Goal: Task Accomplishment & Management: Use online tool/utility

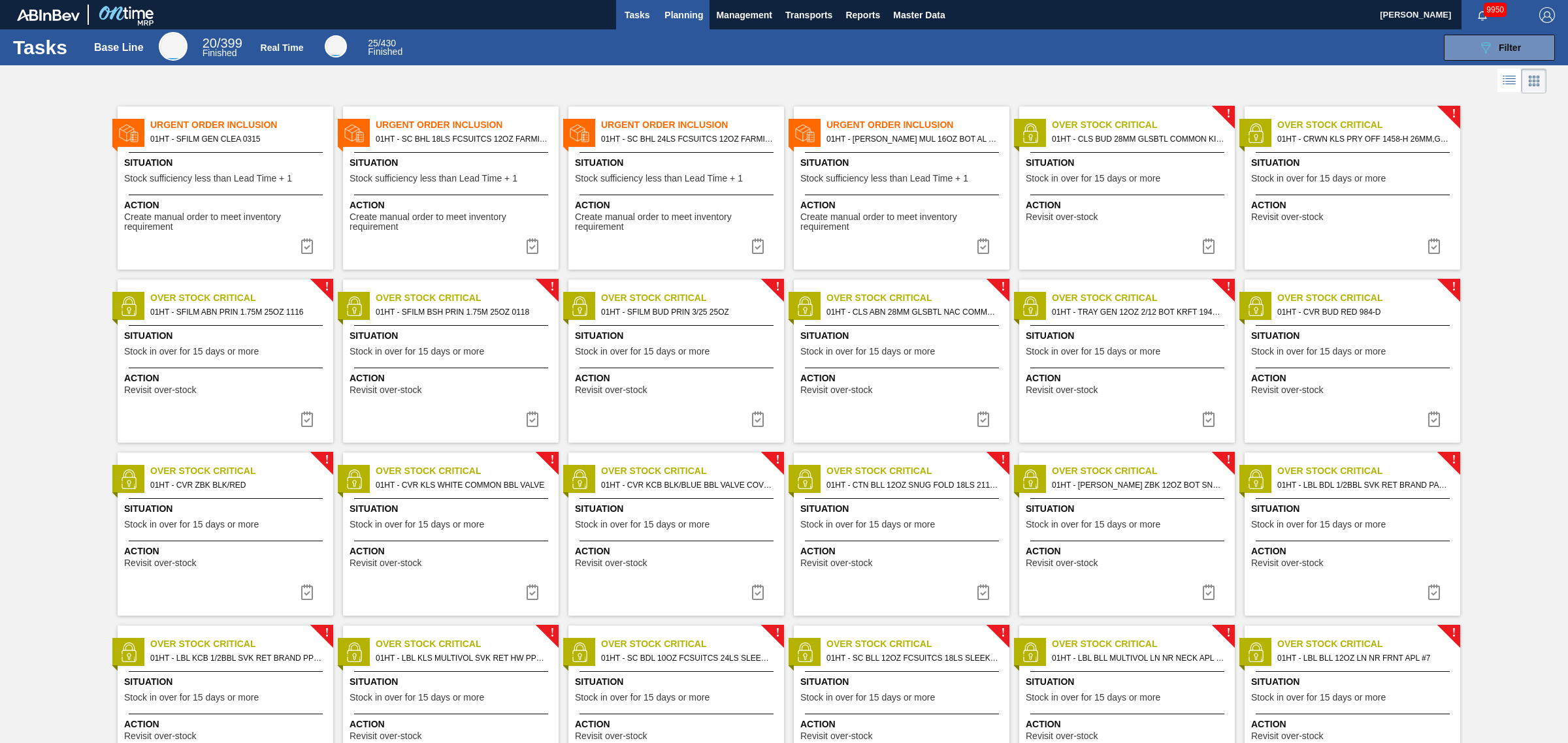
click at [700, 9] on span "Planning" at bounding box center [684, 15] width 39 height 16
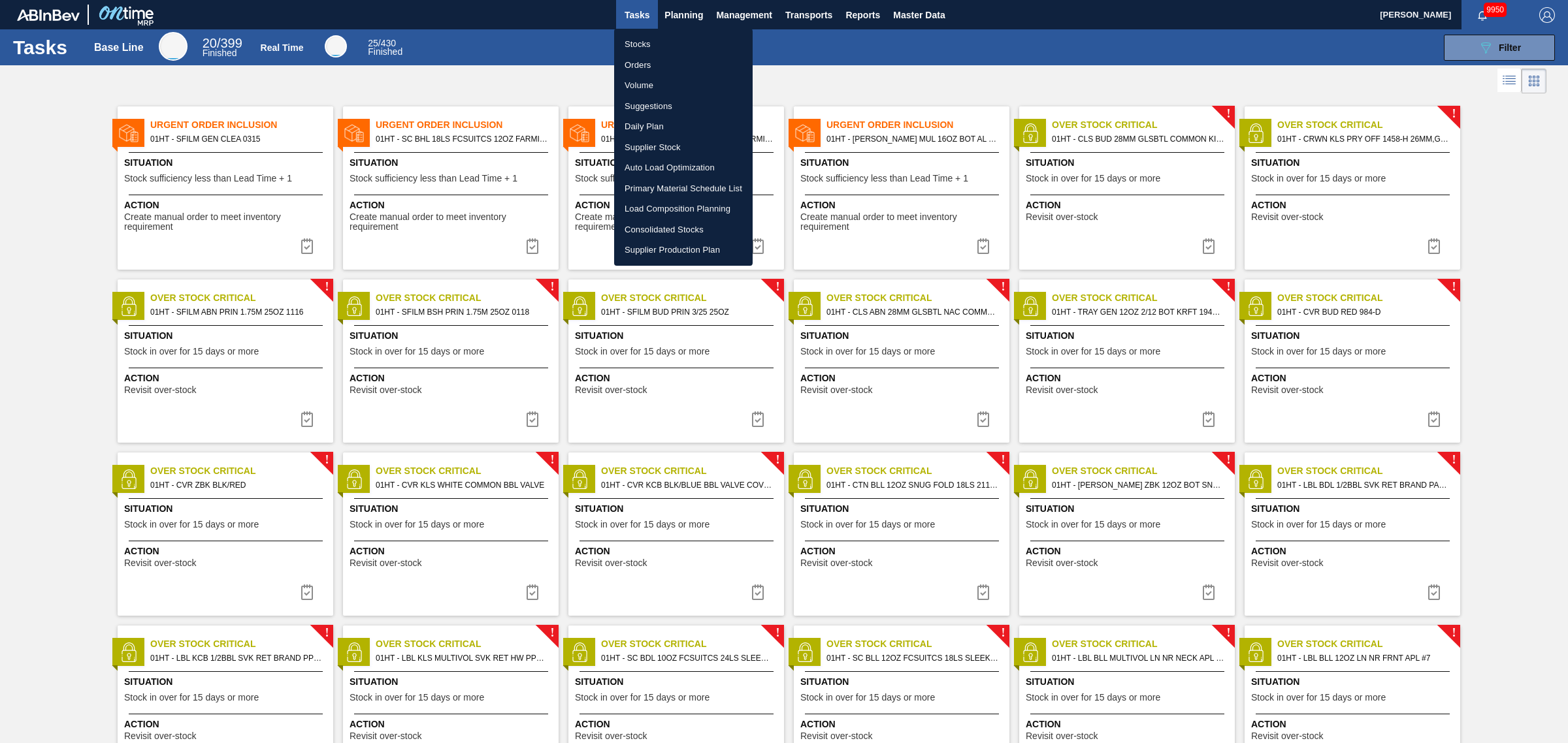
click at [626, 105] on li "Suggestions" at bounding box center [684, 106] width 138 height 21
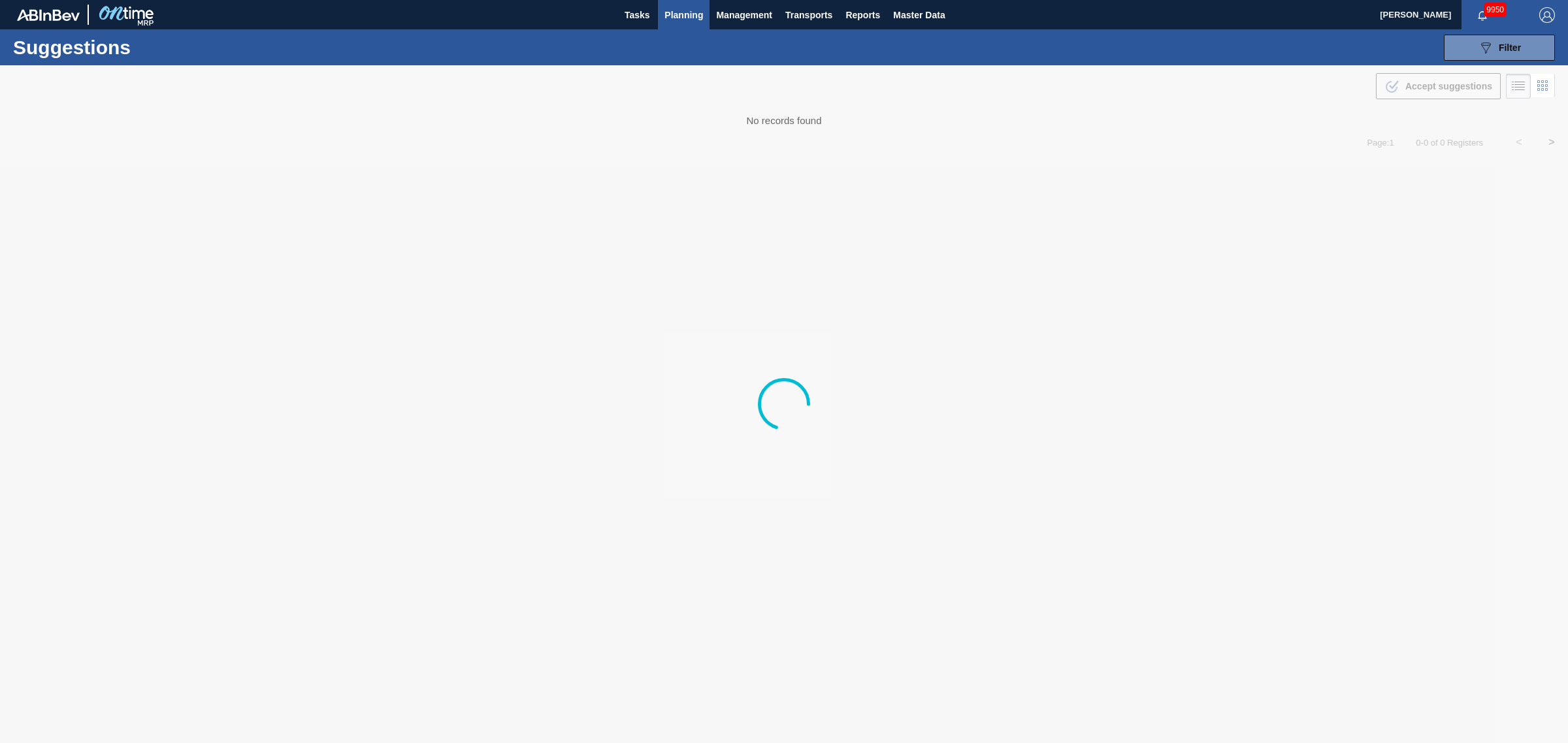
type from "[DATE]"
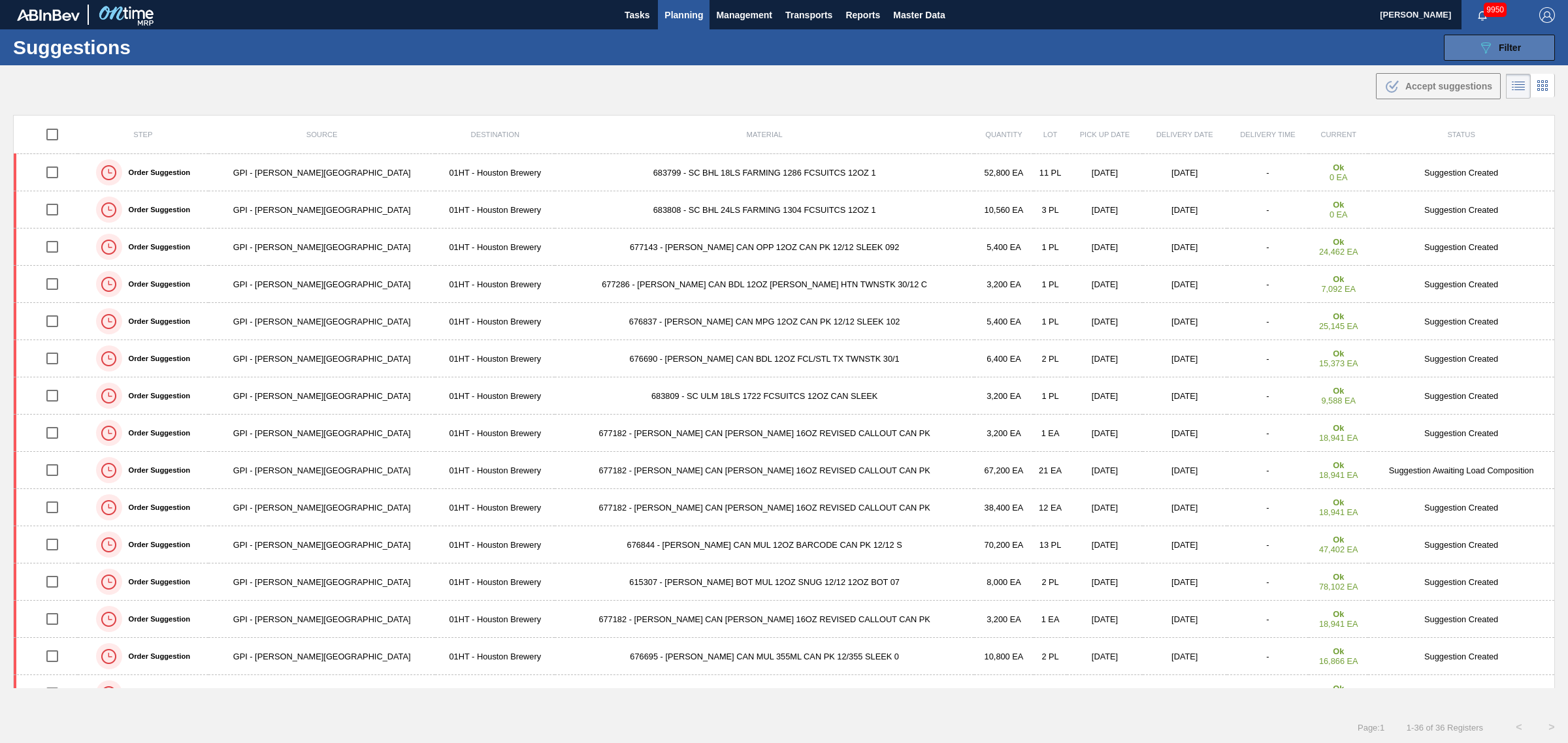
click at [1480, 53] on icon "089F7B8B-B2A5-4AFE-B5C0-19BA573D28AC" at bounding box center [1485, 48] width 16 height 16
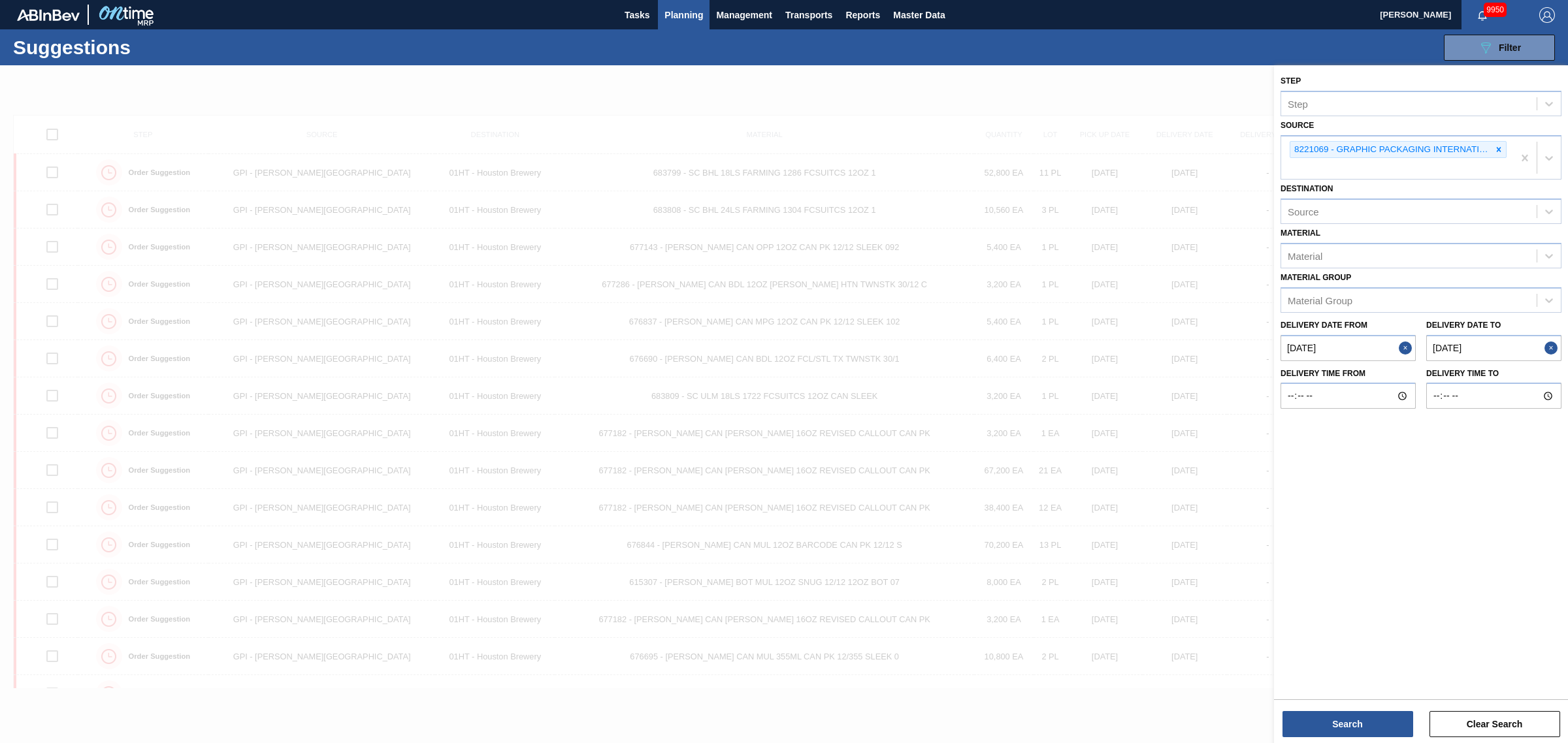
click at [1474, 354] on to "[DATE]" at bounding box center [1493, 348] width 135 height 26
click at [1519, 523] on div "5" at bounding box center [1521, 527] width 18 height 18
type to "[DATE]"
click at [1339, 731] on button "Search" at bounding box center [1348, 724] width 130 height 26
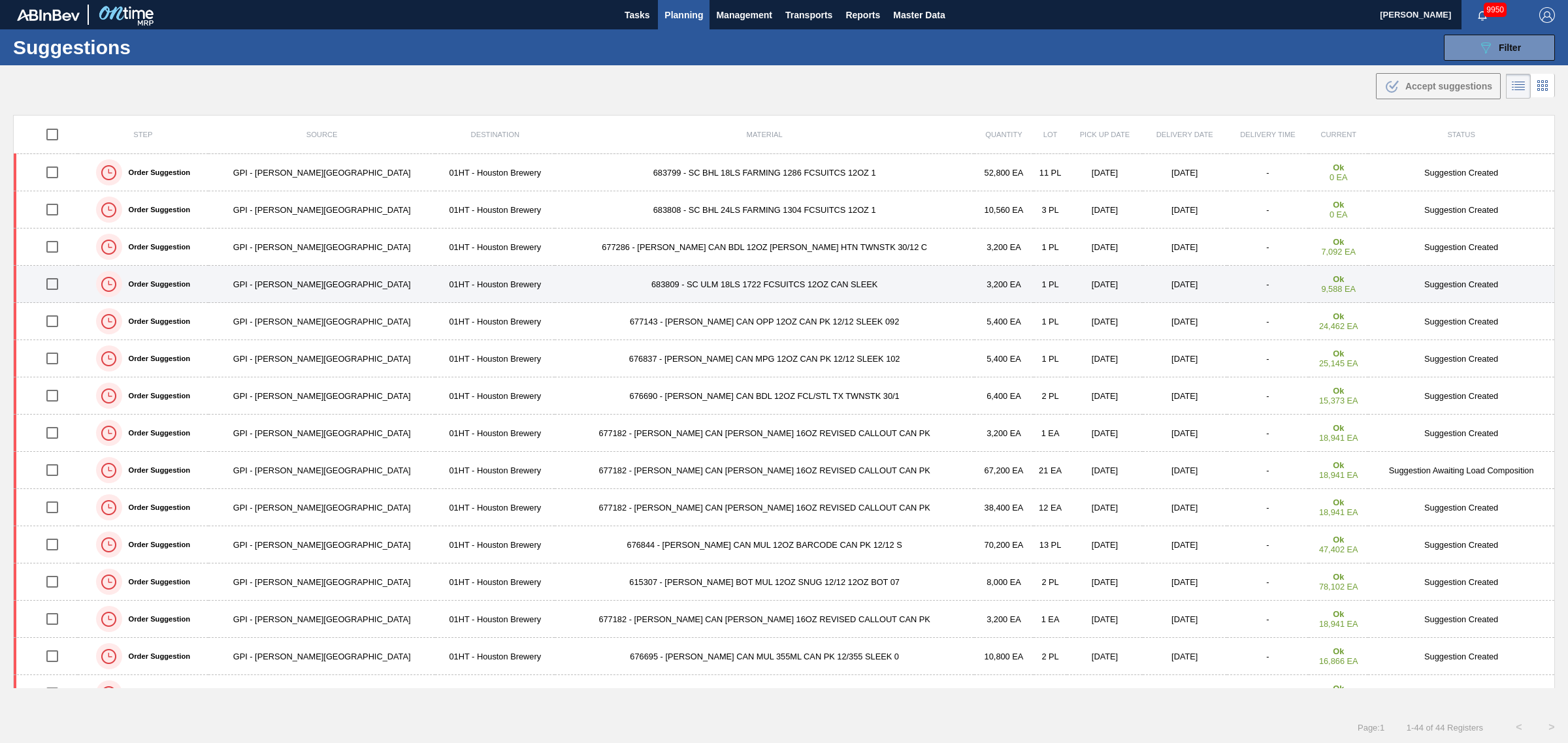
click at [57, 283] on input "checkbox" at bounding box center [52, 283] width 27 height 27
checkbox input "true"
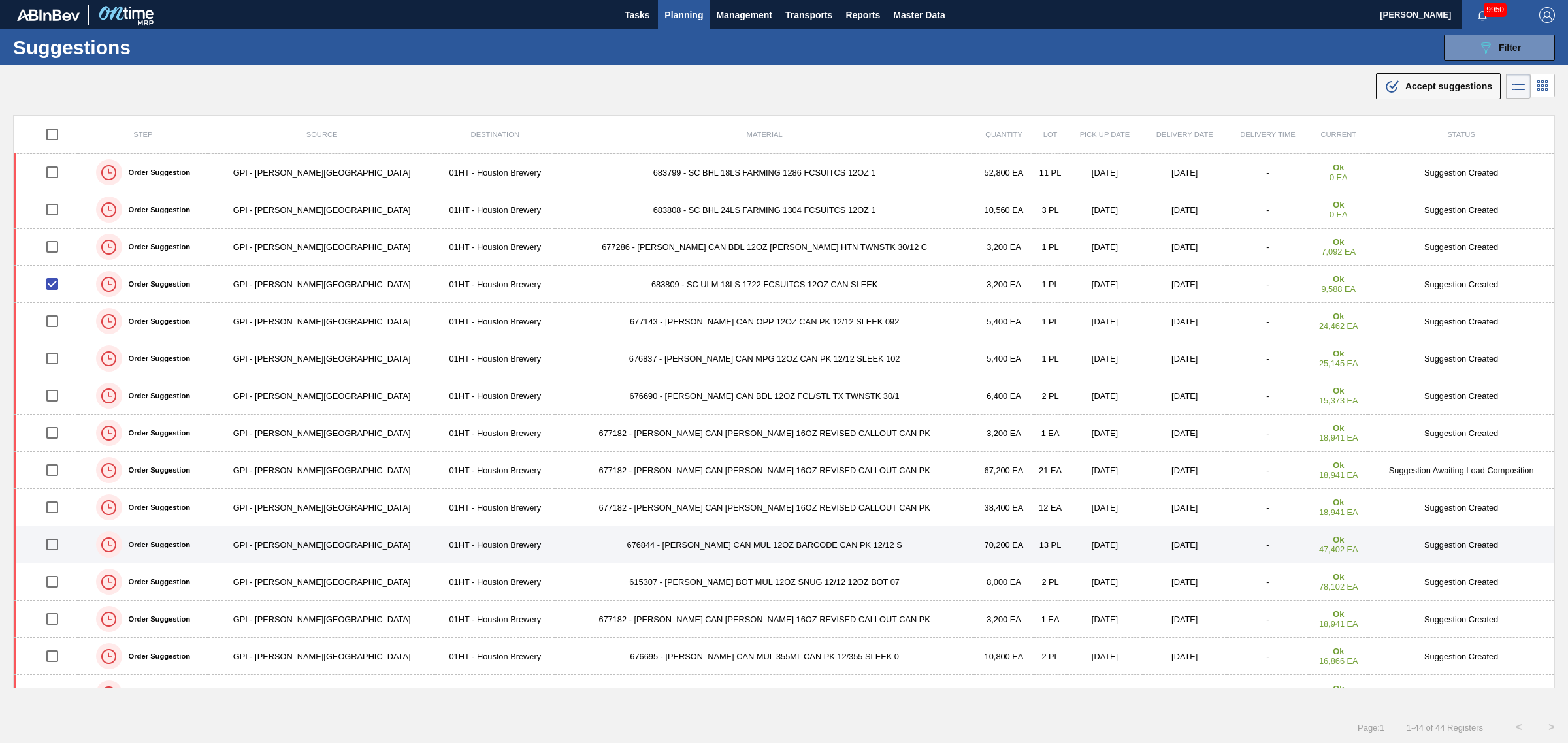
click at [57, 545] on input "checkbox" at bounding box center [52, 544] width 27 height 27
checkbox input "true"
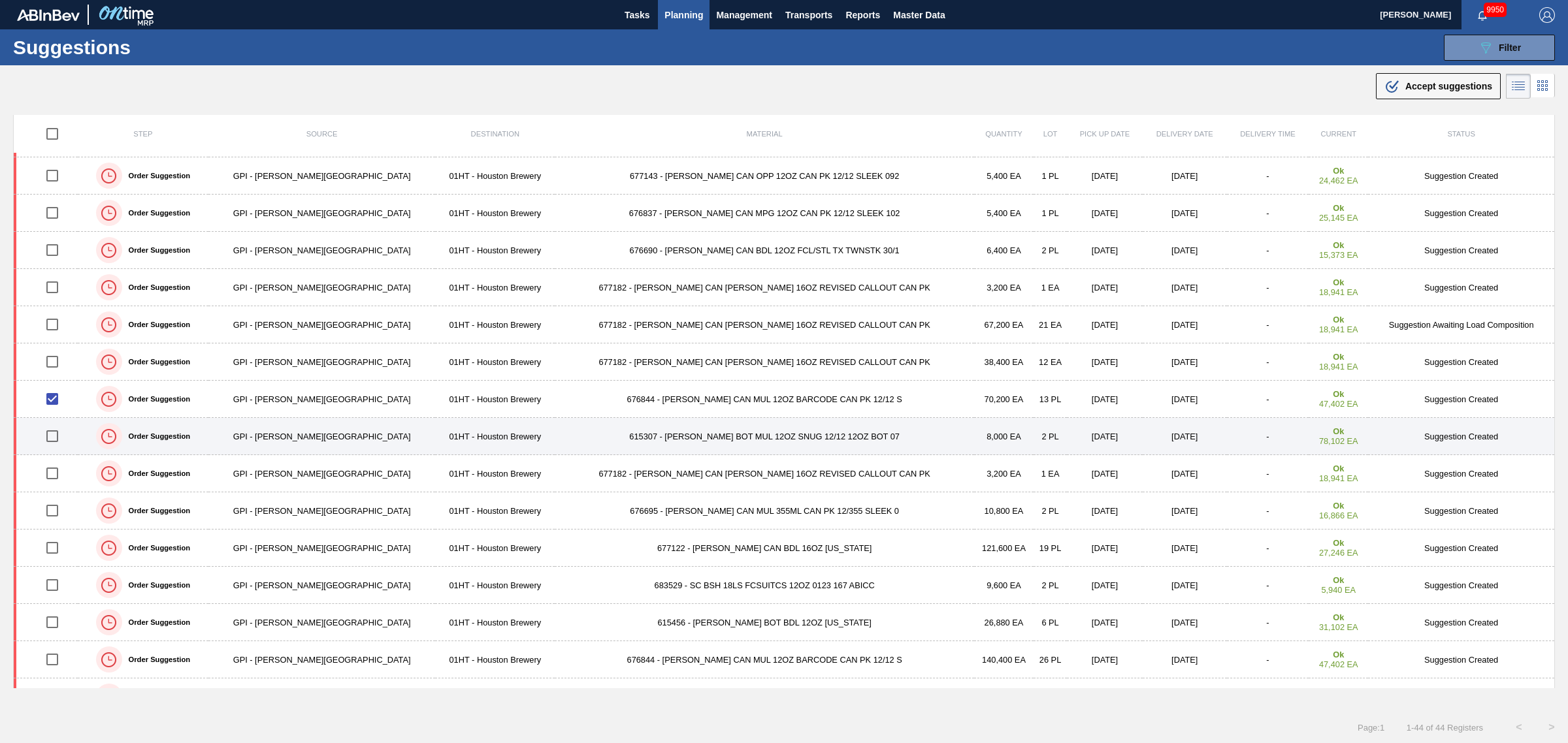
scroll to position [163, 0]
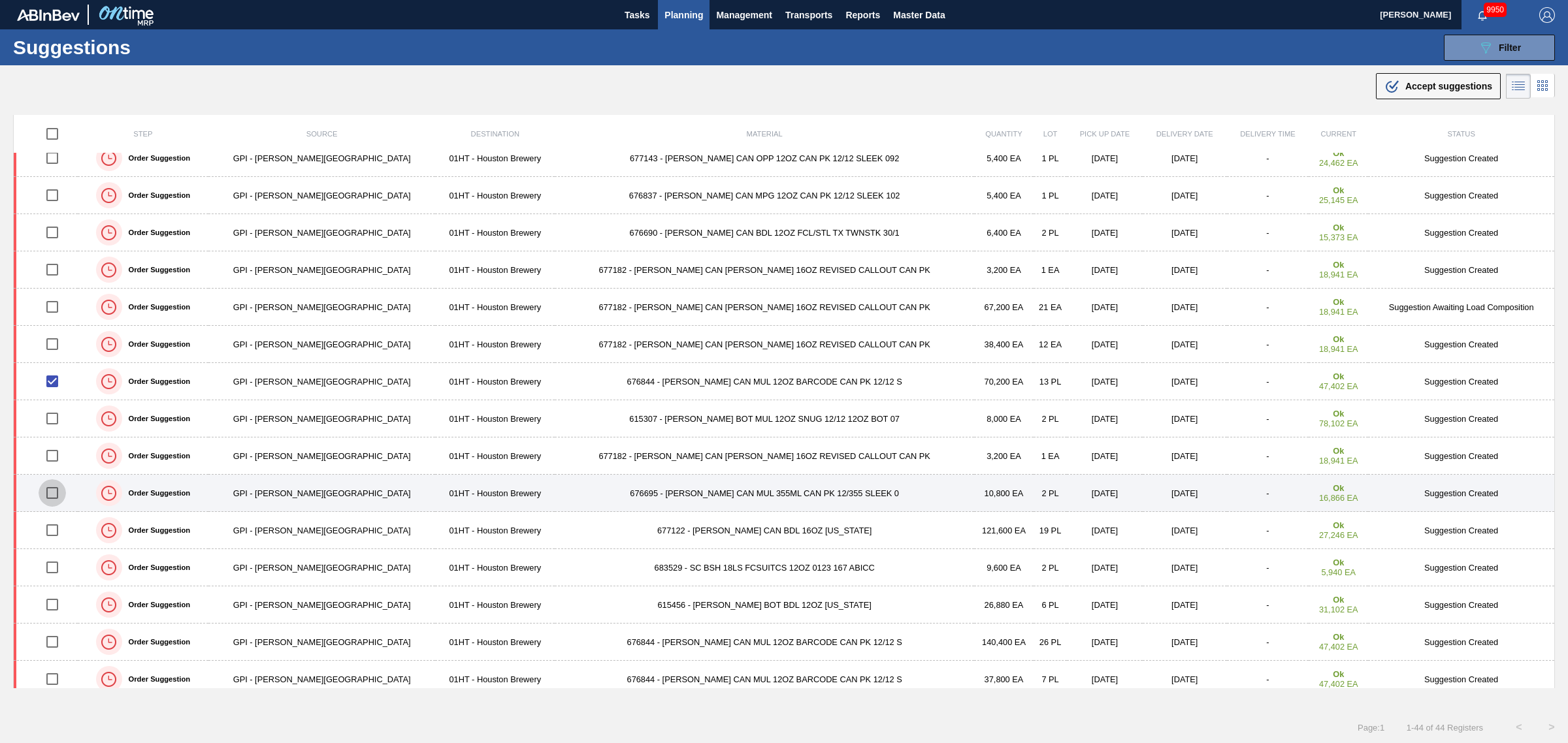
click at [57, 491] on input "checkbox" at bounding box center [52, 492] width 27 height 27
checkbox input "true"
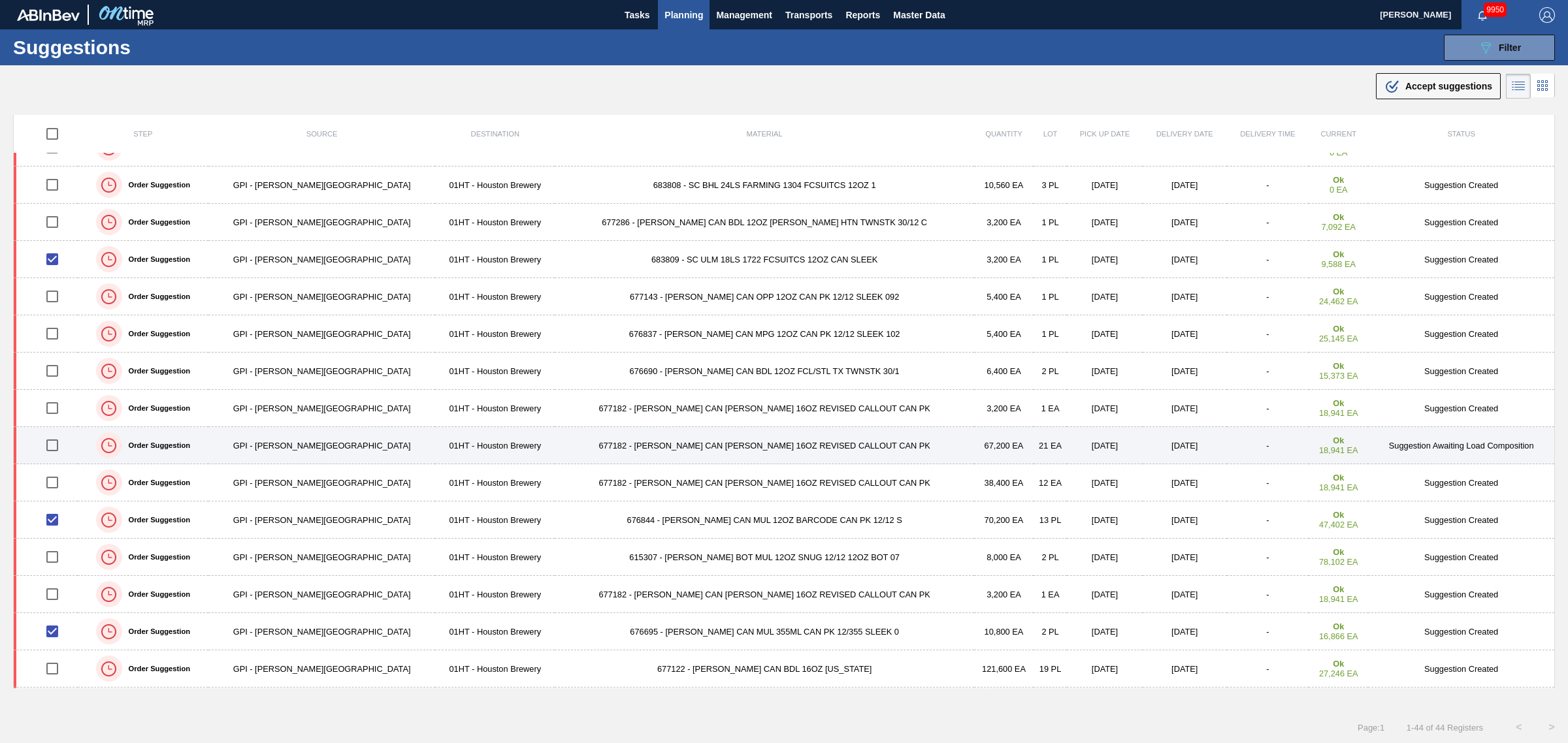
scroll to position [0, 0]
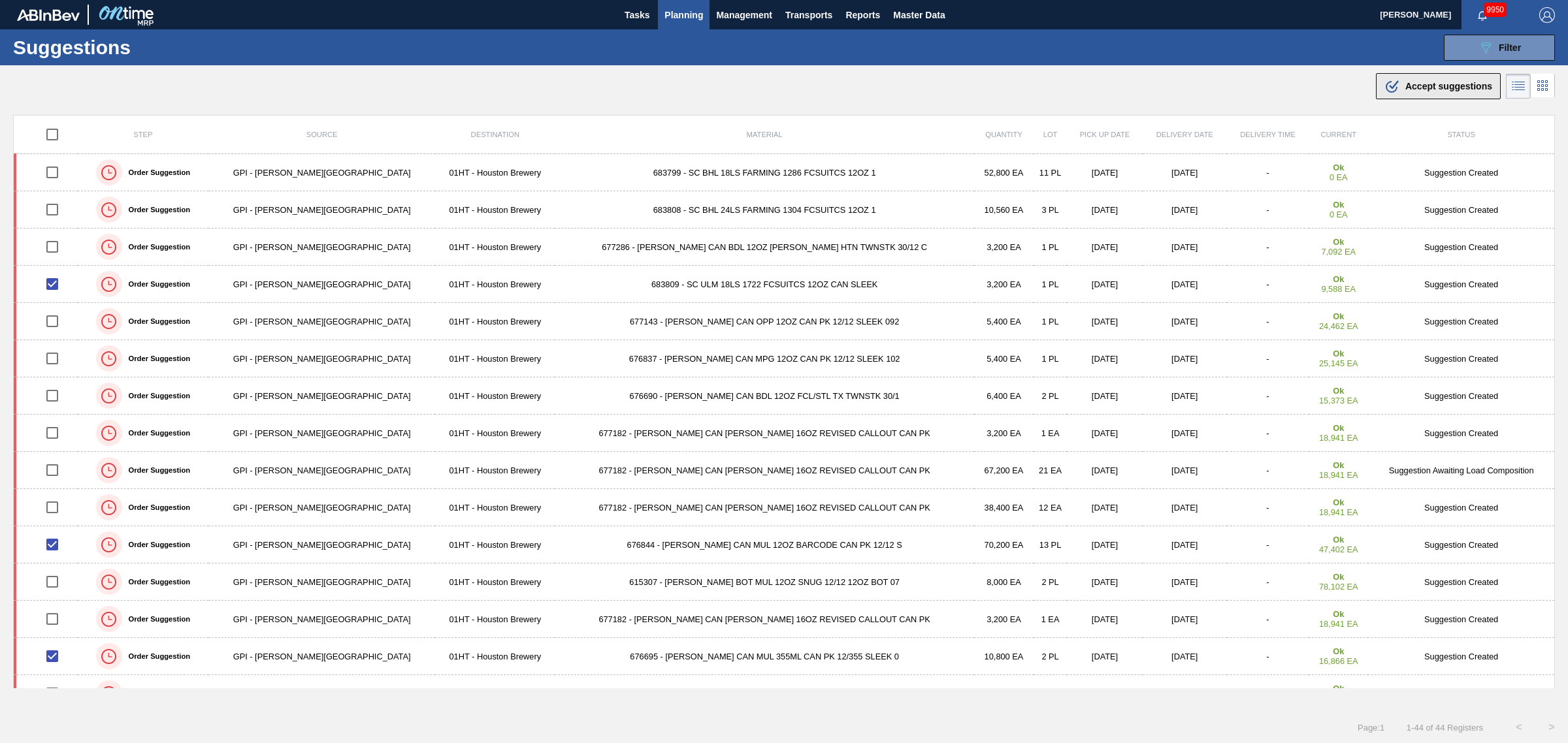
click at [1440, 88] on span "Accept suggestions" at bounding box center [1448, 86] width 87 height 11
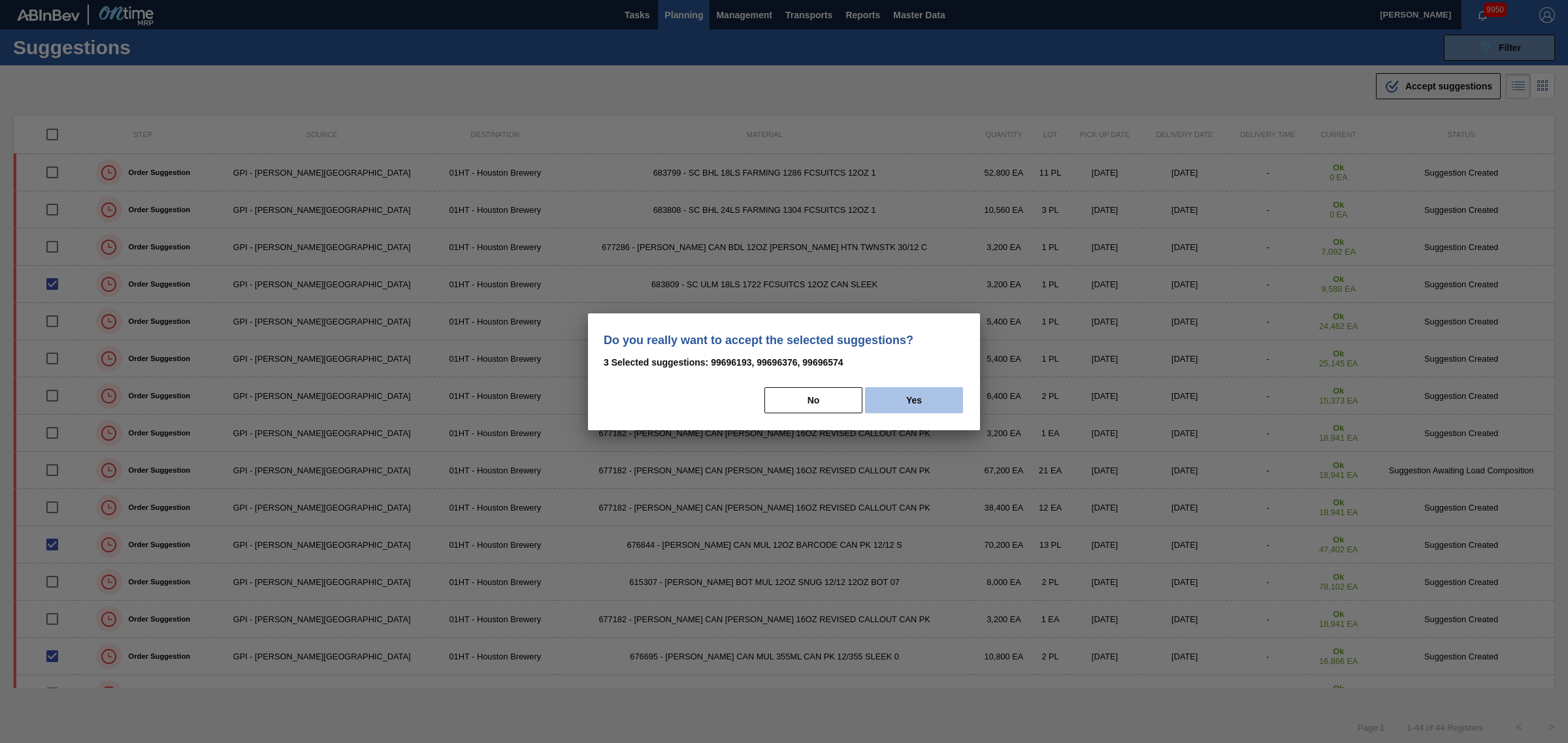
click at [903, 394] on button "Yes" at bounding box center [914, 400] width 98 height 26
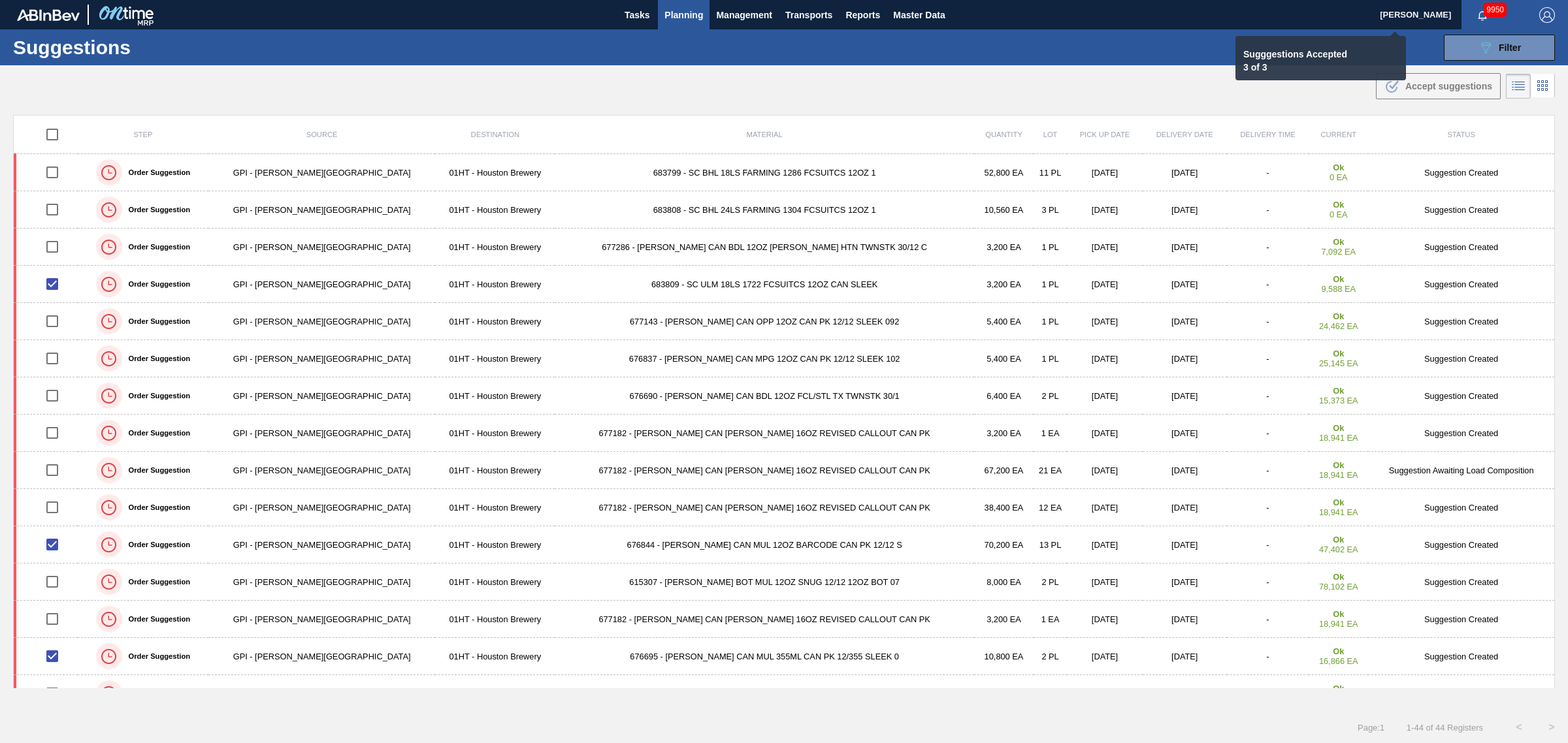
checkbox input "false"
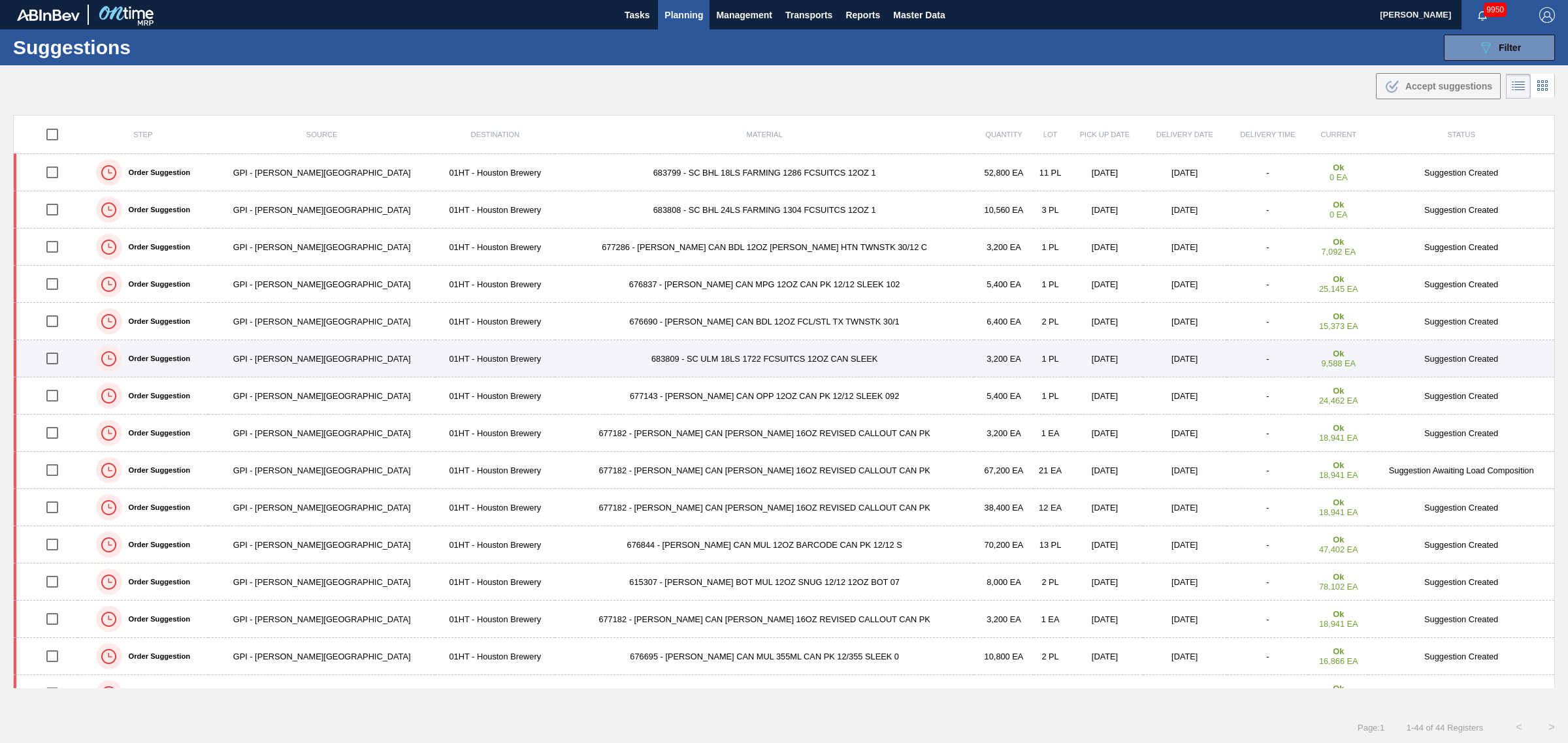
click at [48, 357] on input "checkbox" at bounding box center [52, 358] width 27 height 27
checkbox input "true"
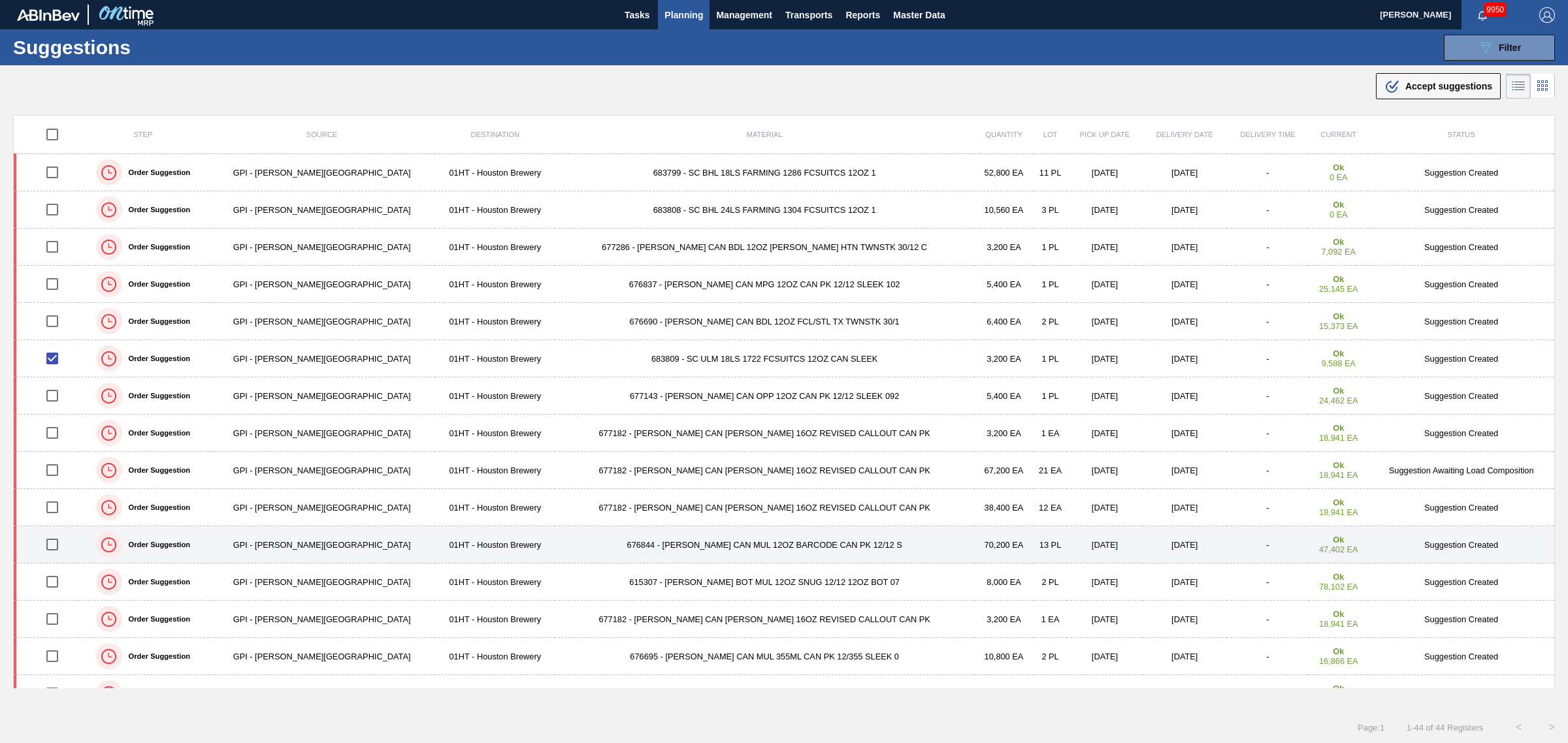
drag, startPoint x: 55, startPoint y: 543, endPoint x: 95, endPoint y: 547, distance: 40.2
click at [56, 543] on input "checkbox" at bounding box center [52, 544] width 27 height 27
checkbox input "true"
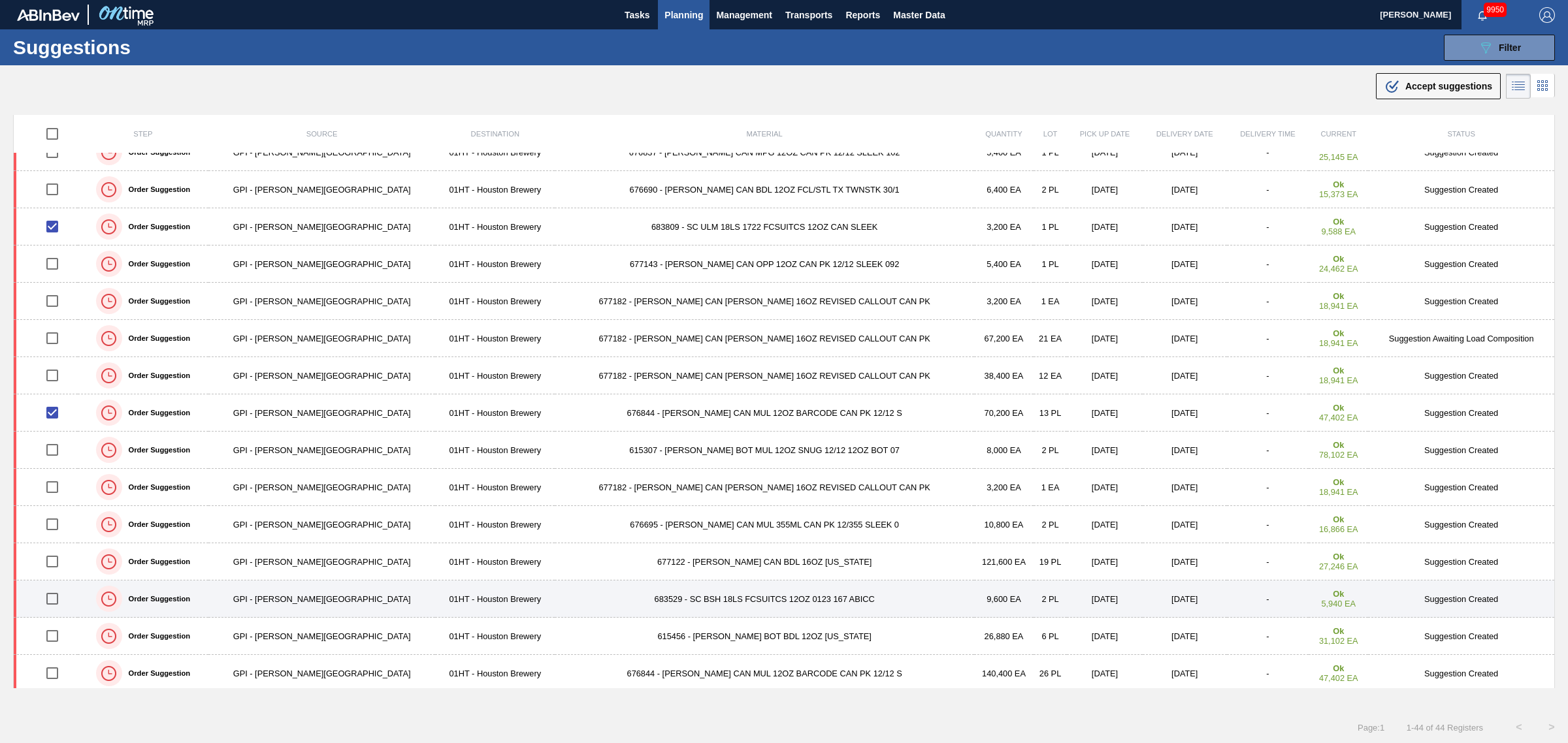
scroll to position [163, 0]
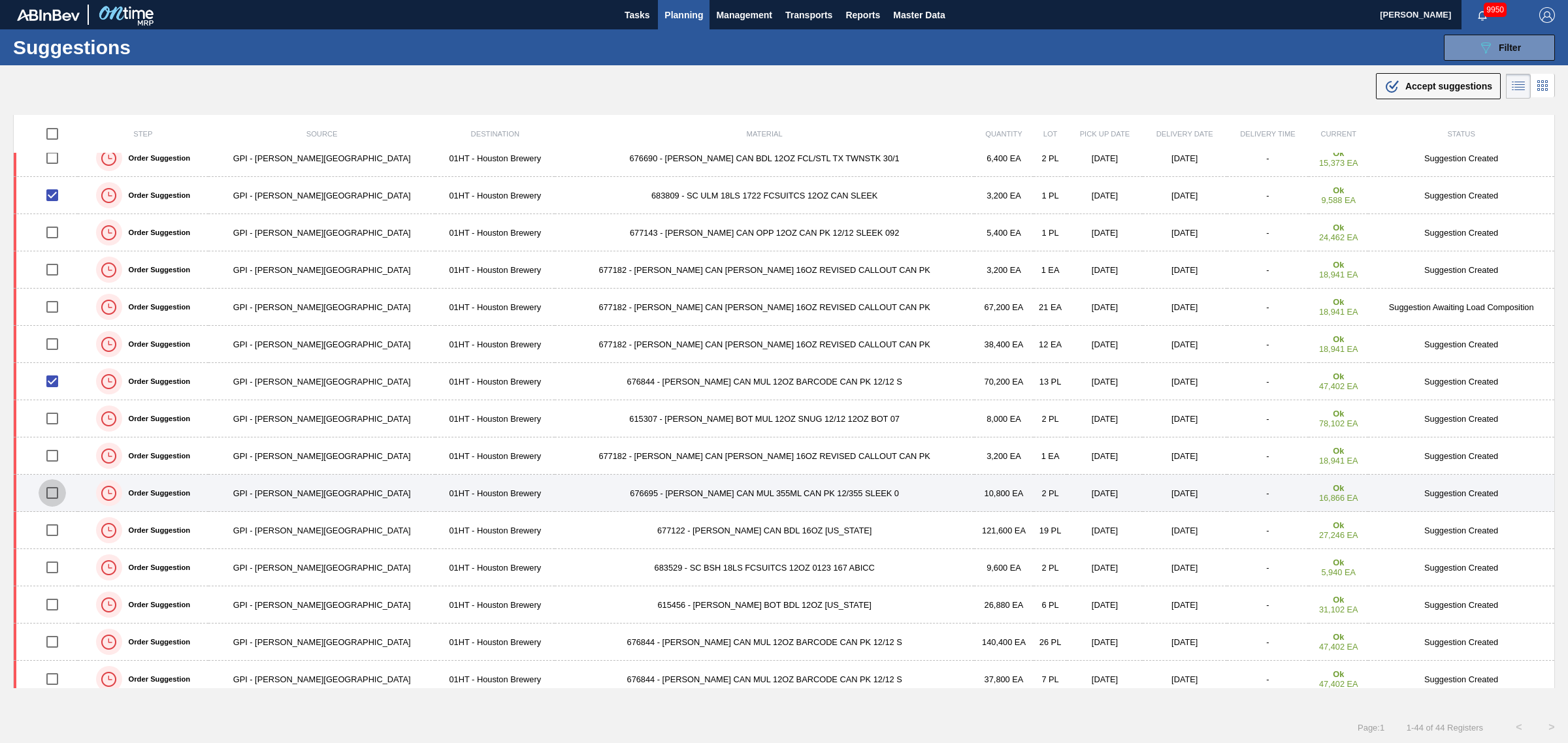
click at [53, 493] on input "checkbox" at bounding box center [52, 492] width 27 height 27
checkbox input "true"
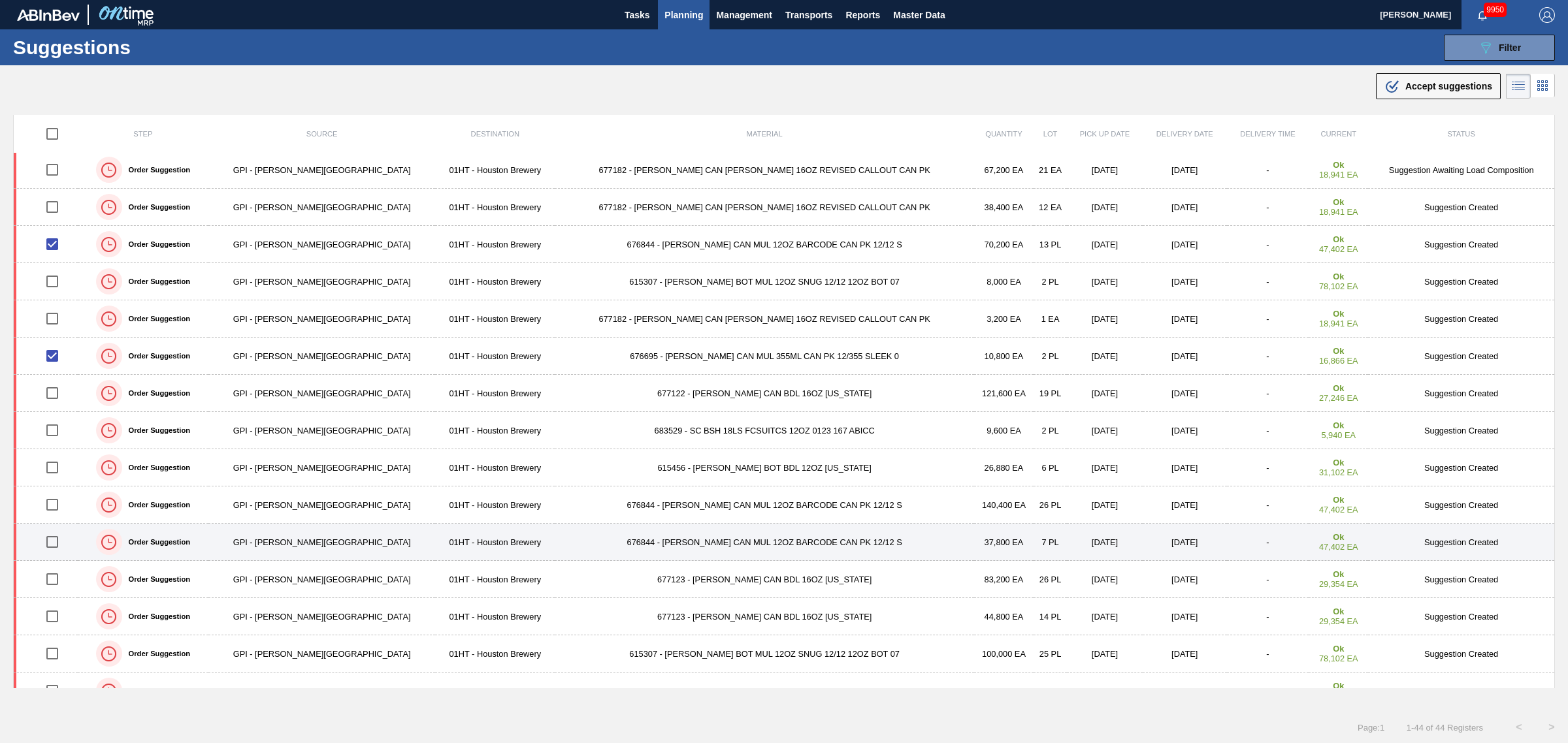
scroll to position [327, 0]
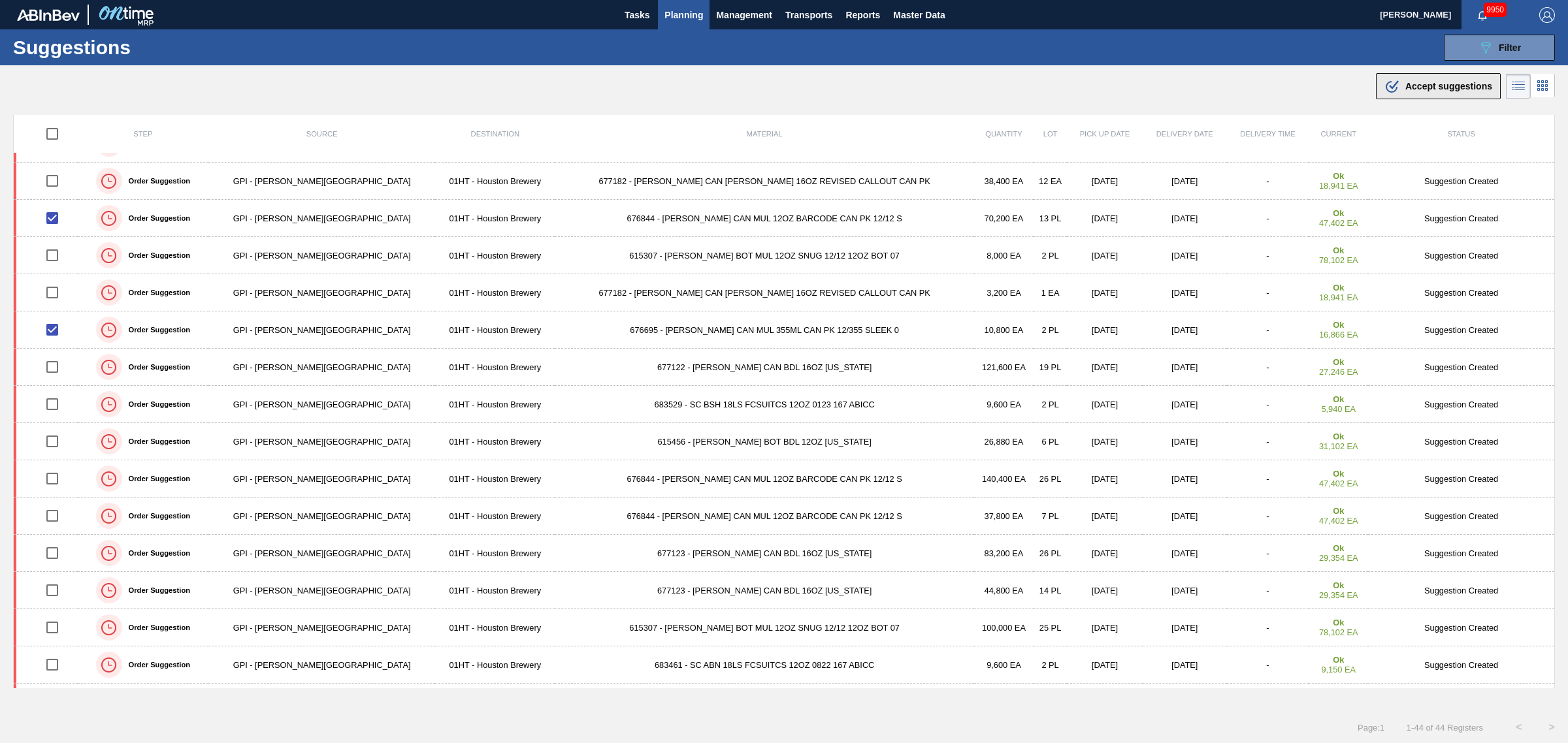
click at [1432, 86] on span "Accept suggestions" at bounding box center [1448, 86] width 87 height 11
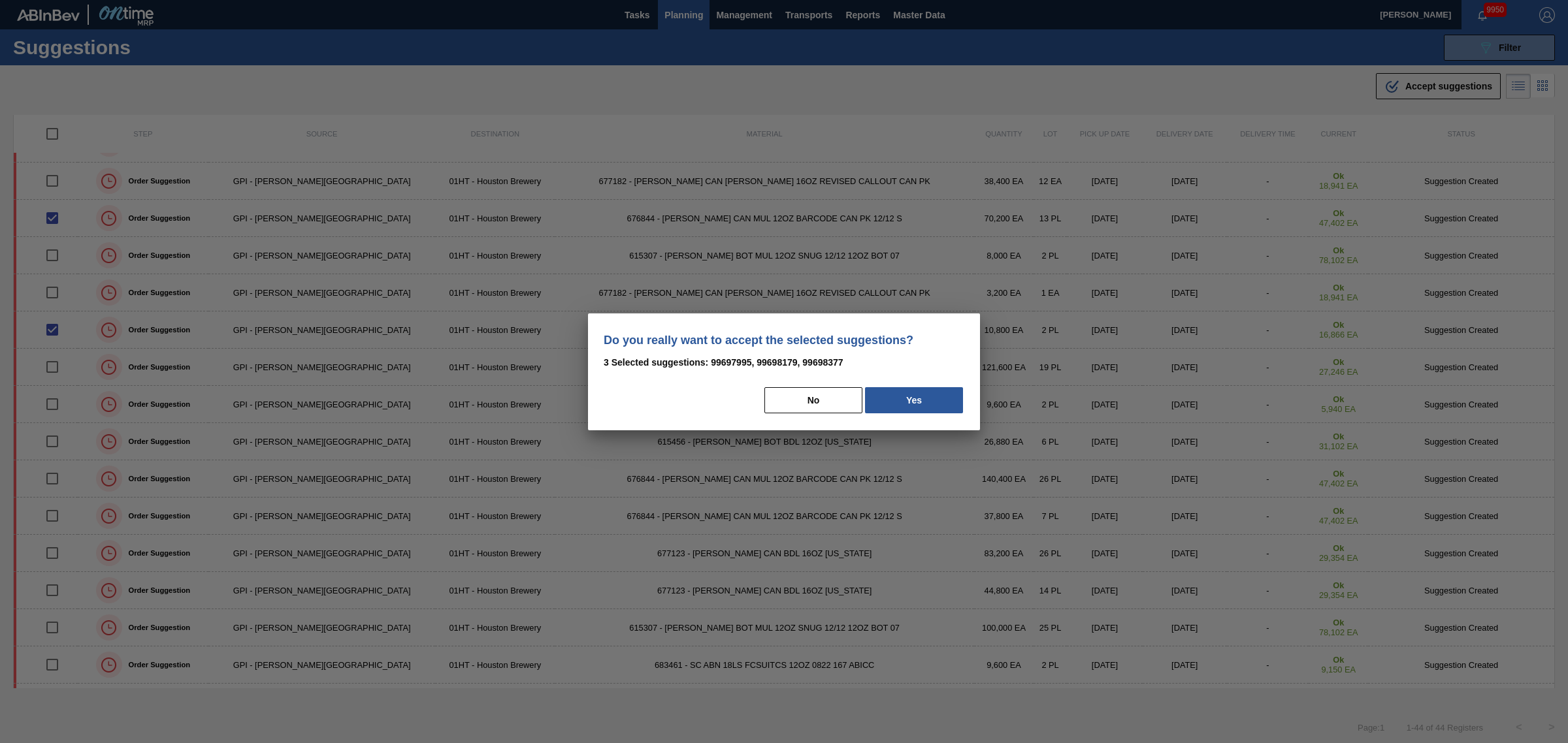
click at [912, 393] on button "Yes" at bounding box center [914, 400] width 98 height 26
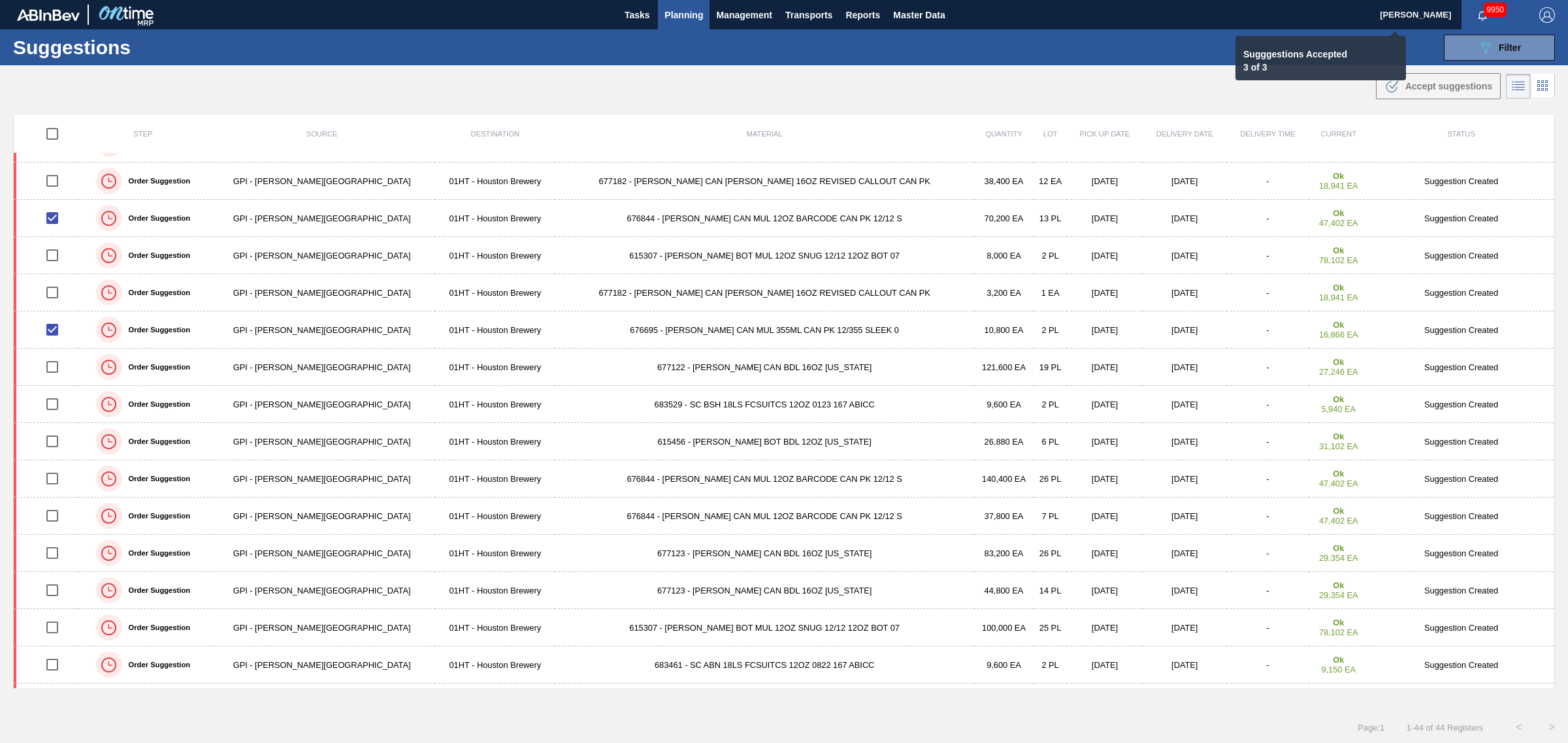
checkbox input "false"
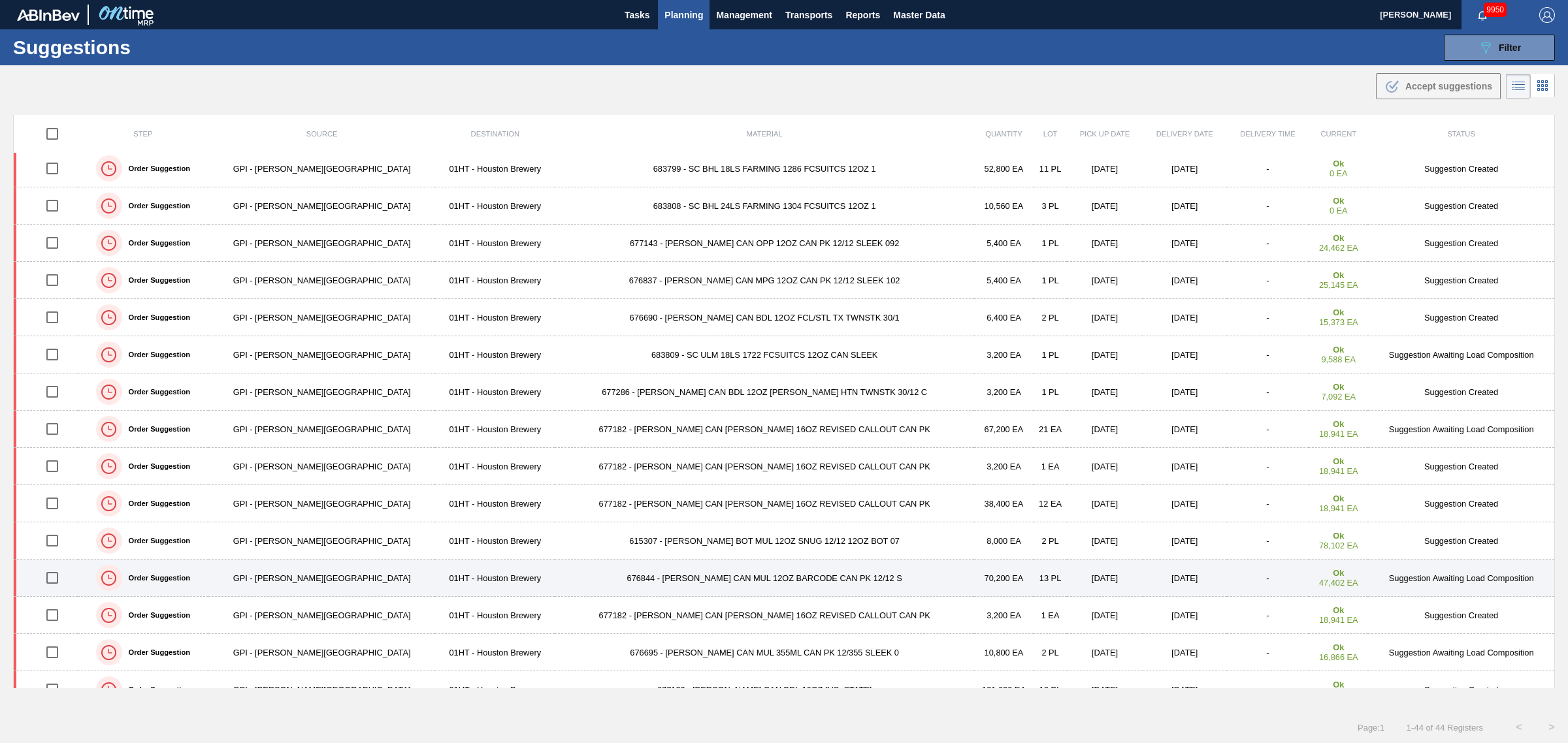
scroll to position [0, 0]
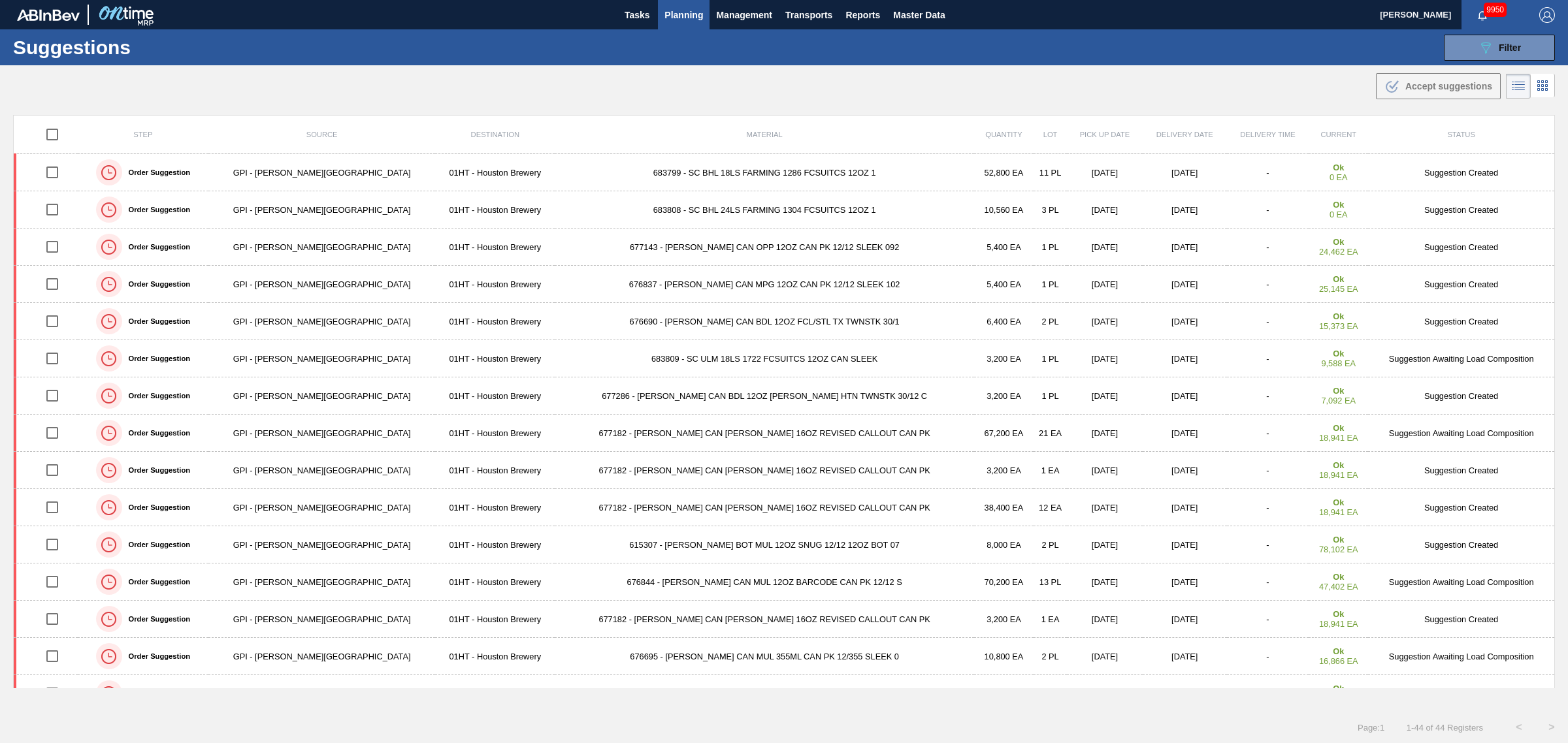
click at [687, 11] on span "Planning" at bounding box center [684, 15] width 39 height 16
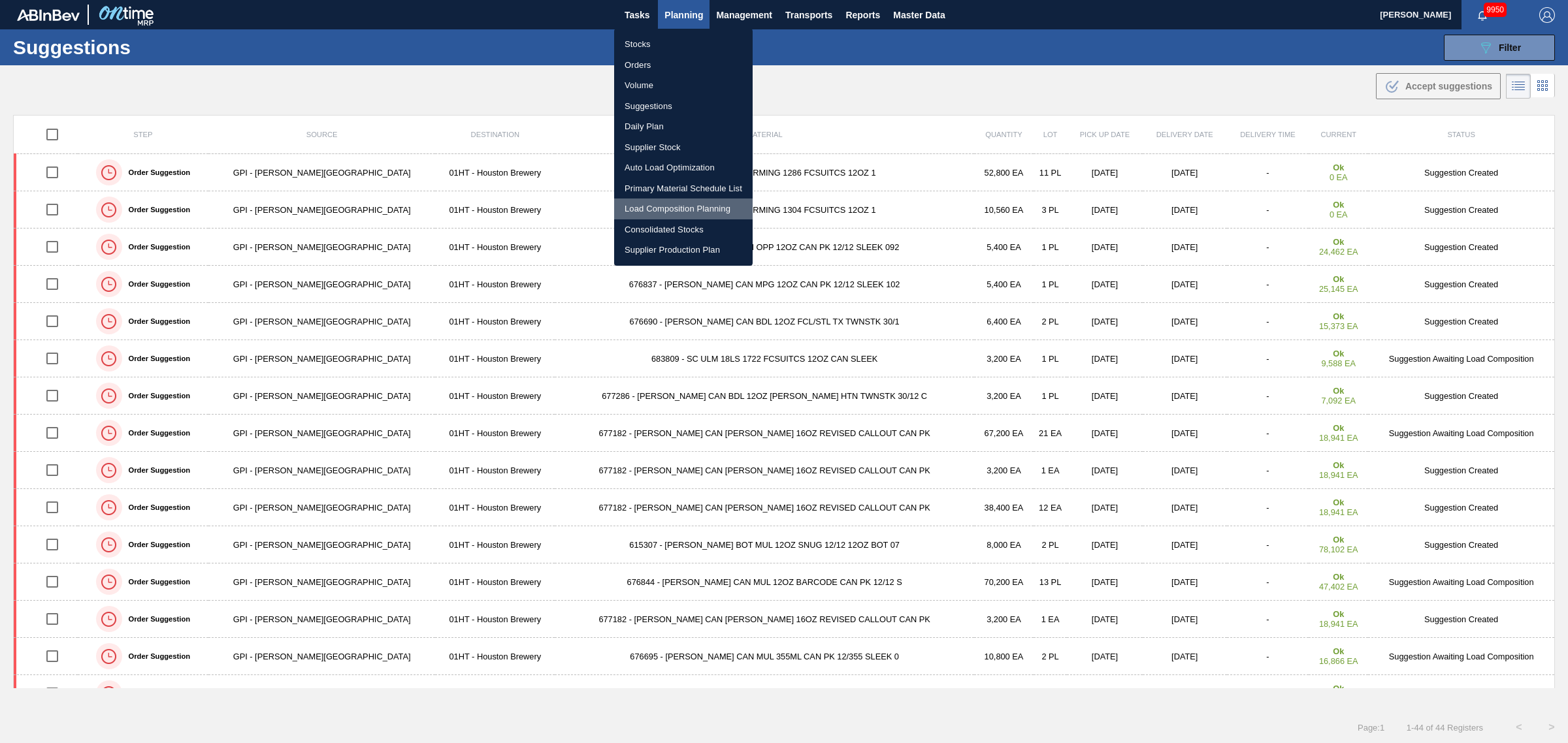
click at [663, 201] on li "Load Composition Planning" at bounding box center [684, 208] width 138 height 21
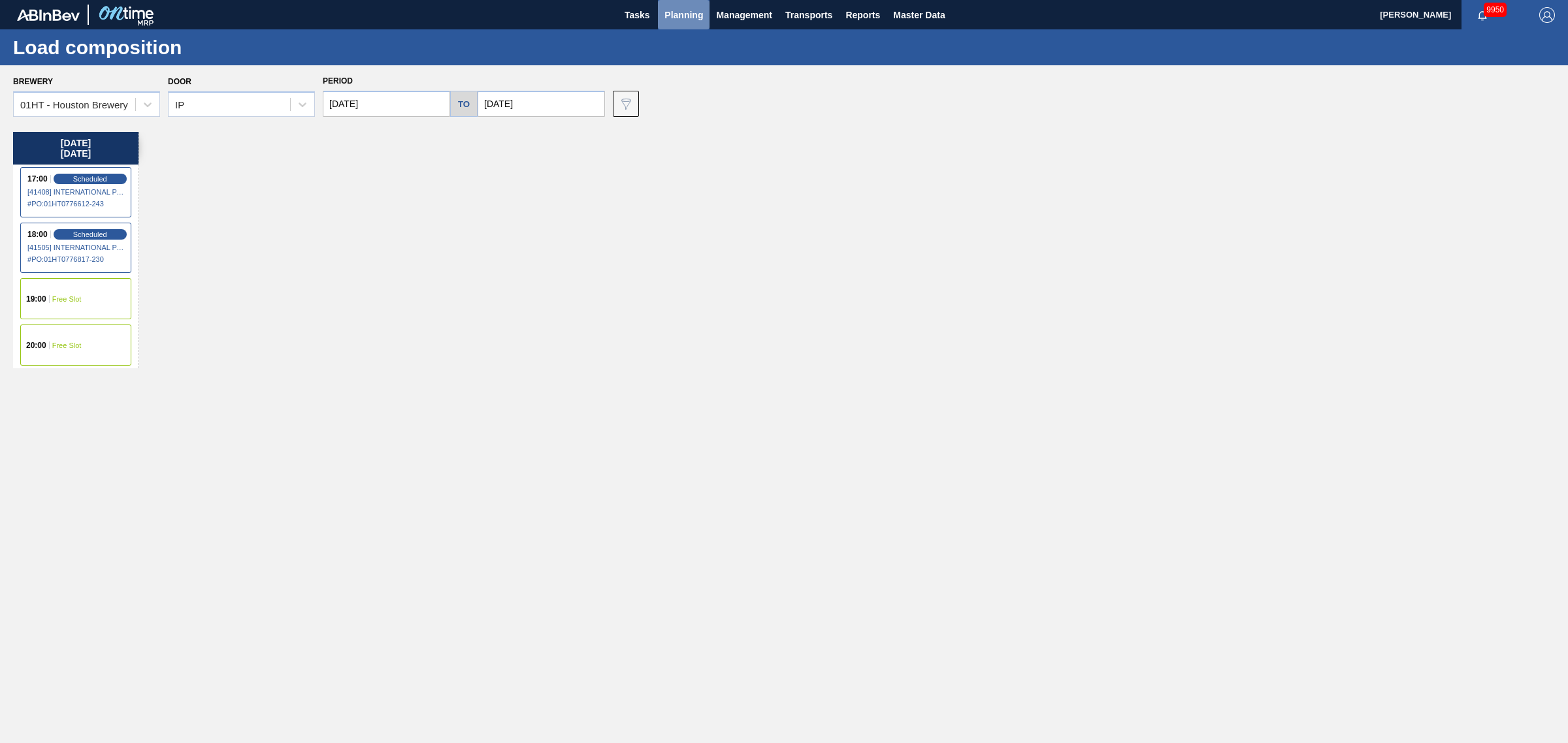
click at [687, 15] on span "Planning" at bounding box center [684, 15] width 39 height 16
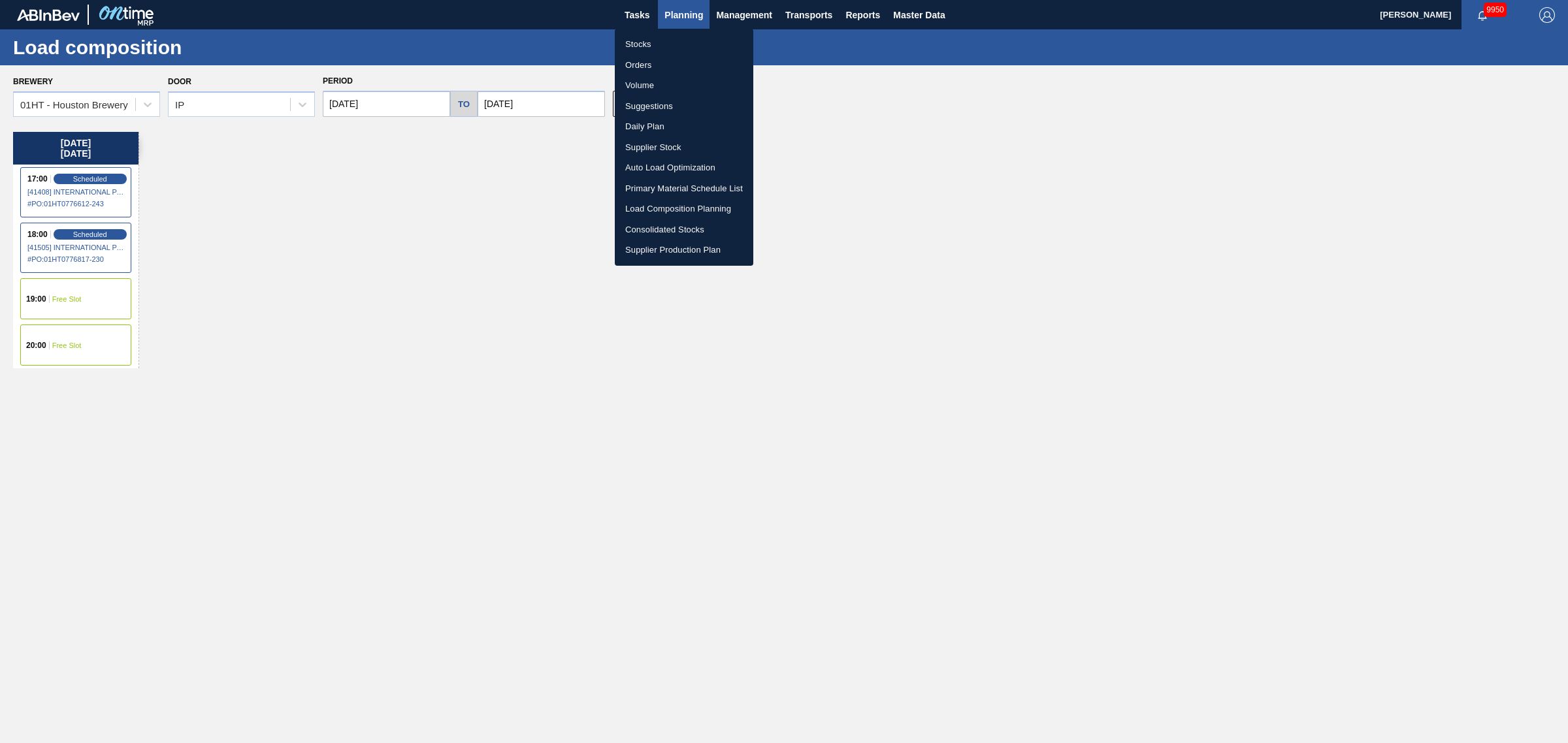
click at [652, 105] on li "Suggestions" at bounding box center [684, 106] width 138 height 21
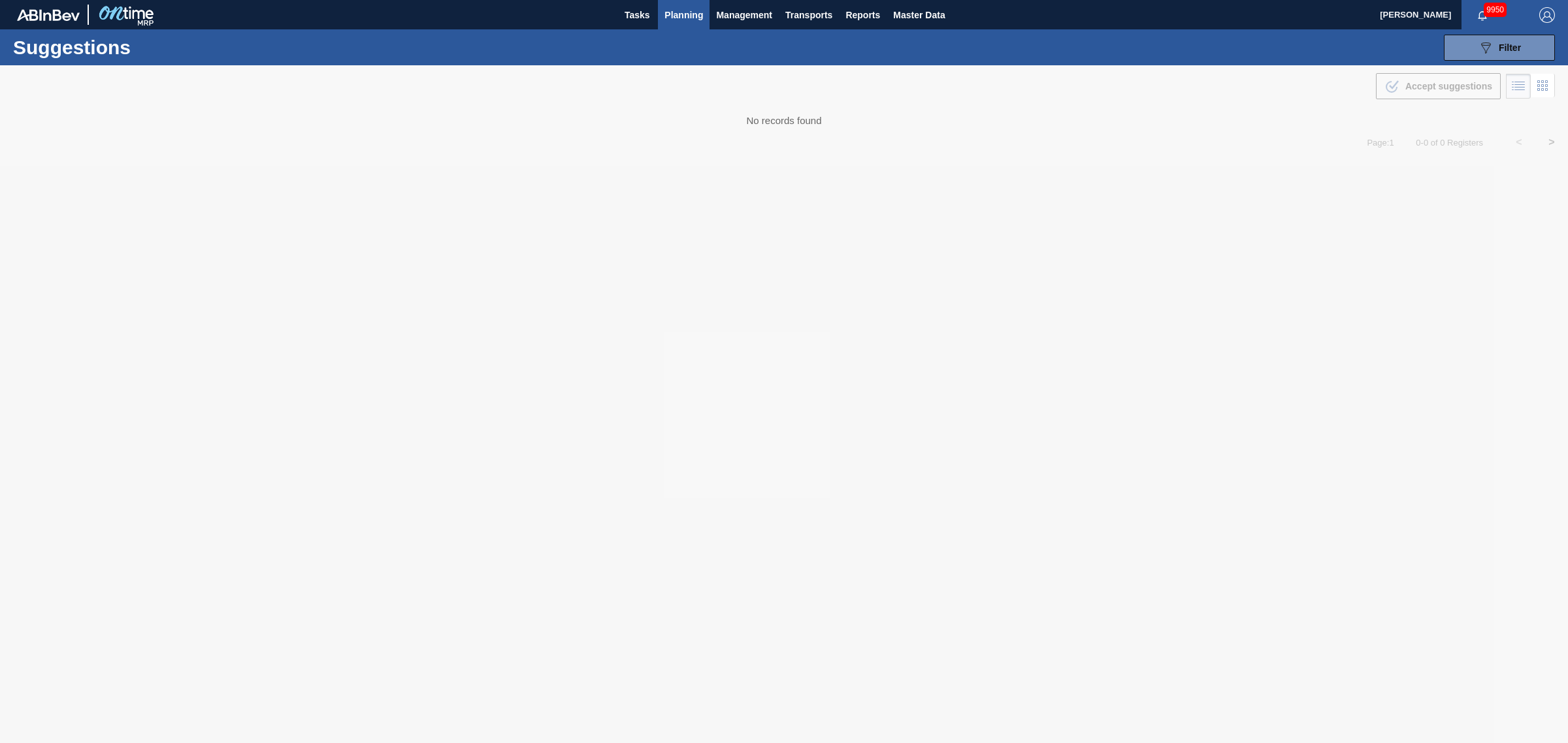
type from "[DATE]"
type to "[DATE]"
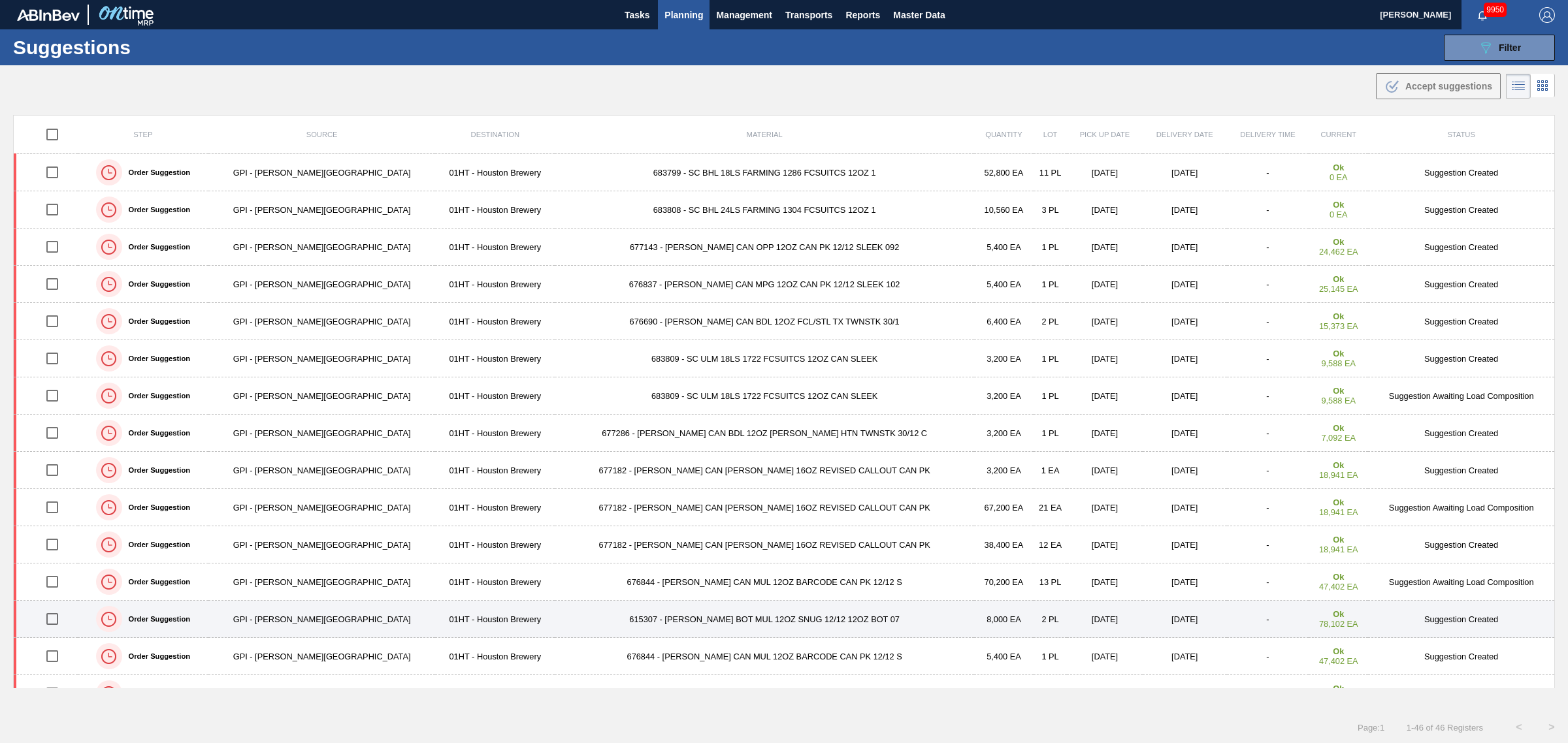
click at [53, 621] on input "checkbox" at bounding box center [52, 619] width 27 height 27
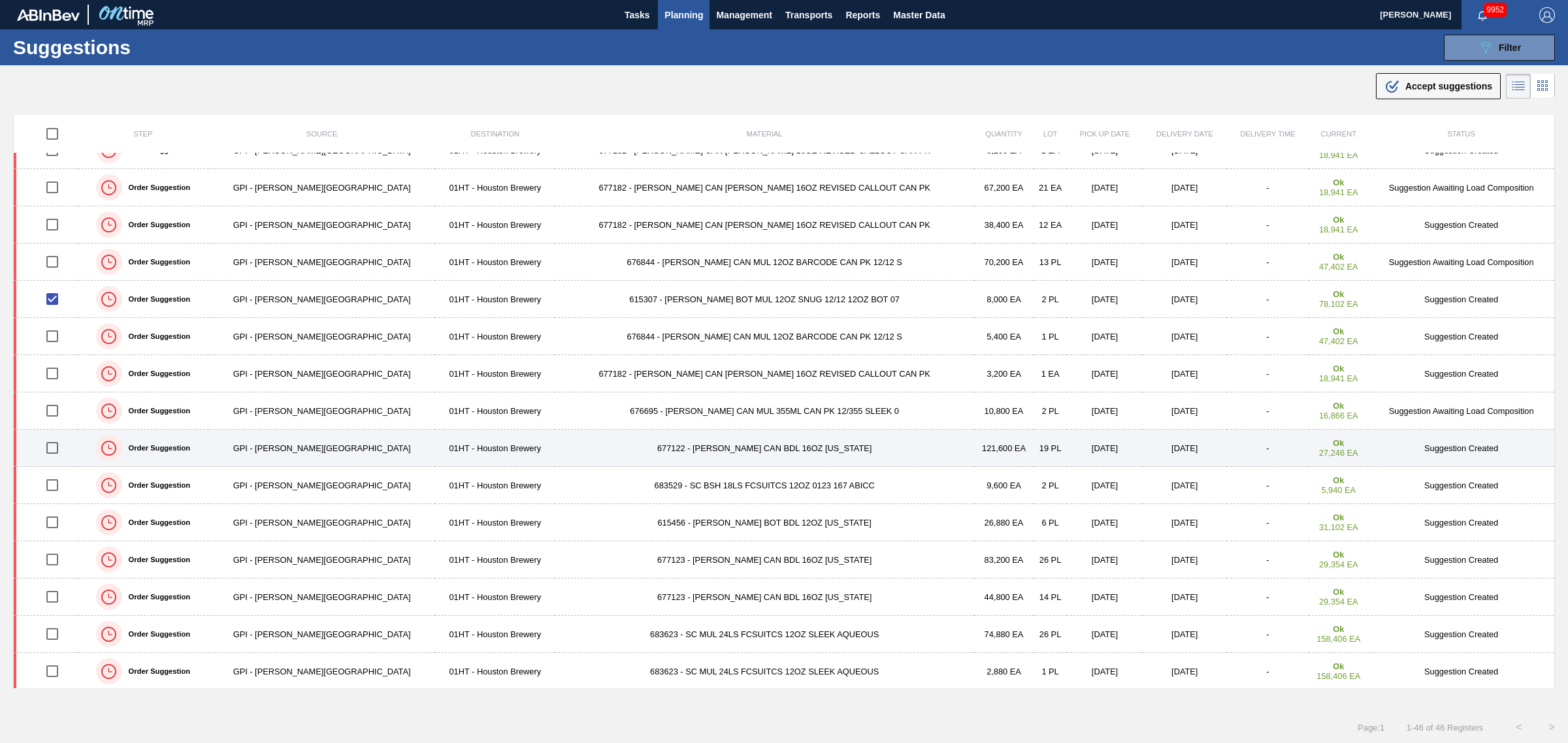
scroll to position [327, 0]
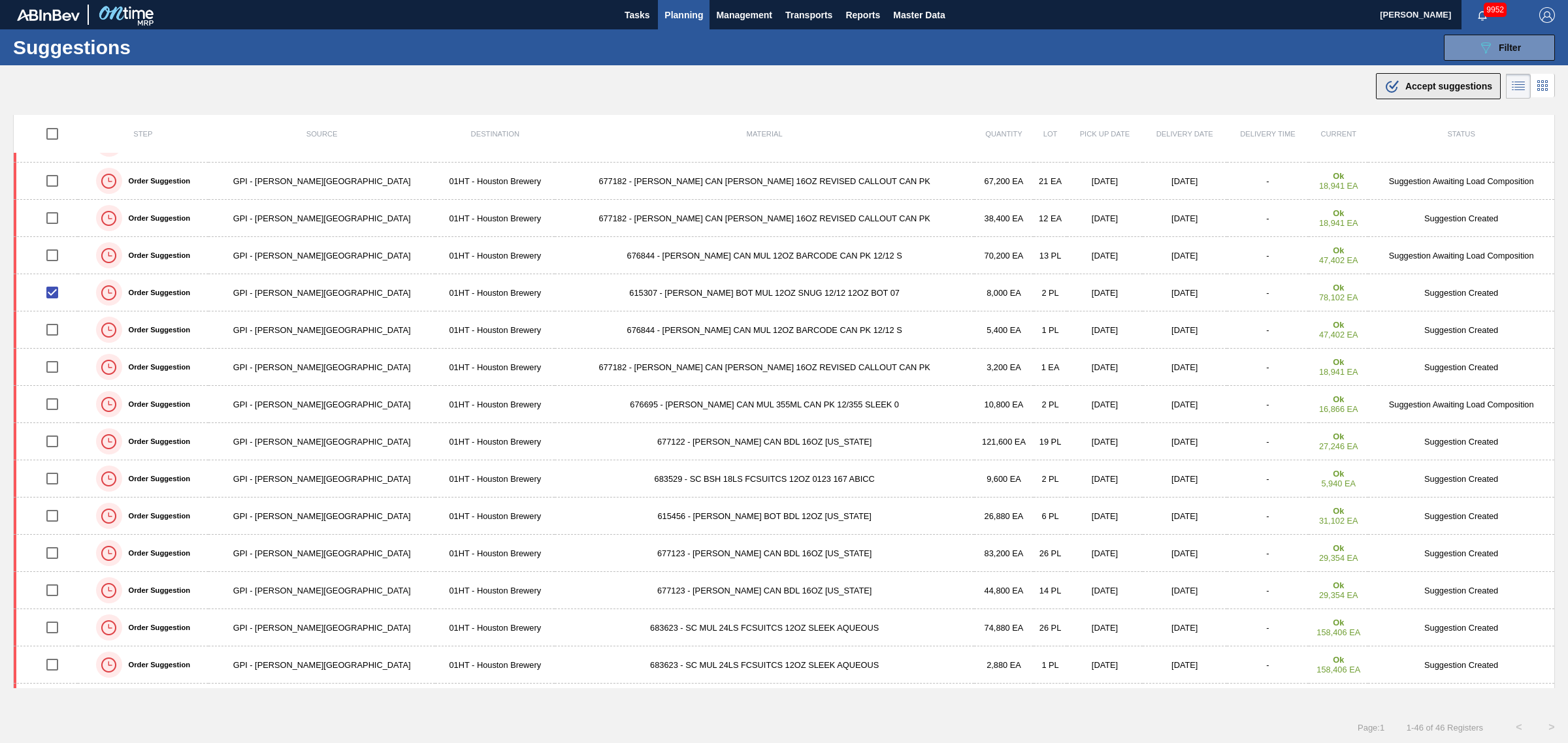
click at [1416, 87] on span "Accept suggestions" at bounding box center [1448, 86] width 87 height 11
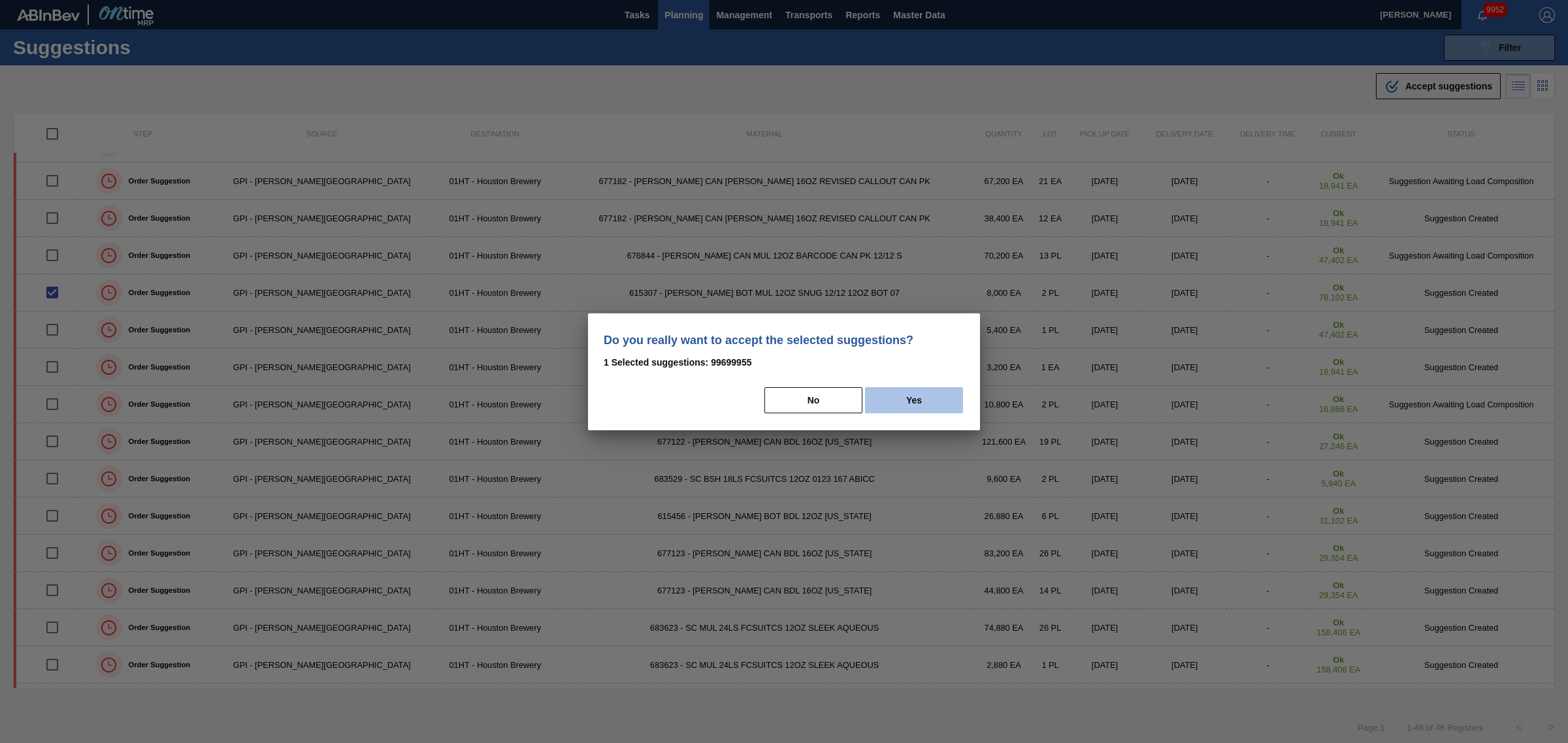
click at [882, 392] on button "Yes" at bounding box center [914, 400] width 98 height 26
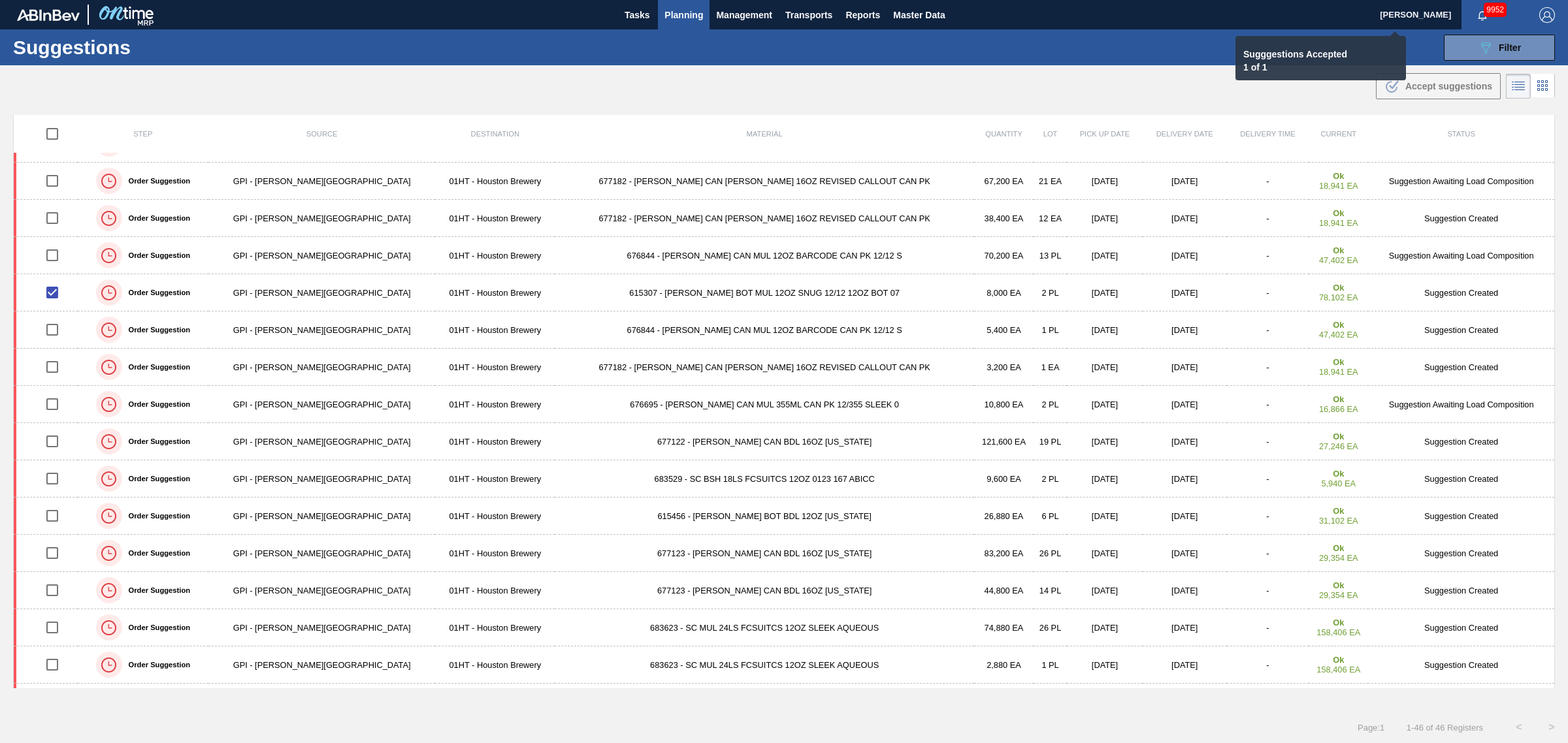
checkbox input "false"
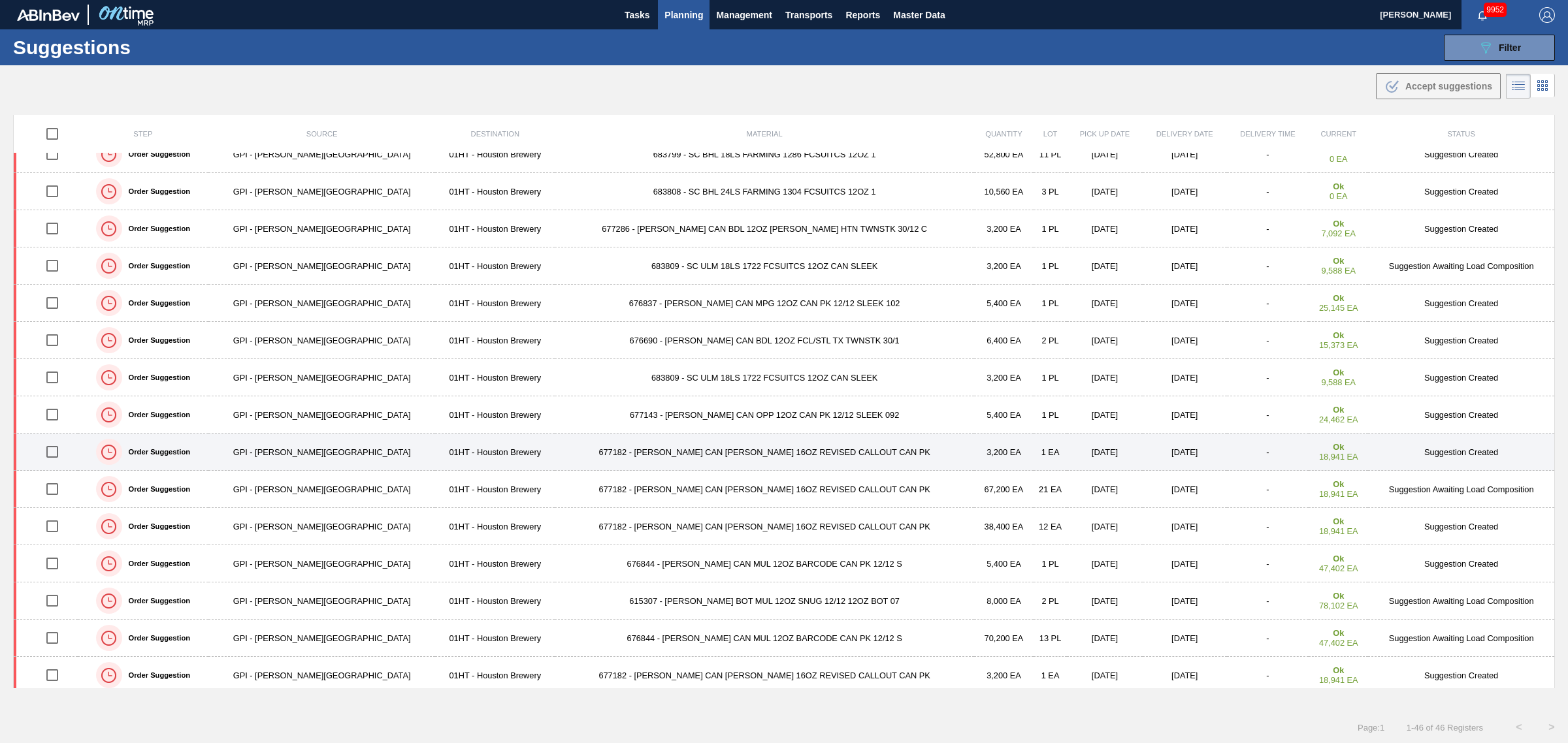
scroll to position [0, 0]
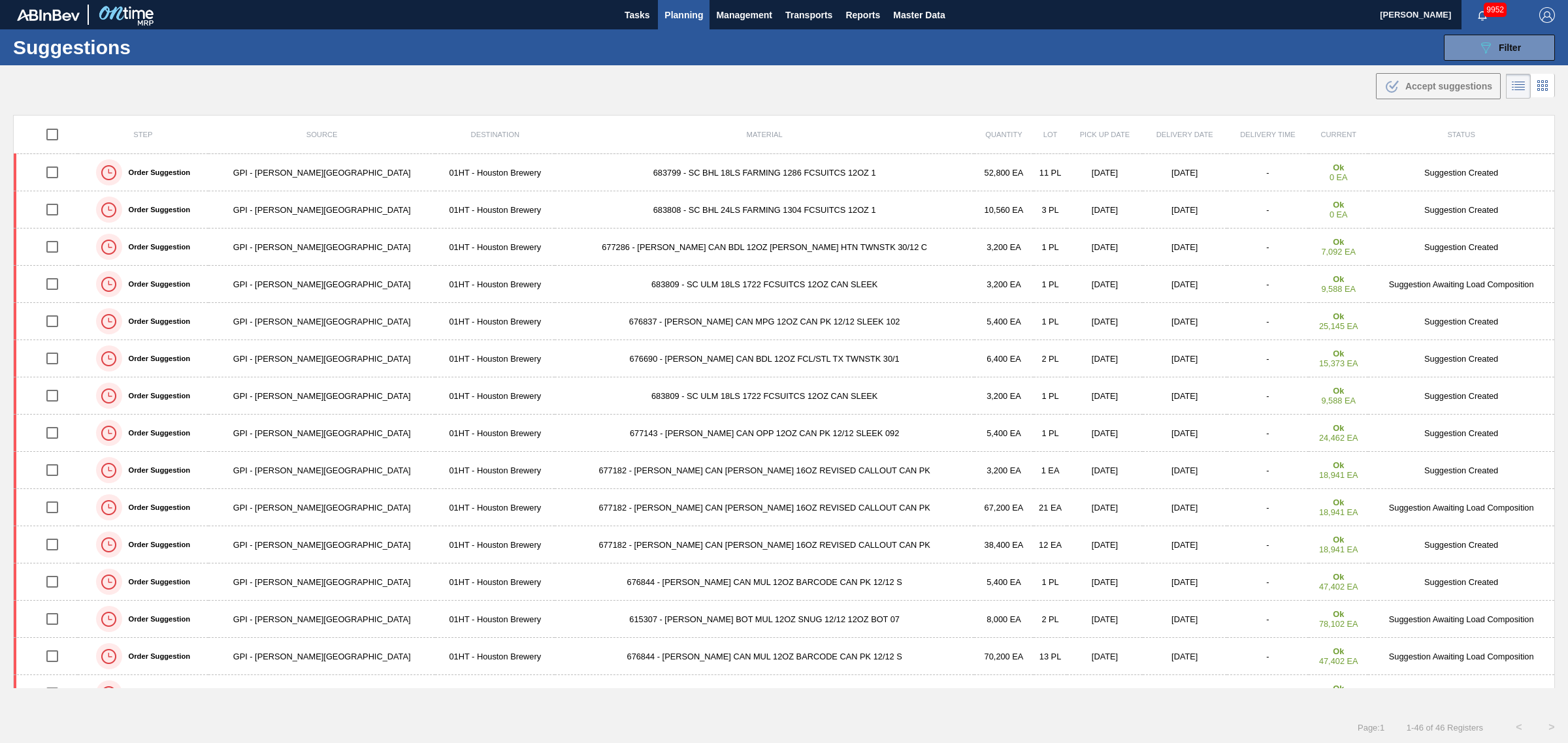
click at [693, 15] on span "Planning" at bounding box center [684, 15] width 39 height 16
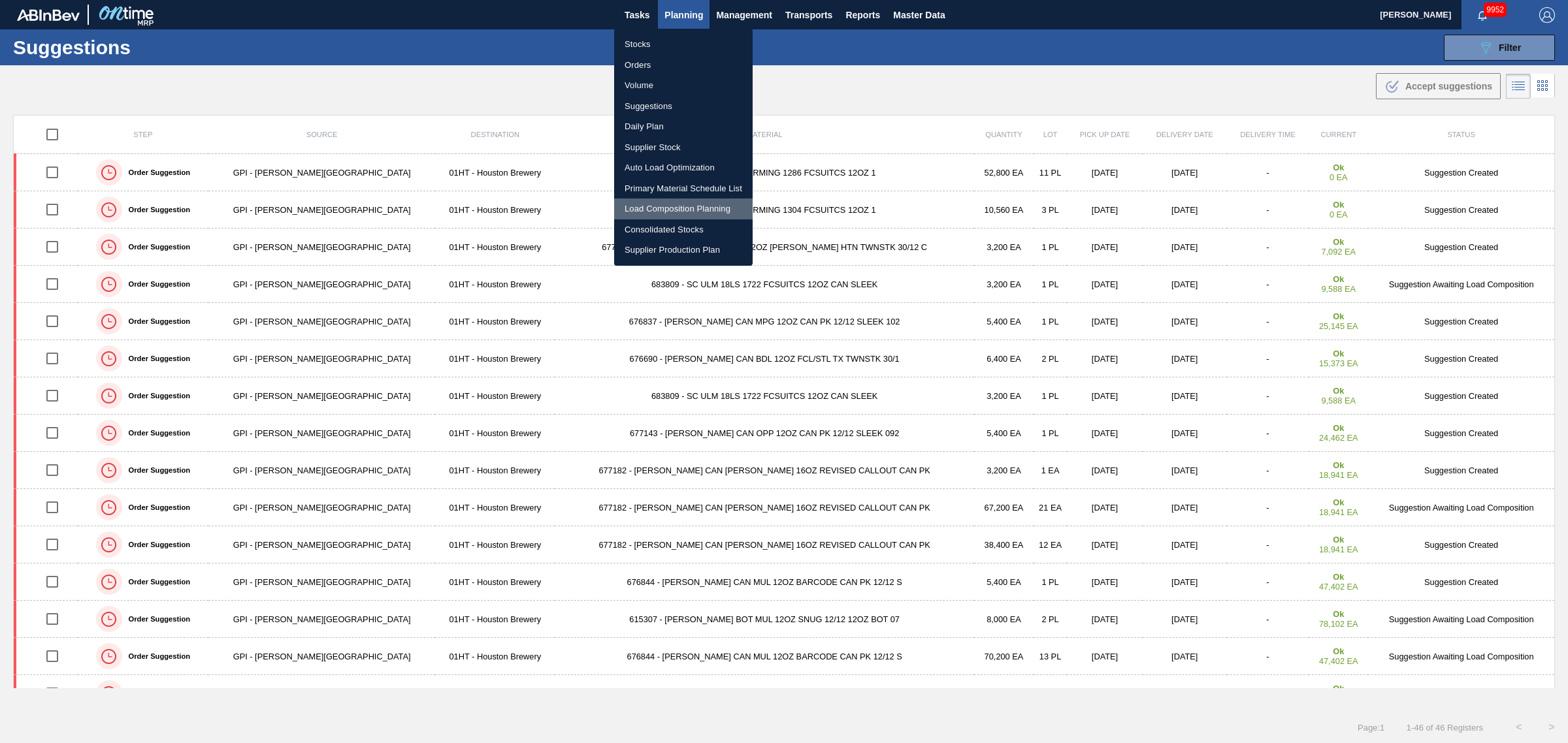
click at [652, 204] on li "Load Composition Planning" at bounding box center [684, 208] width 138 height 21
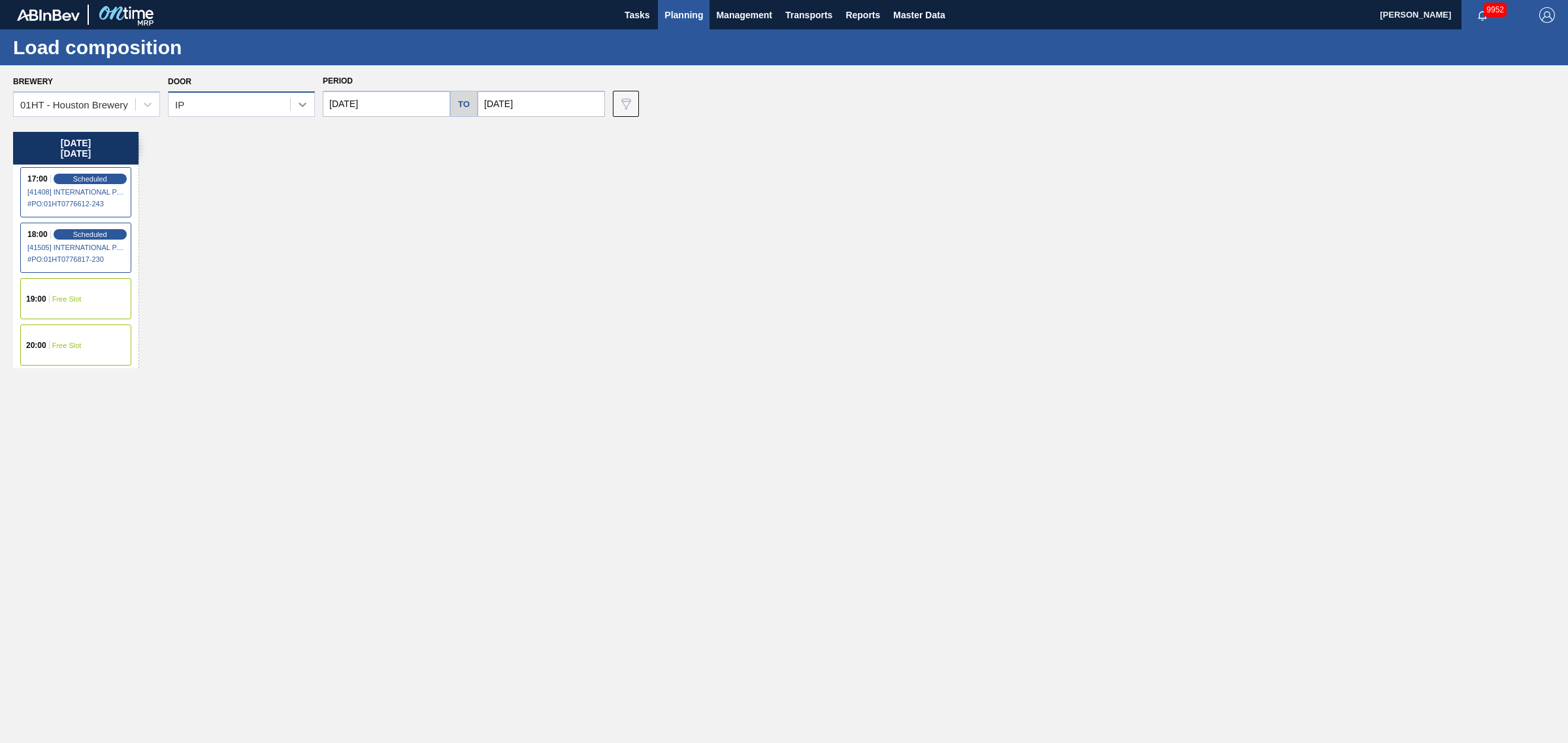
click at [302, 106] on icon at bounding box center [303, 104] width 8 height 5
click at [264, 131] on div "Undefined" at bounding box center [241, 136] width 147 height 24
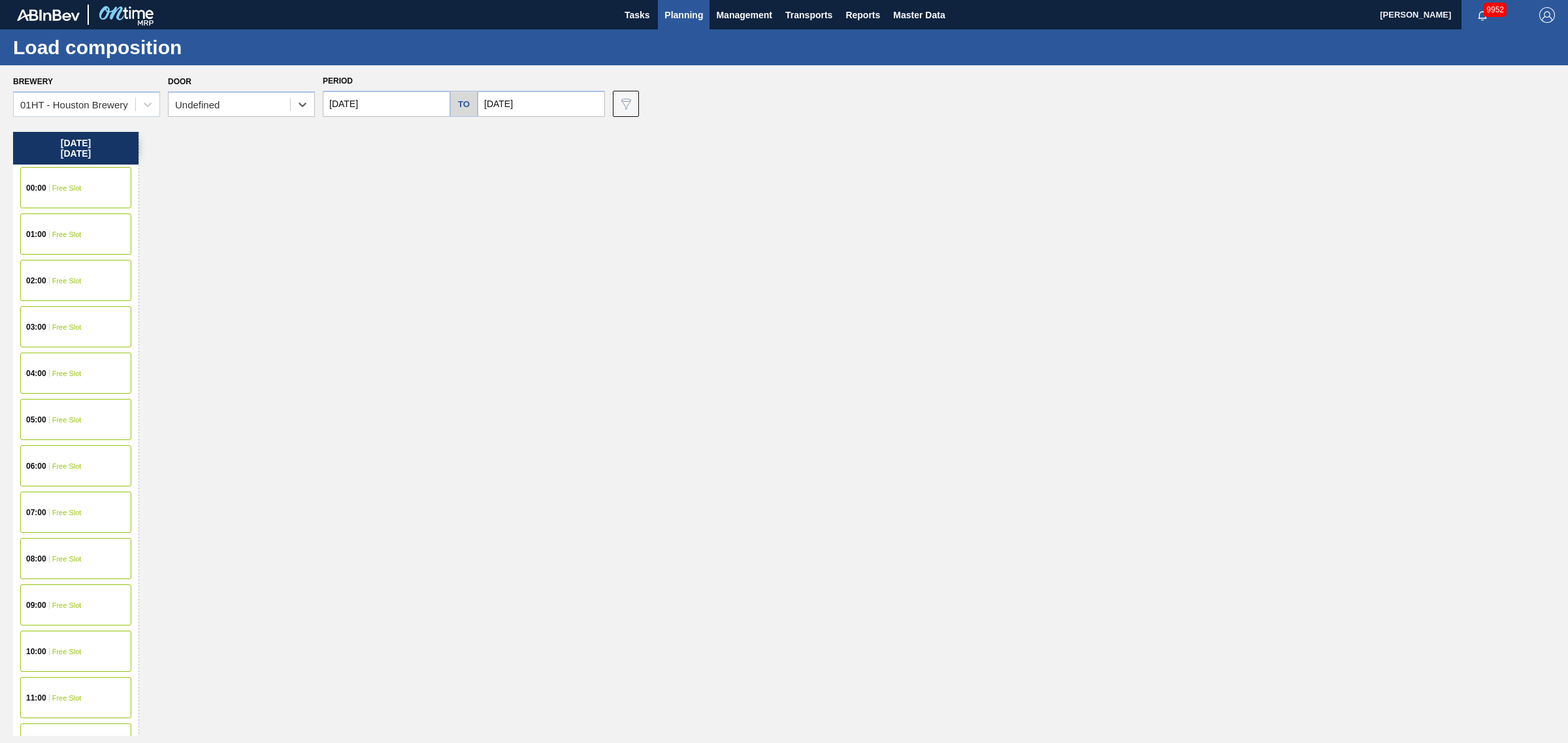
click at [390, 106] on input "[DATE]" at bounding box center [386, 103] width 127 height 26
click at [360, 233] on div "18" at bounding box center [359, 240] width 18 height 18
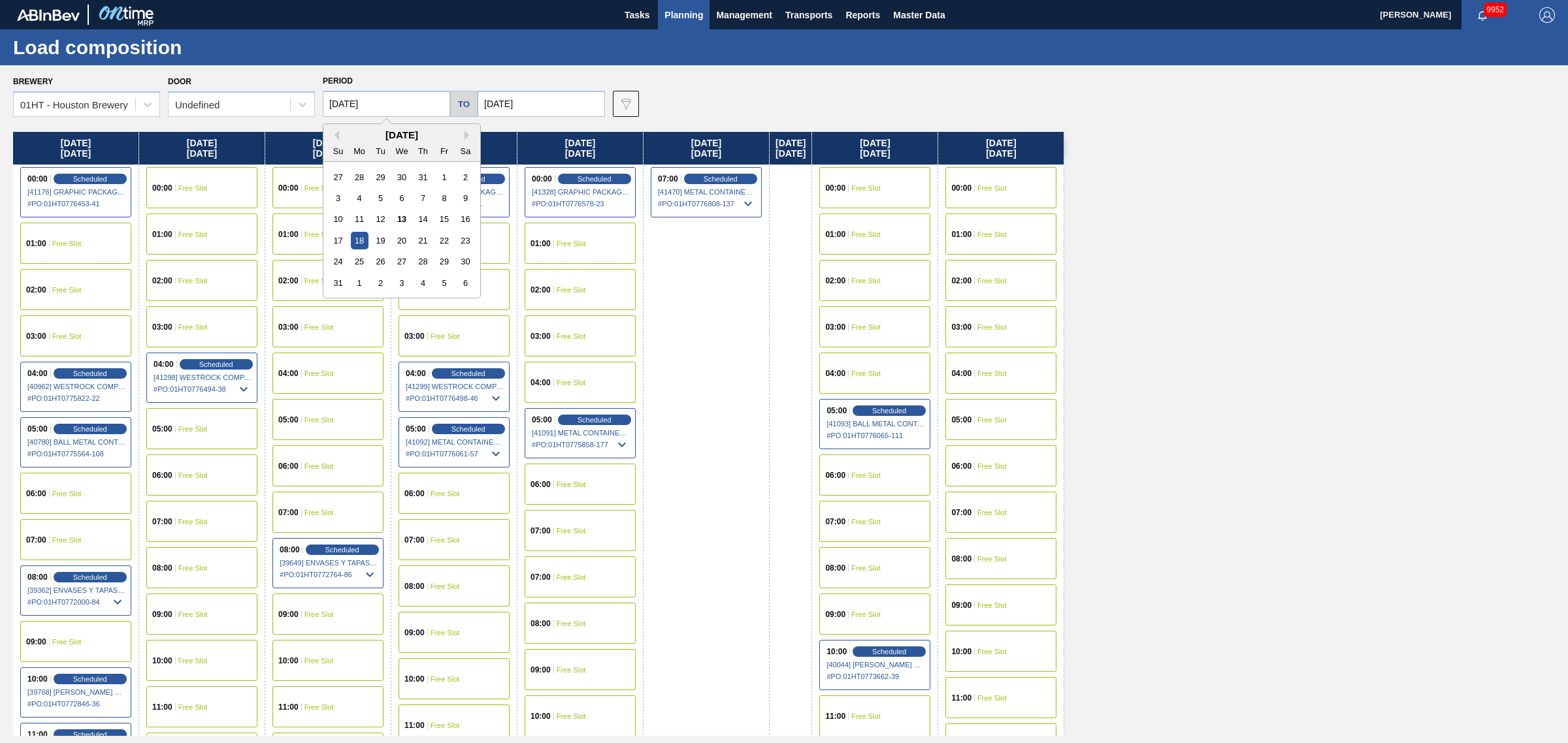
click at [373, 100] on input "[DATE]" at bounding box center [386, 103] width 127 height 26
click at [399, 239] on div "20" at bounding box center [401, 240] width 18 height 18
type input "[DATE]"
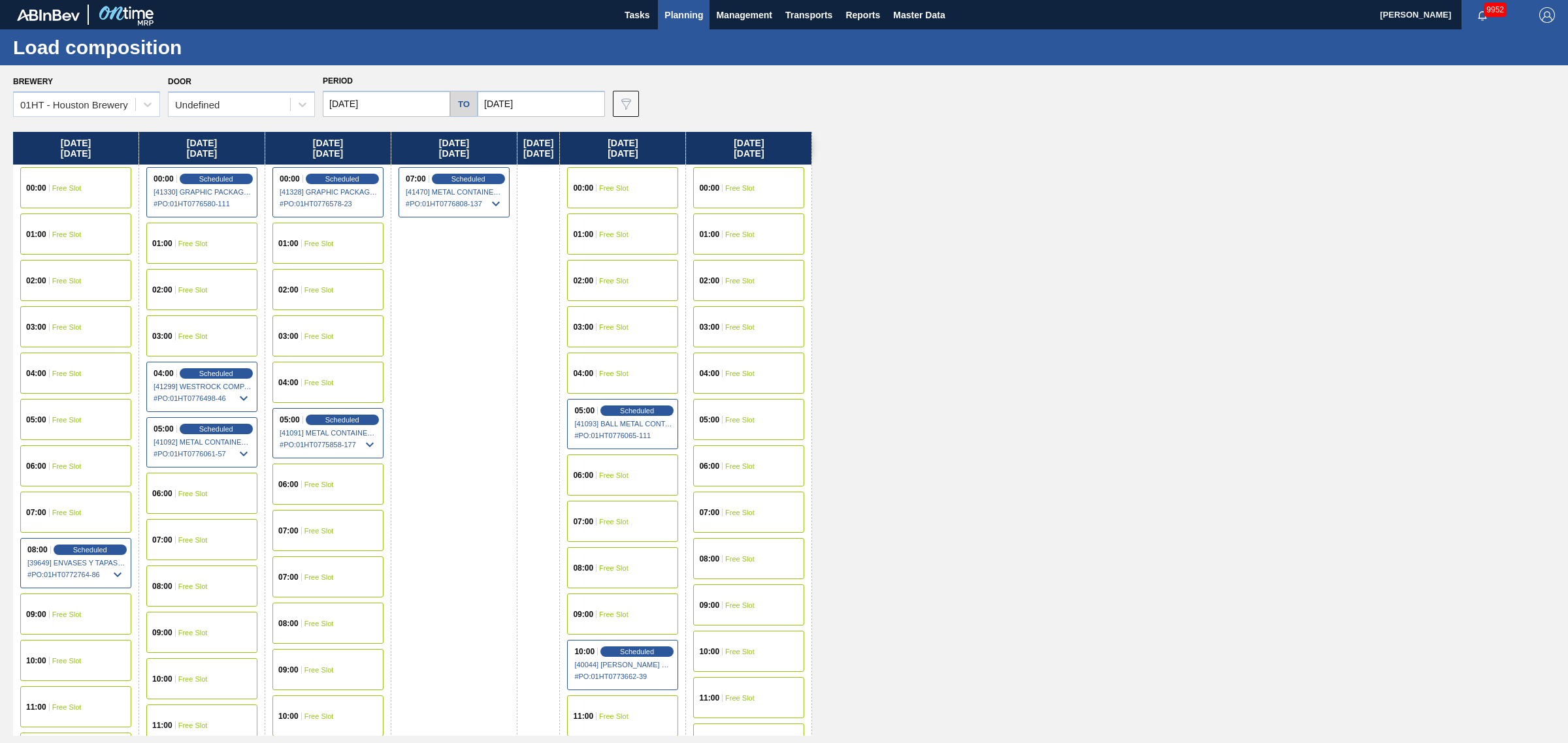
click at [513, 108] on input "[DATE]" at bounding box center [540, 103] width 127 height 26
click at [541, 267] on div "26" at bounding box center [535, 261] width 18 height 18
click at [628, 190] on span "Free Slot" at bounding box center [614, 188] width 29 height 8
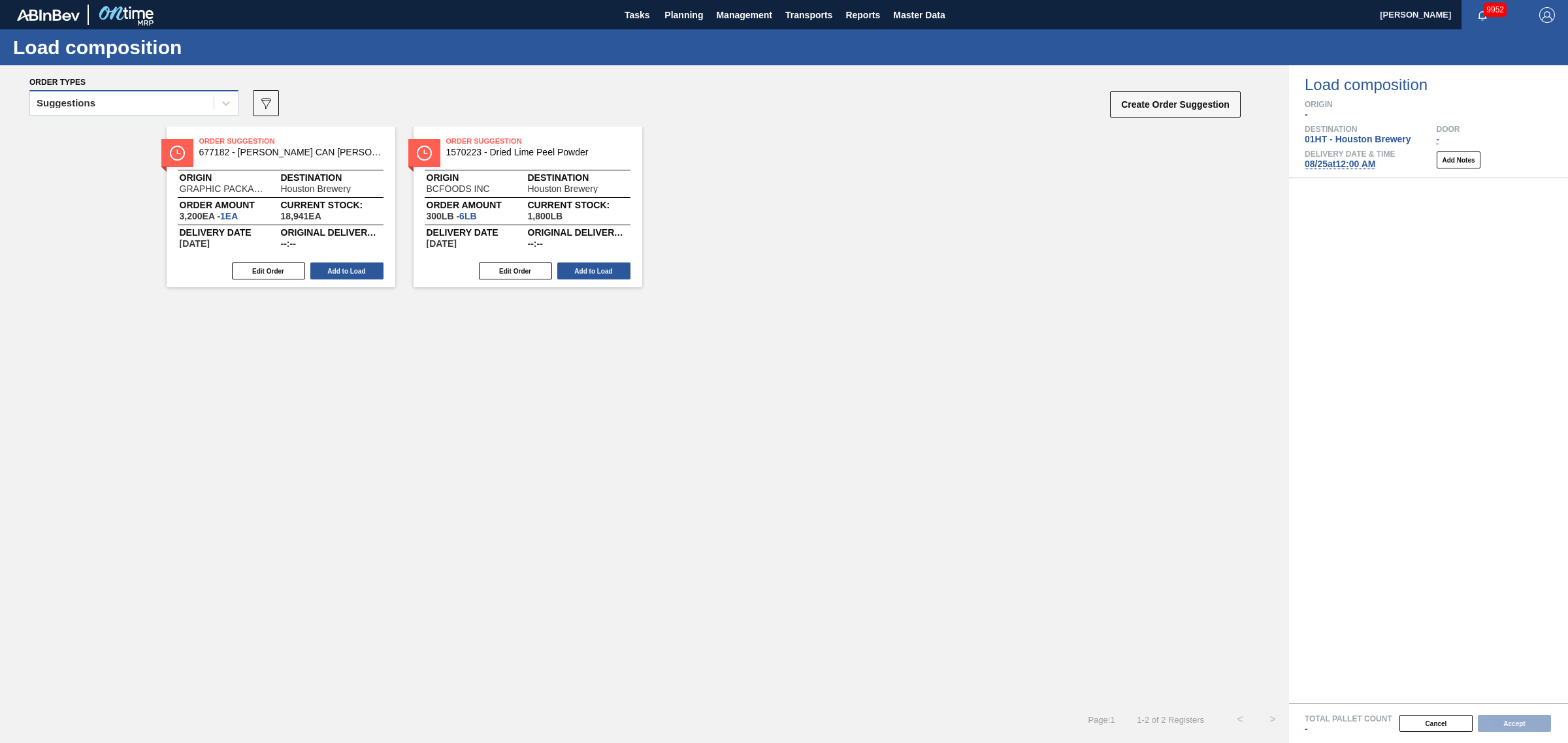
click at [116, 100] on div "Suggestions" at bounding box center [122, 103] width 184 height 19
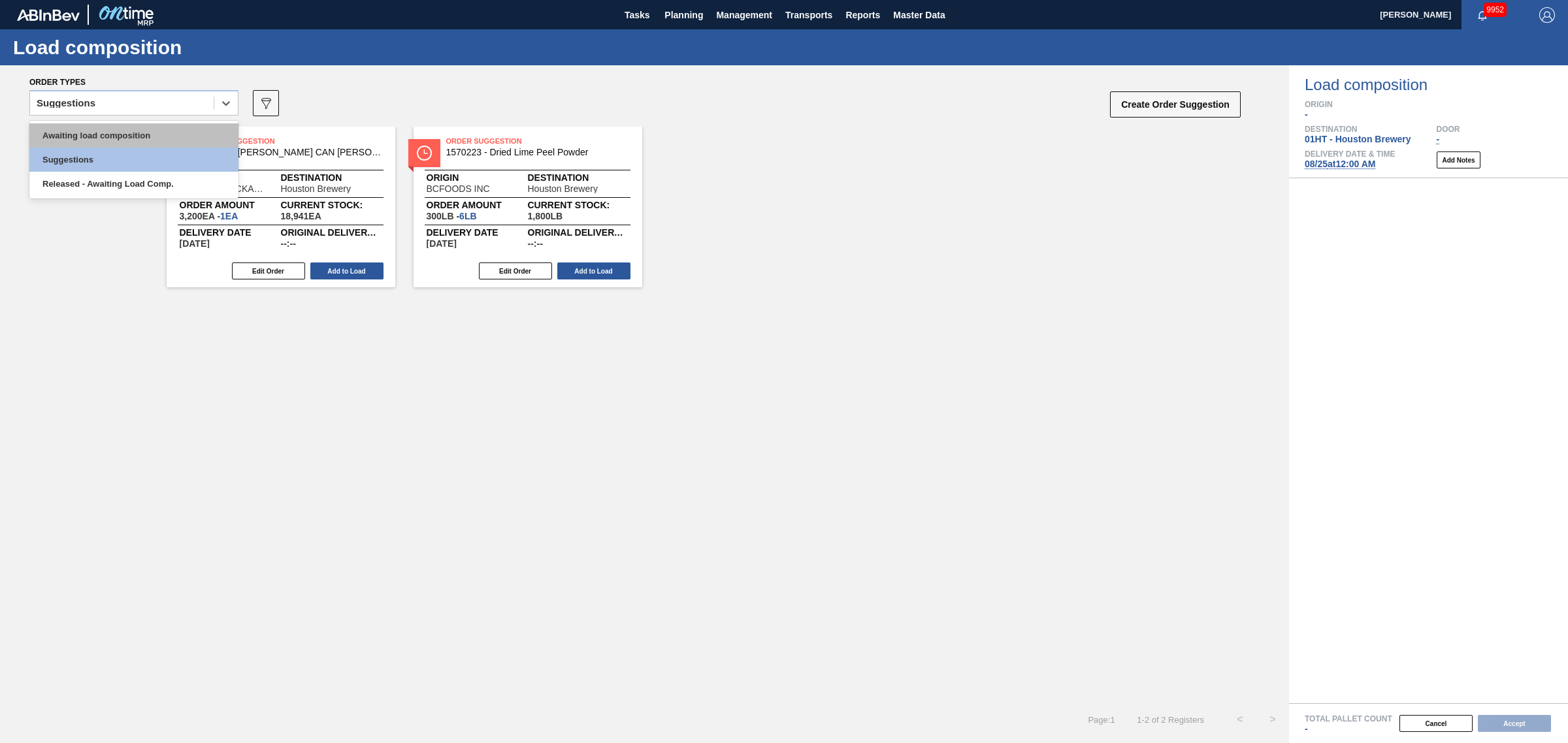
click at [116, 131] on div "Awaiting load composition" at bounding box center [134, 136] width 209 height 24
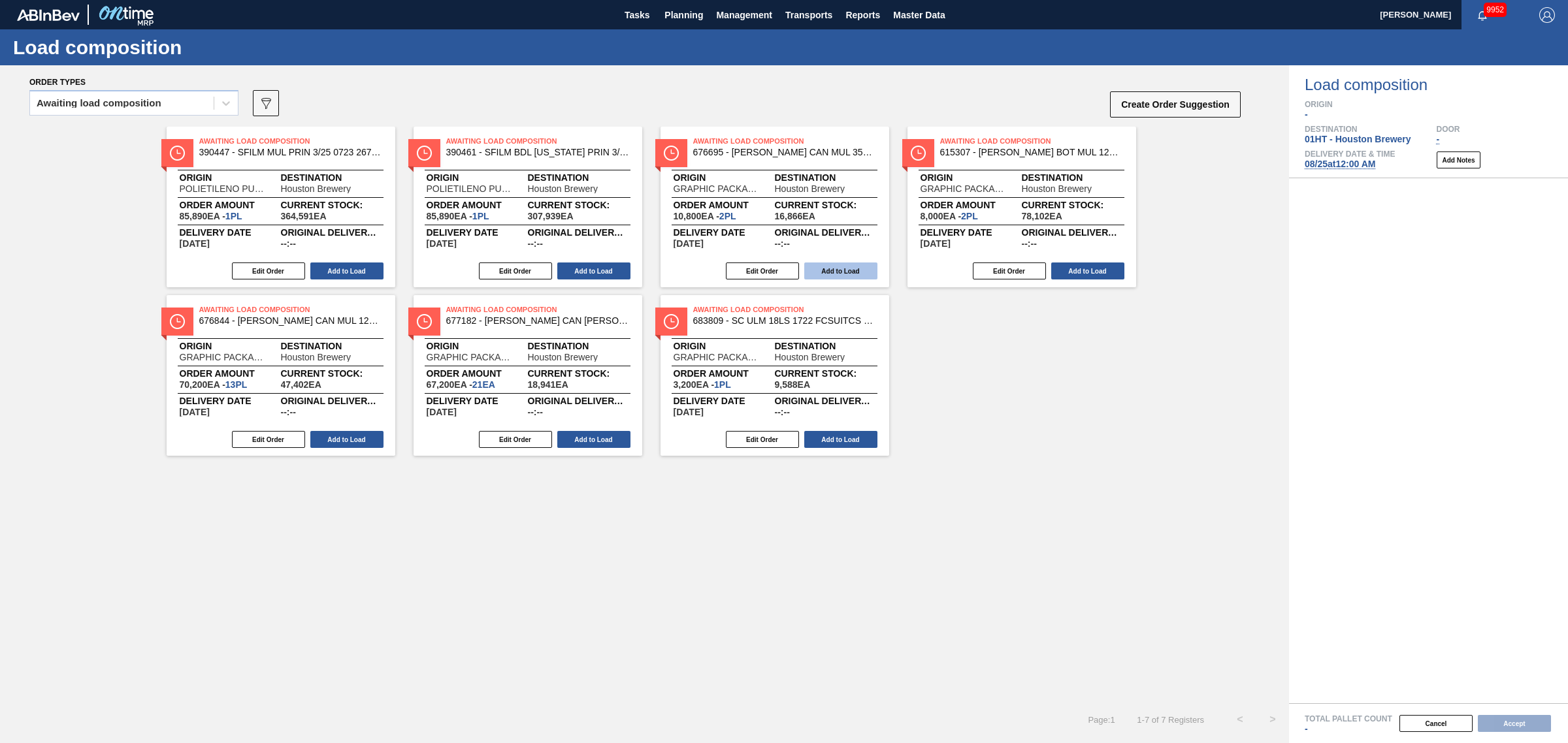
click at [856, 276] on button "Add to Load" at bounding box center [841, 271] width 73 height 17
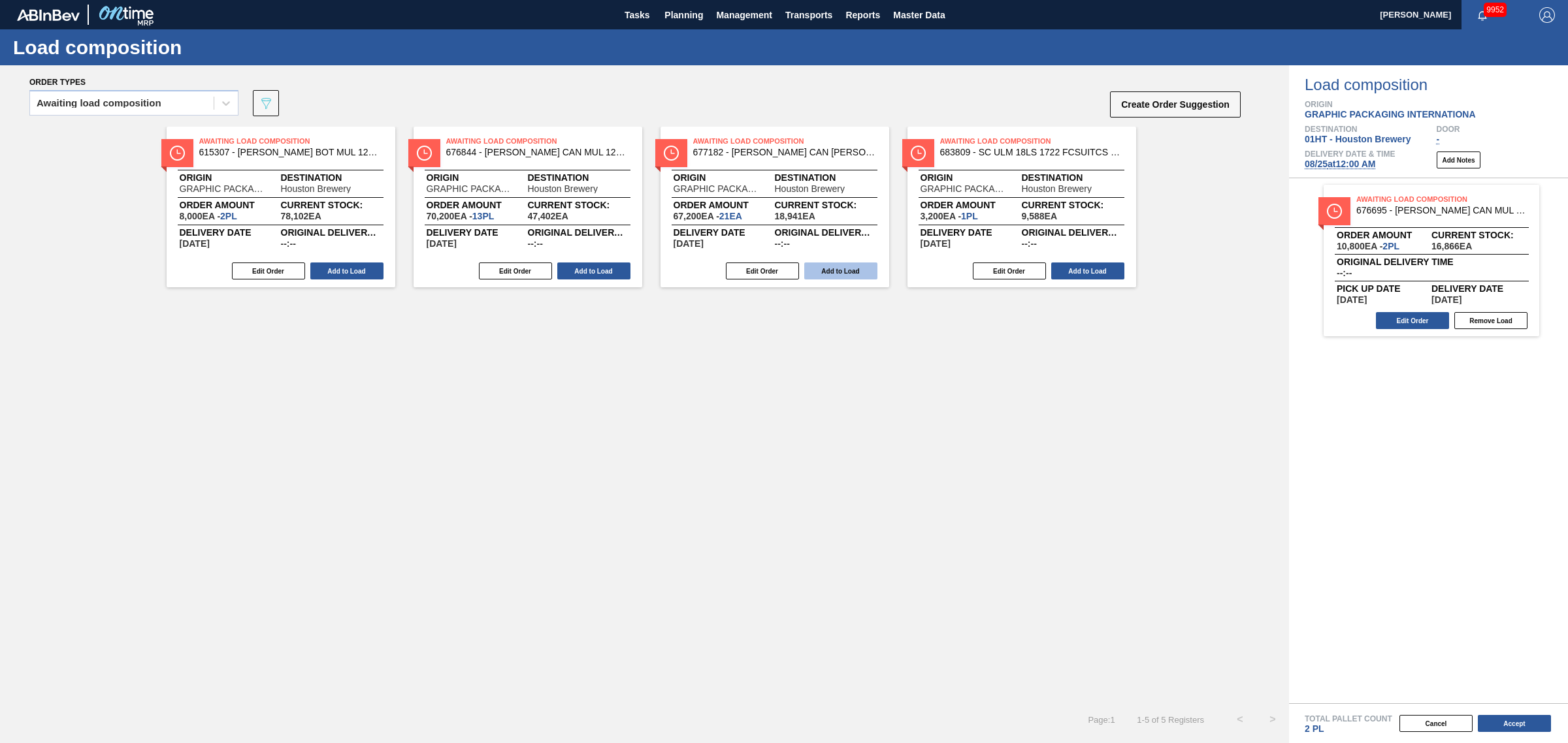
click at [833, 271] on button "Add to Load" at bounding box center [841, 271] width 73 height 17
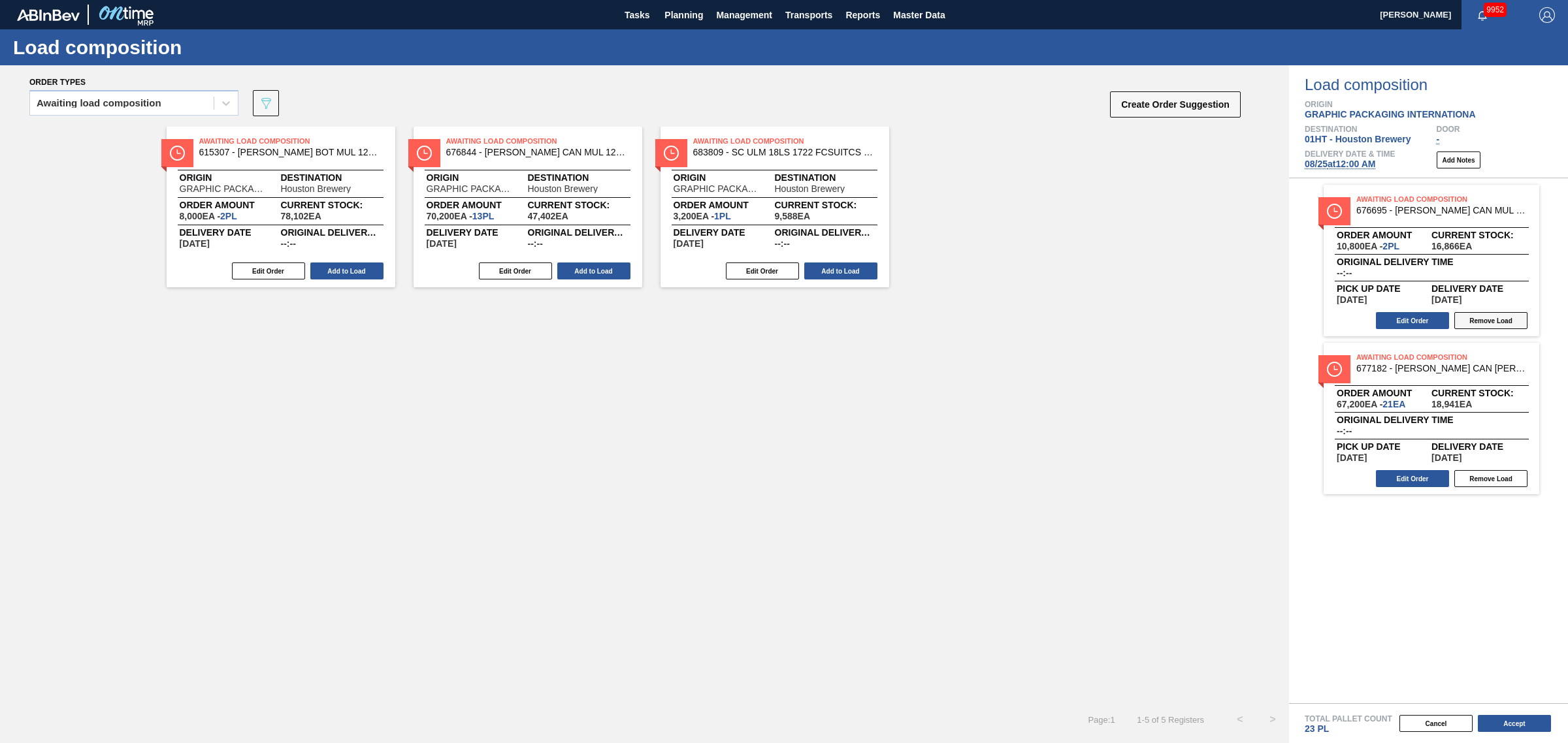
click at [1491, 320] on button "Remove Load" at bounding box center [1491, 321] width 73 height 17
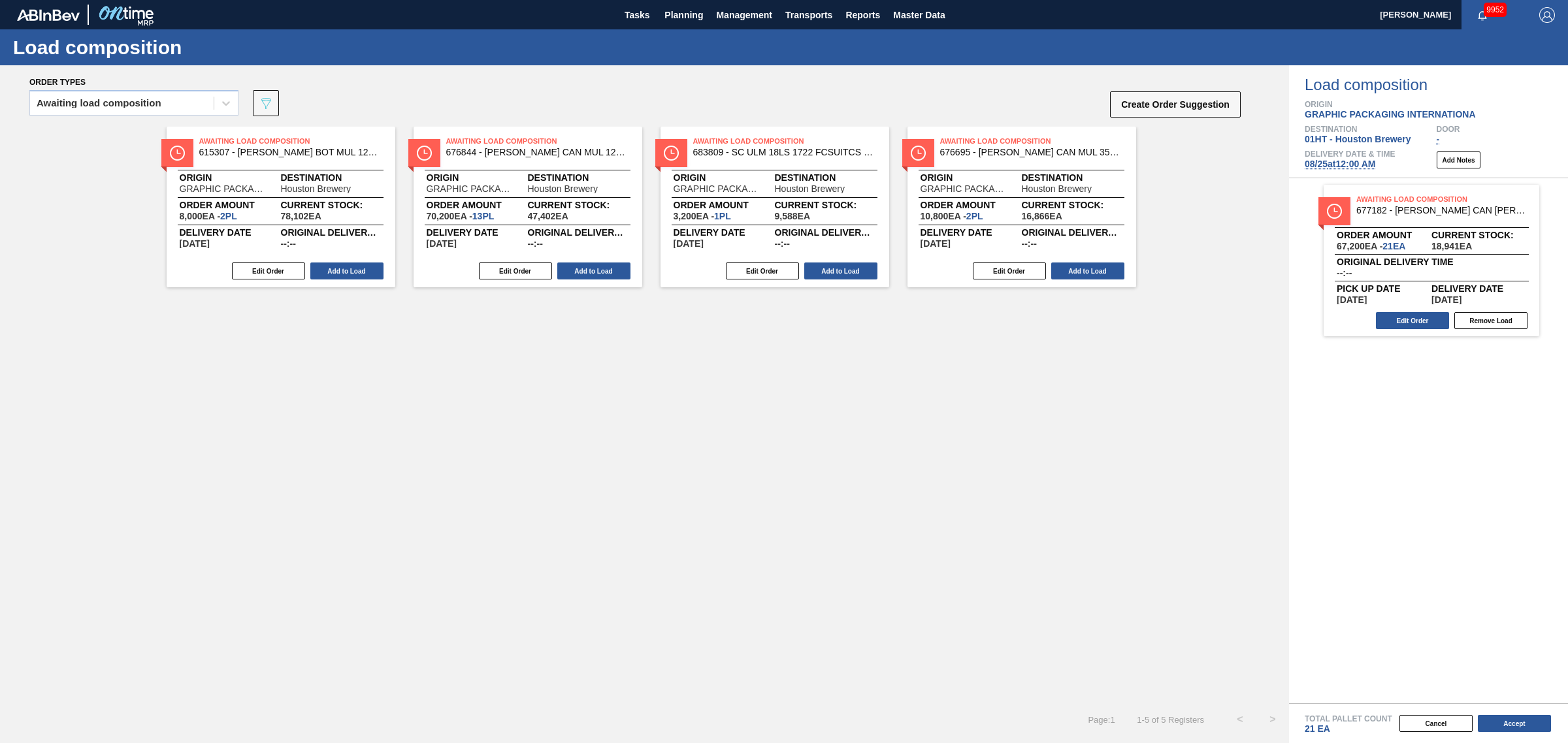
click at [1349, 165] on span "[DATE] 12:00 AM" at bounding box center [1340, 164] width 71 height 11
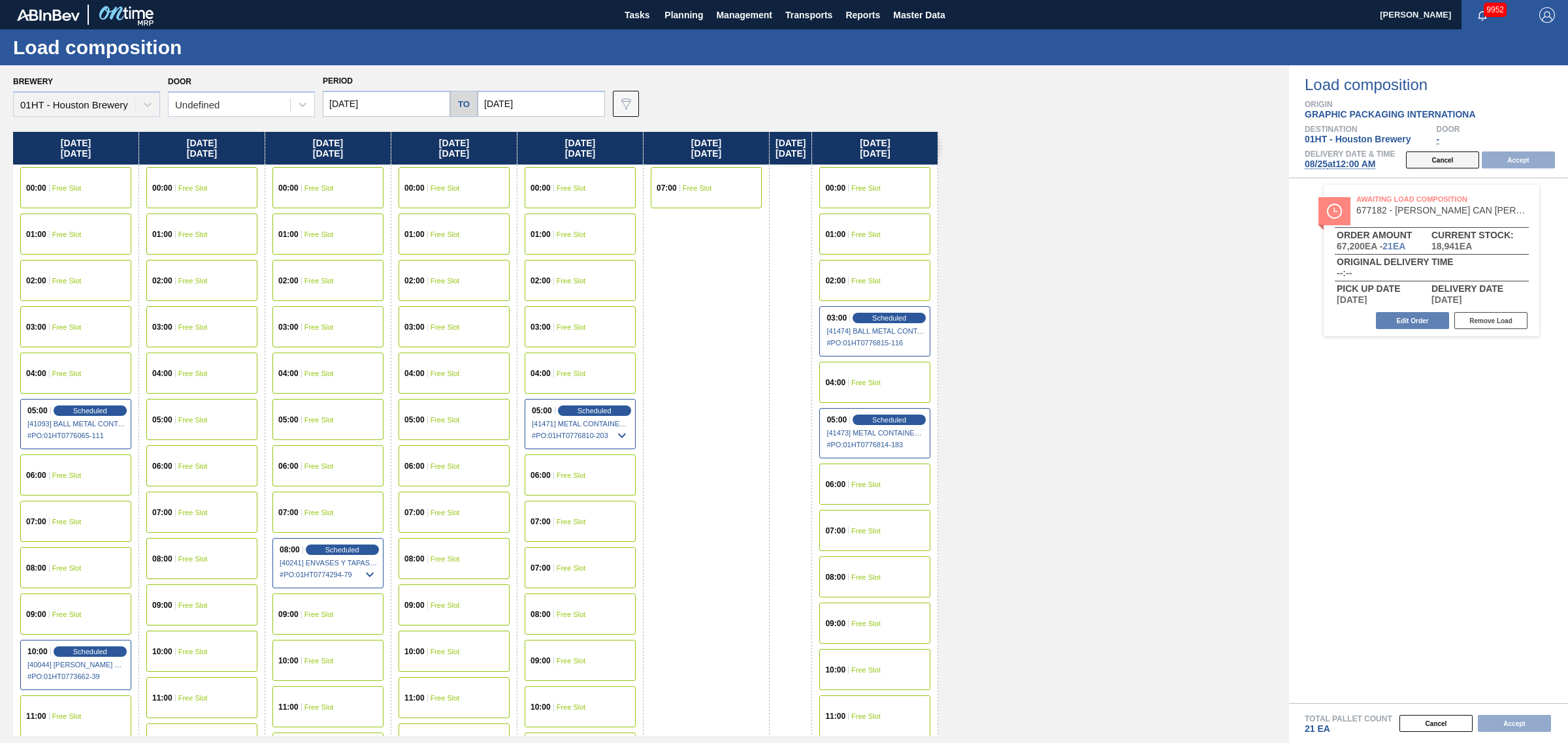
click at [1436, 158] on button "Cancel" at bounding box center [1442, 160] width 73 height 17
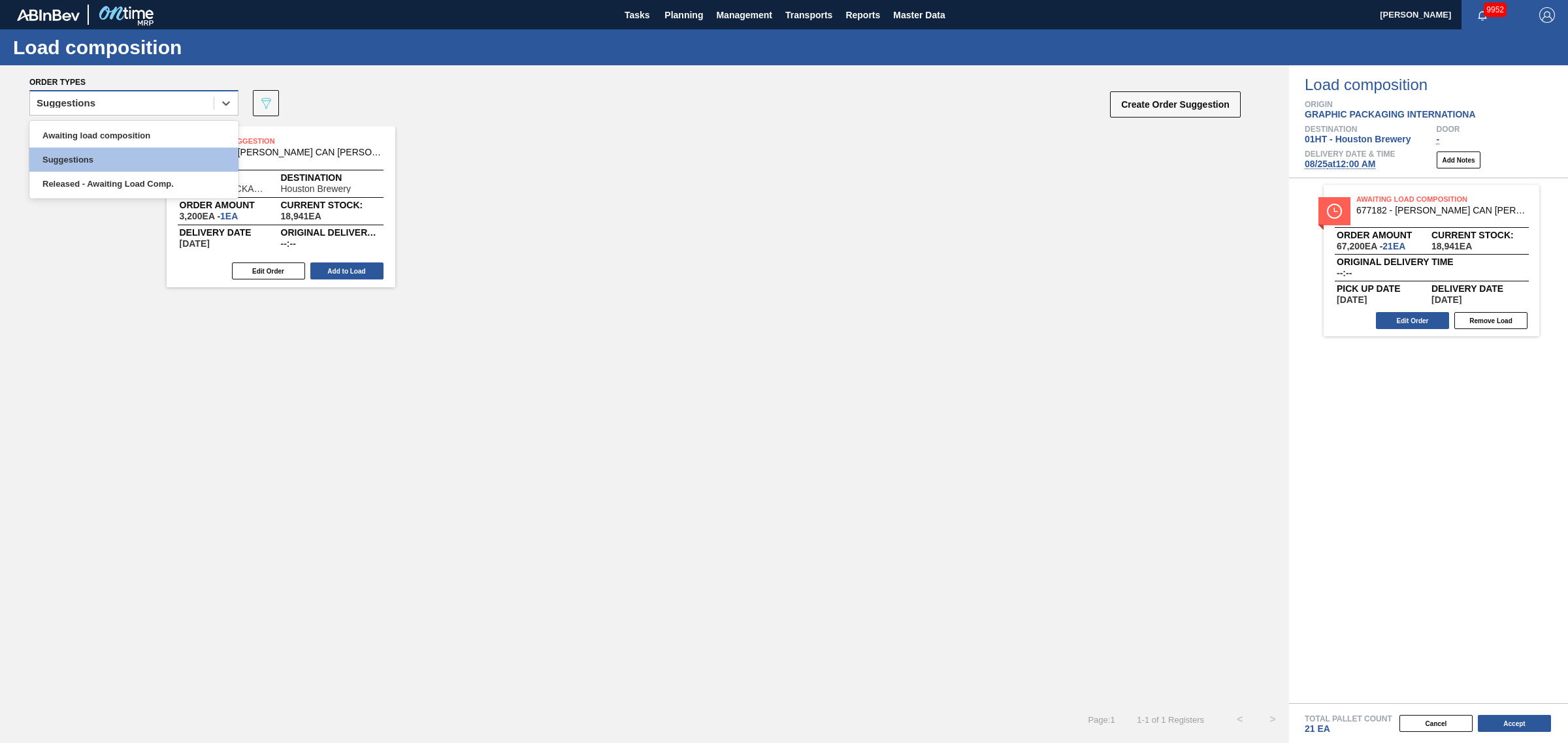
click at [160, 100] on div "Suggestions" at bounding box center [122, 103] width 184 height 19
click at [156, 126] on div "Awaiting load composition" at bounding box center [134, 136] width 209 height 24
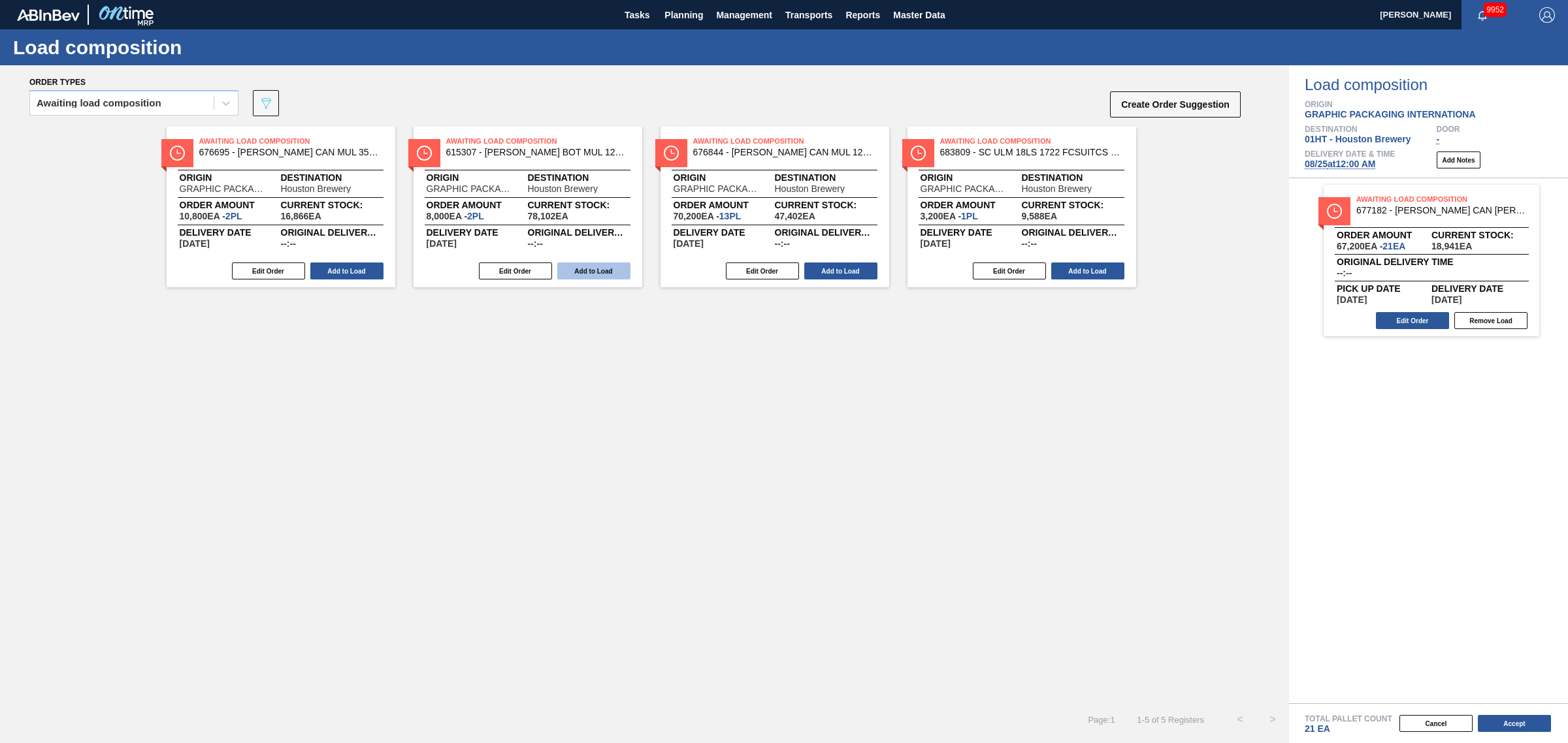
click at [586, 265] on button "Add to Load" at bounding box center [594, 271] width 73 height 17
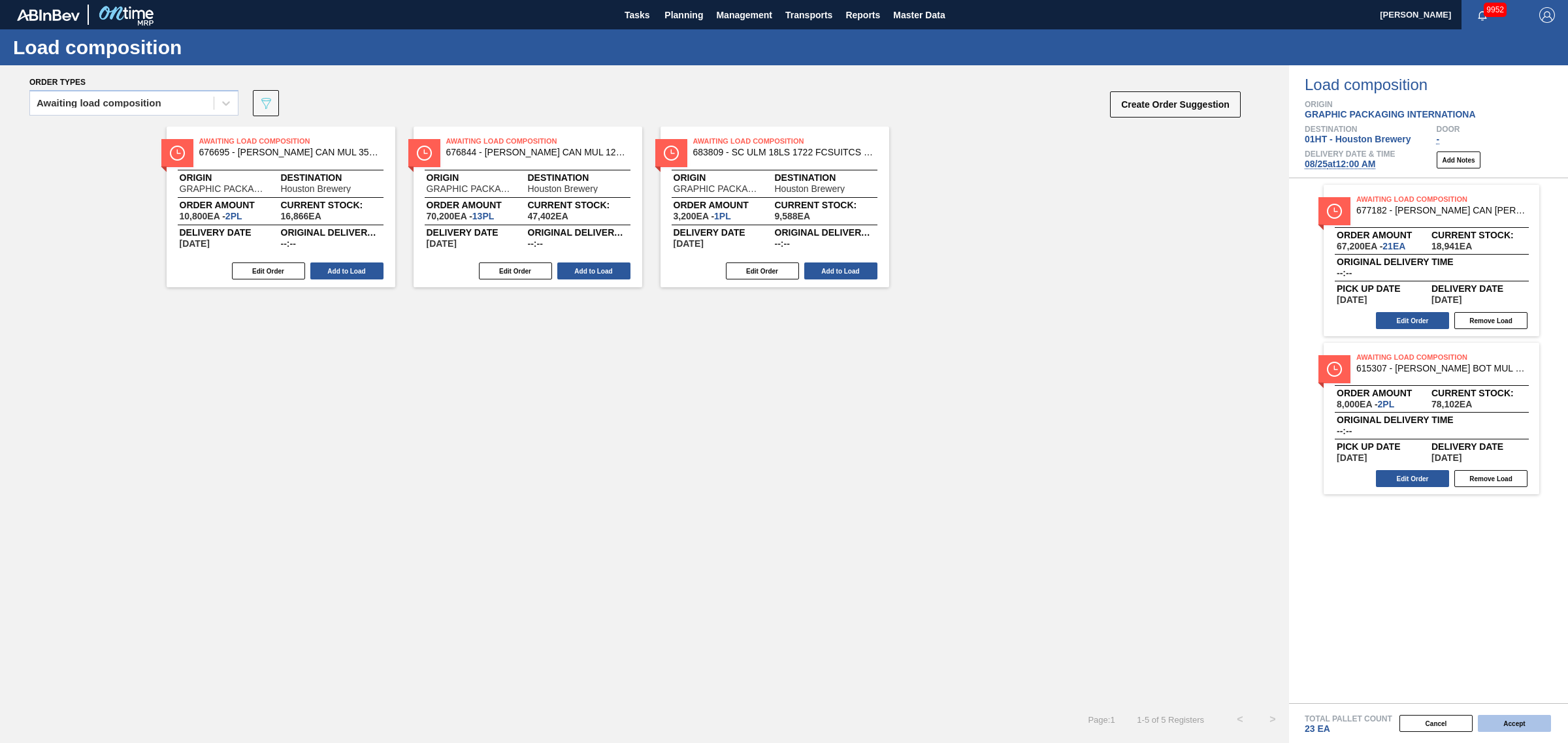
click at [1517, 730] on button "Accept" at bounding box center [1514, 724] width 73 height 17
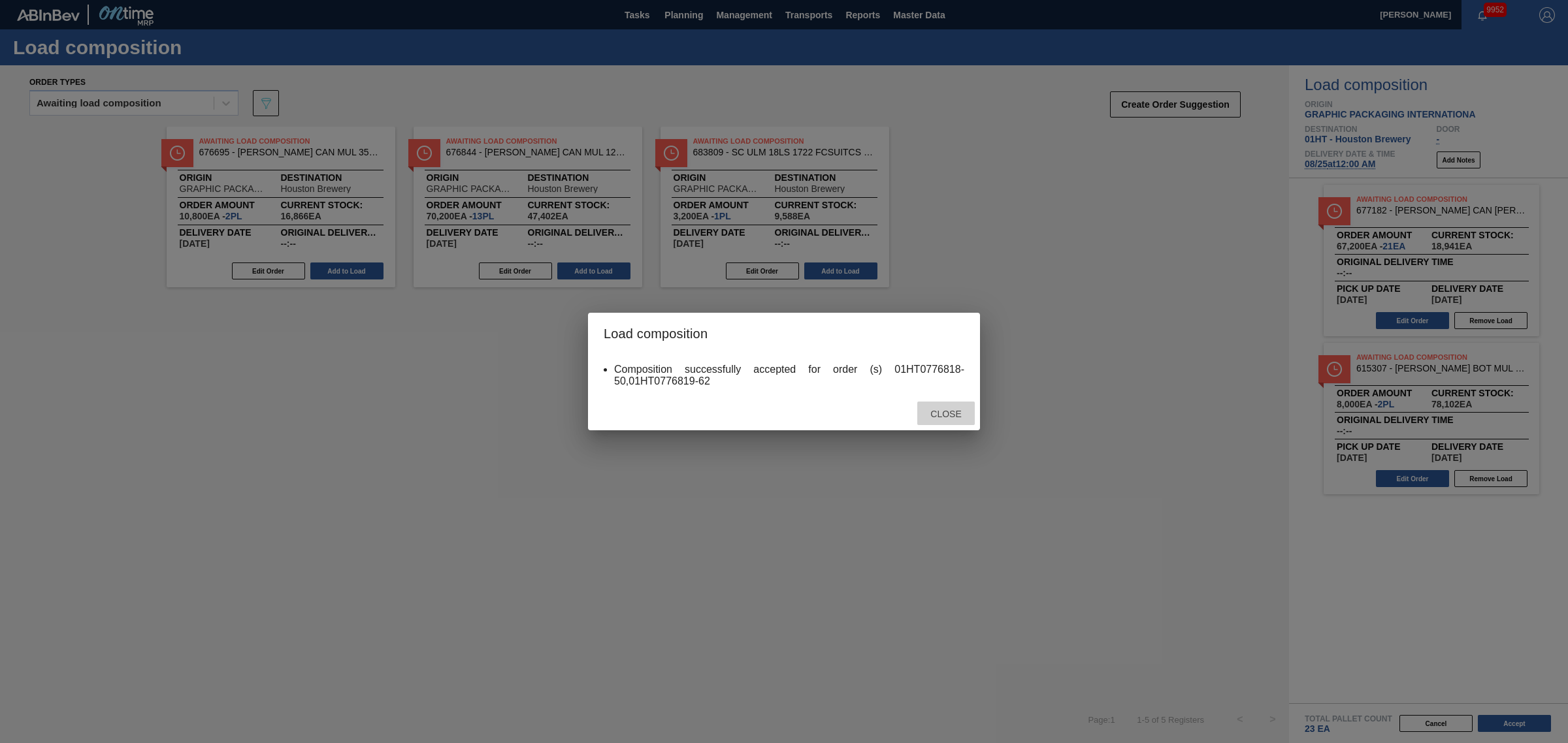
click at [950, 413] on span "Close" at bounding box center [946, 414] width 52 height 11
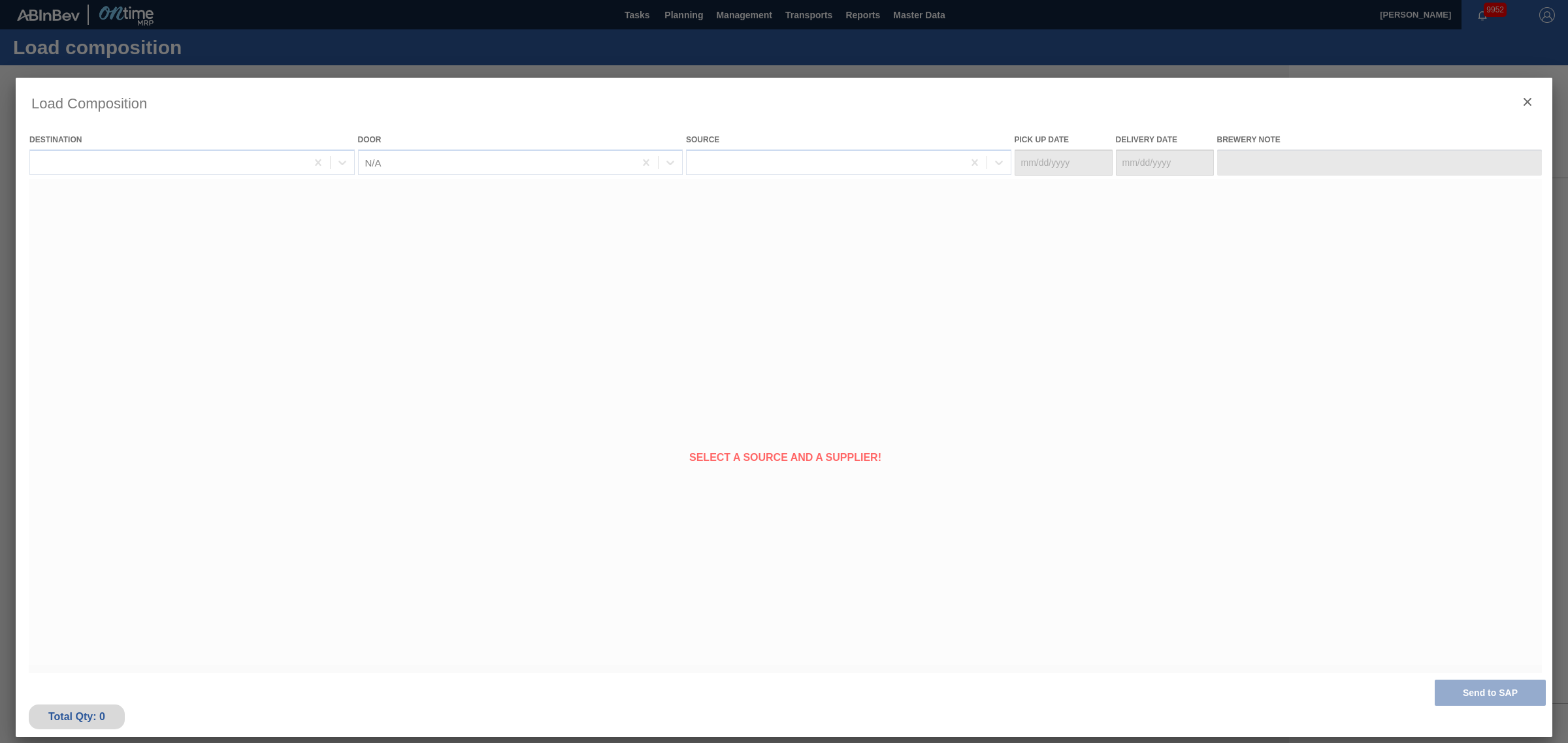
type Date "[DATE]"
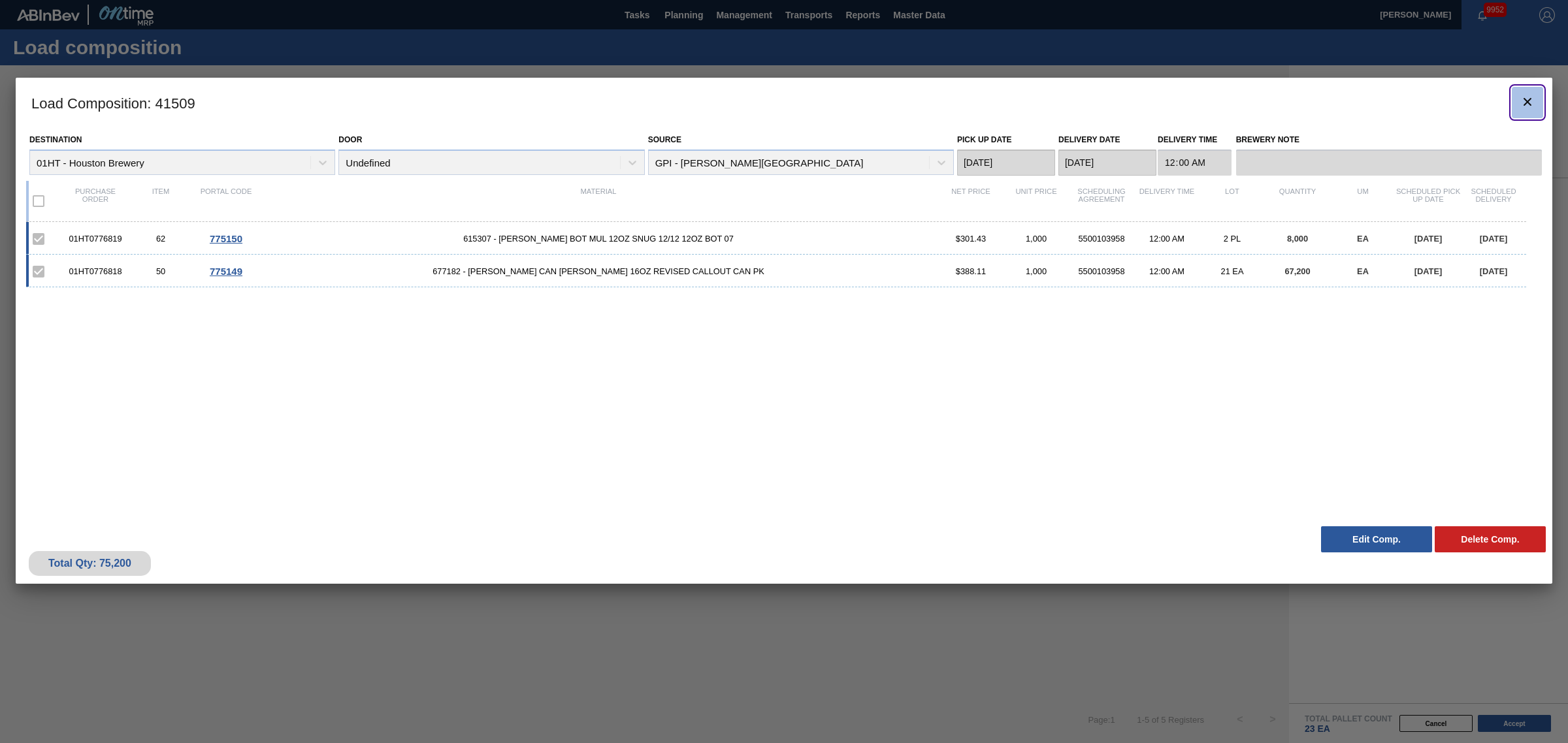
click at [1523, 99] on icon "botão de ícone" at bounding box center [1527, 102] width 16 height 16
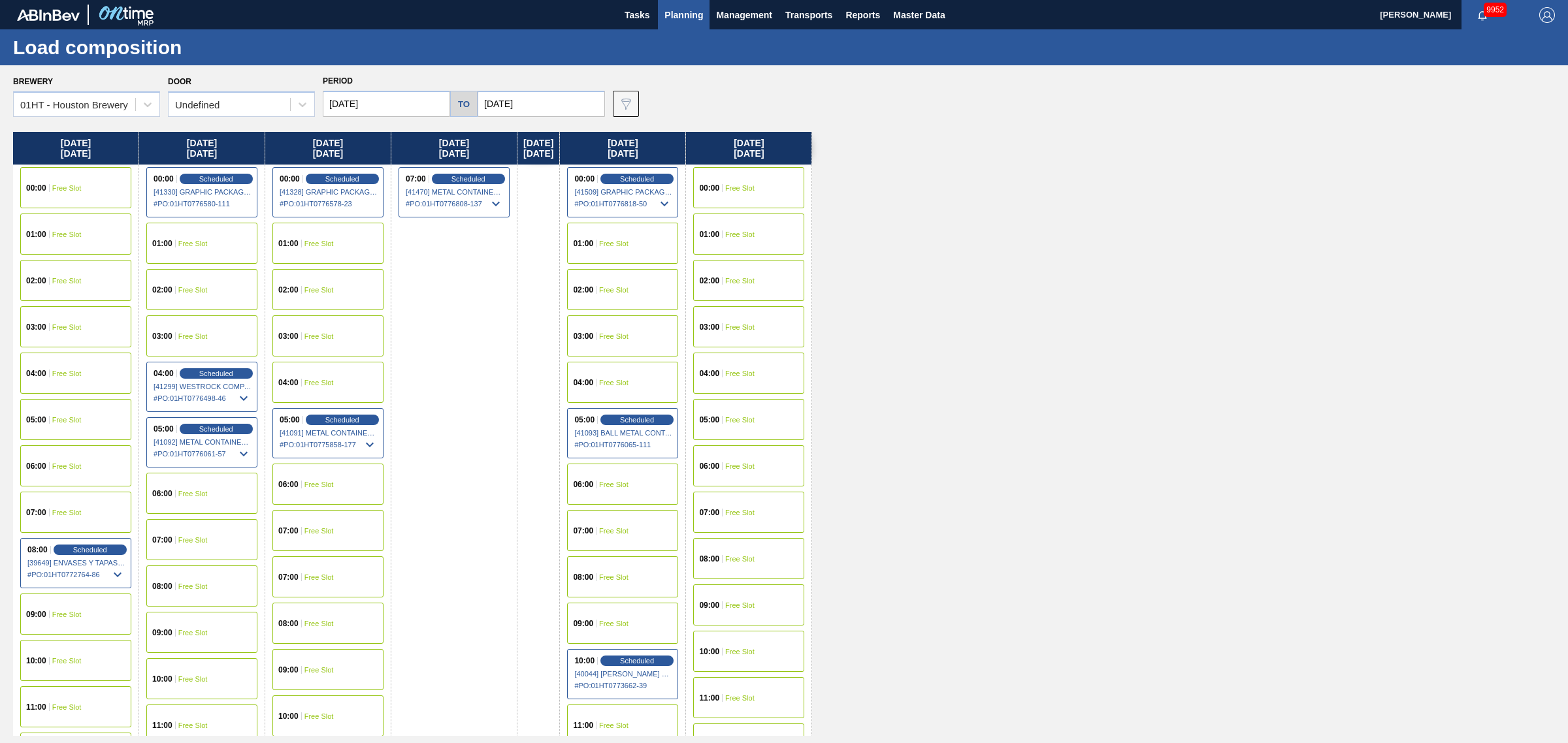
click at [676, 8] on span "Planning" at bounding box center [684, 15] width 39 height 16
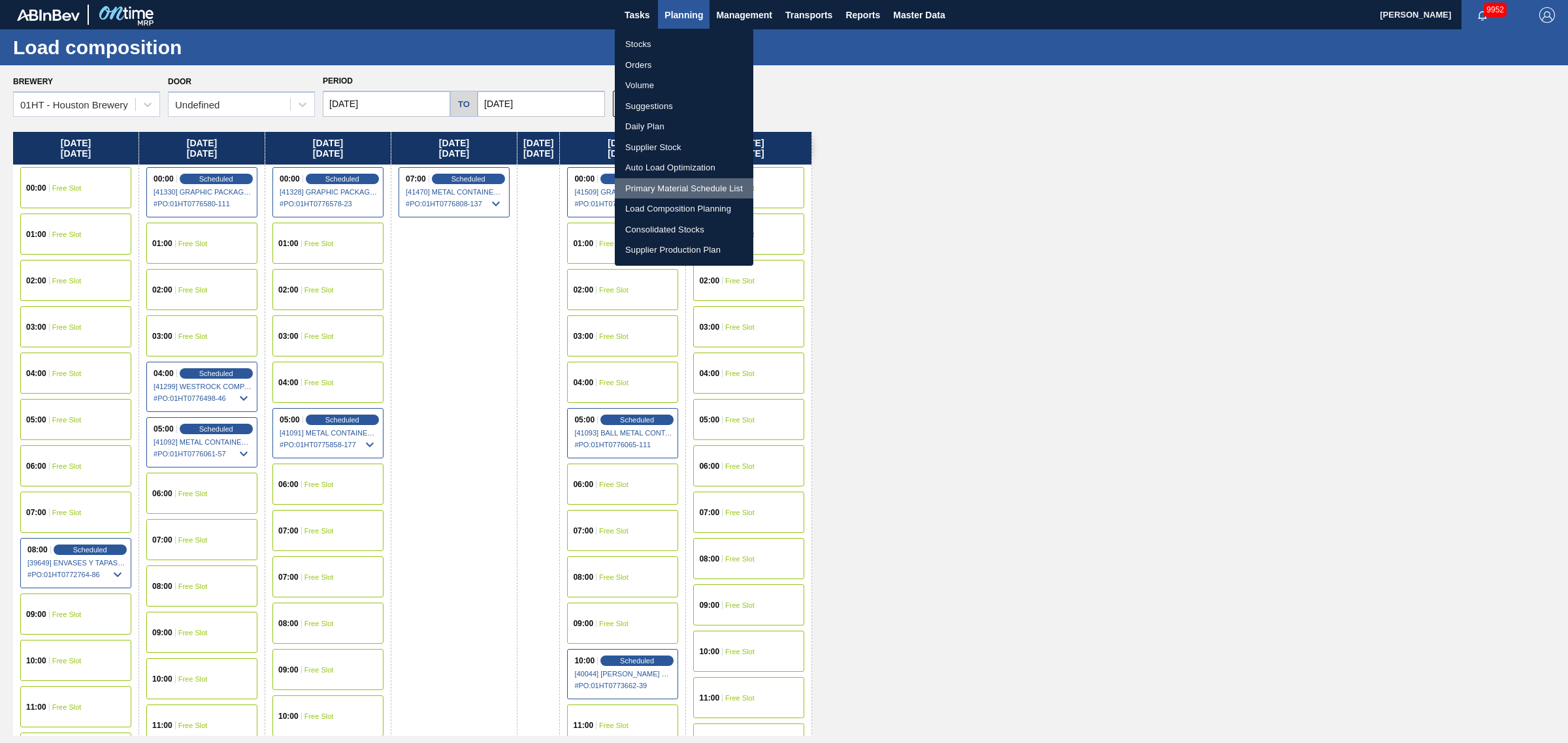
click at [671, 190] on li "Primary Material Schedule List" at bounding box center [684, 188] width 138 height 21
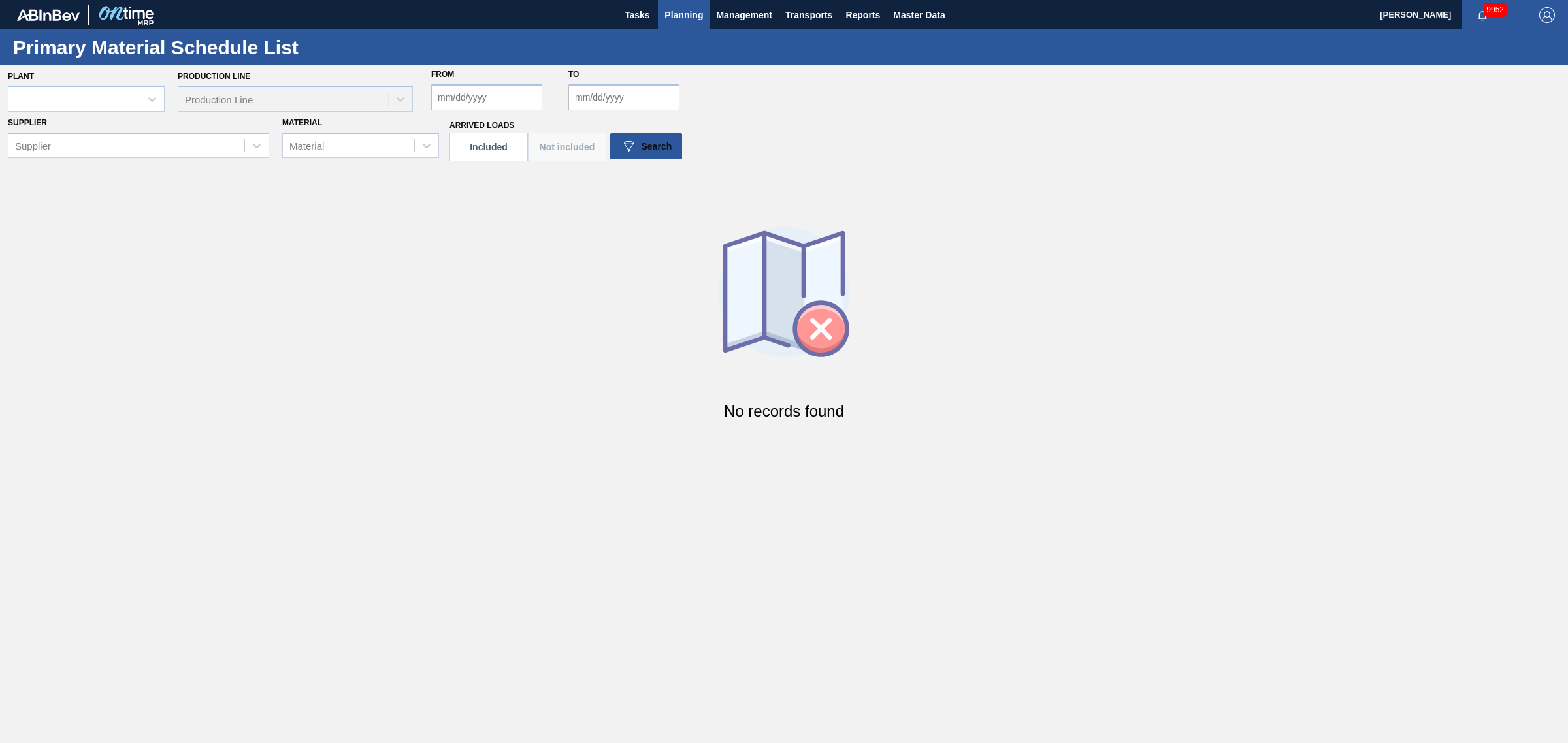
click at [686, 13] on span "Planning" at bounding box center [684, 15] width 39 height 16
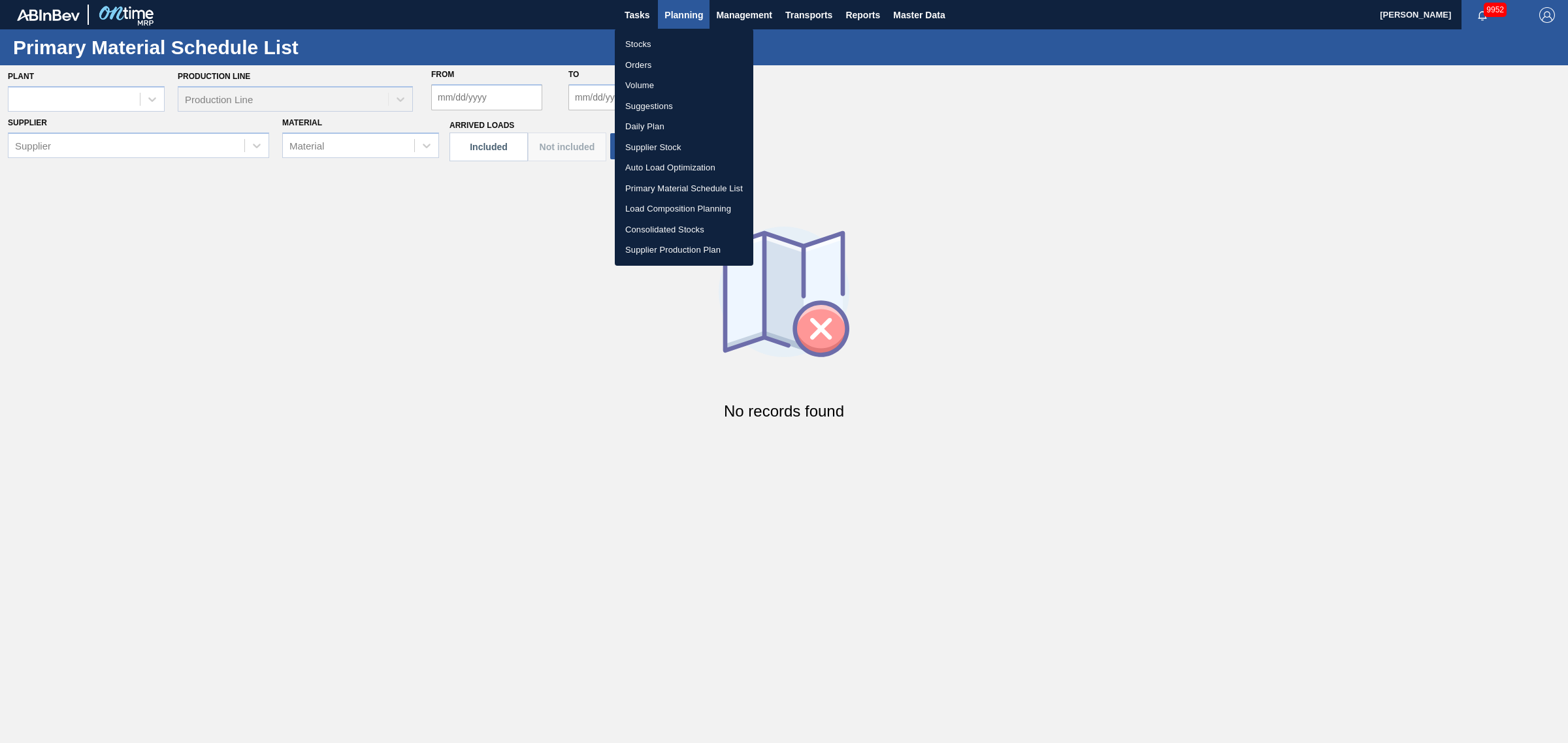
click at [664, 208] on li "Load Composition Planning" at bounding box center [684, 208] width 138 height 21
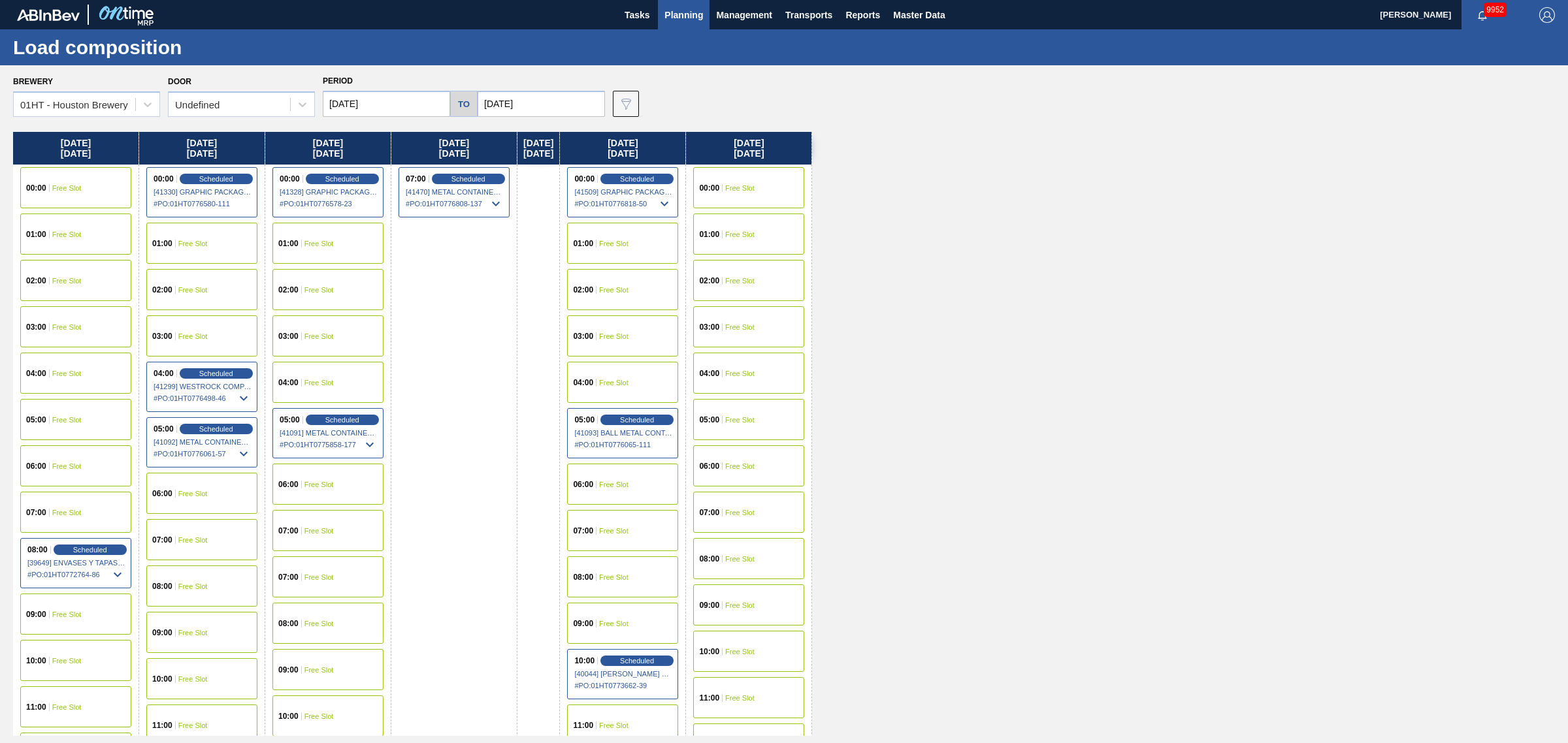
click at [353, 233] on div "01:00 Free Slot" at bounding box center [327, 243] width 111 height 41
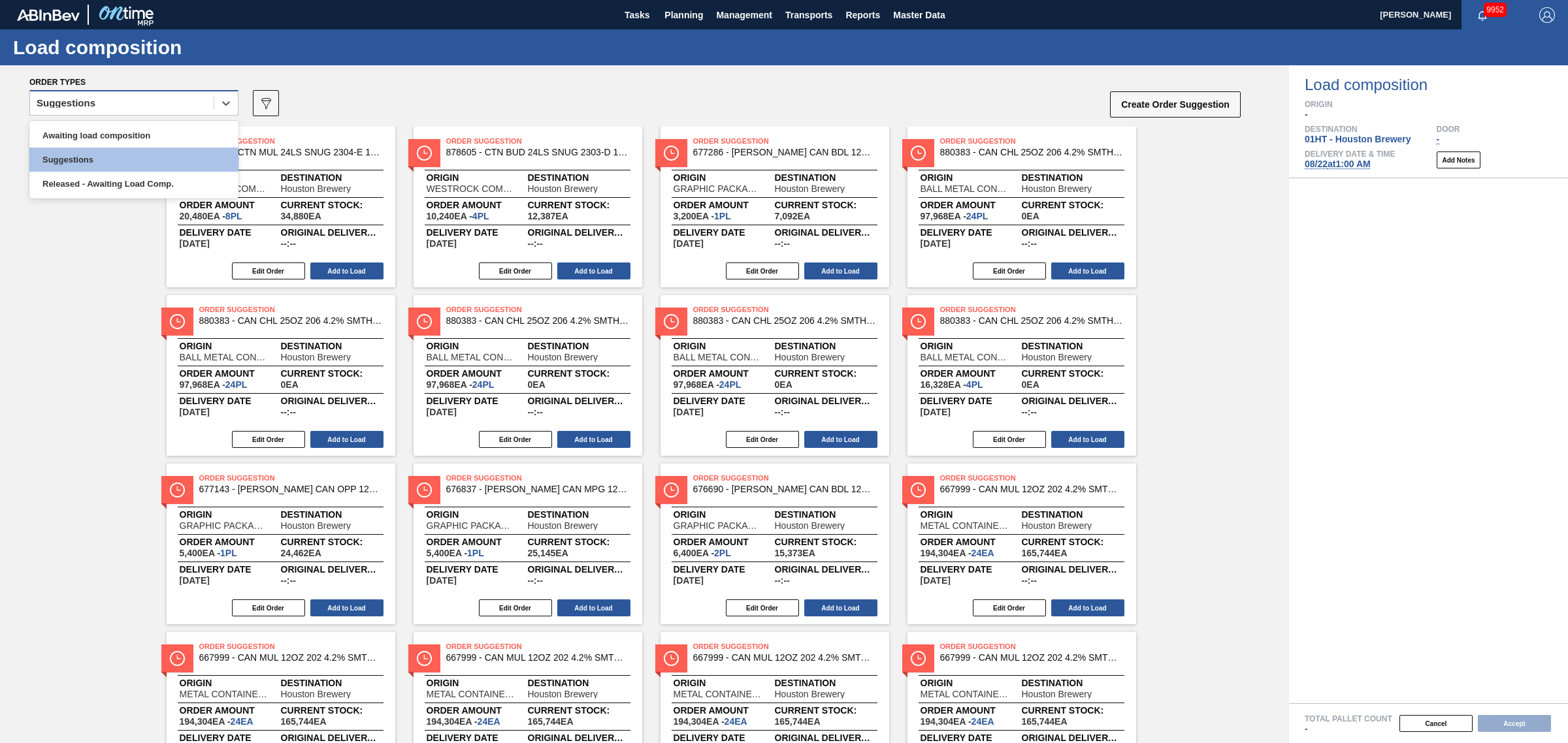
click at [102, 103] on div "Suggestions" at bounding box center [122, 103] width 184 height 19
click at [102, 135] on div "Awaiting load composition" at bounding box center [134, 136] width 209 height 24
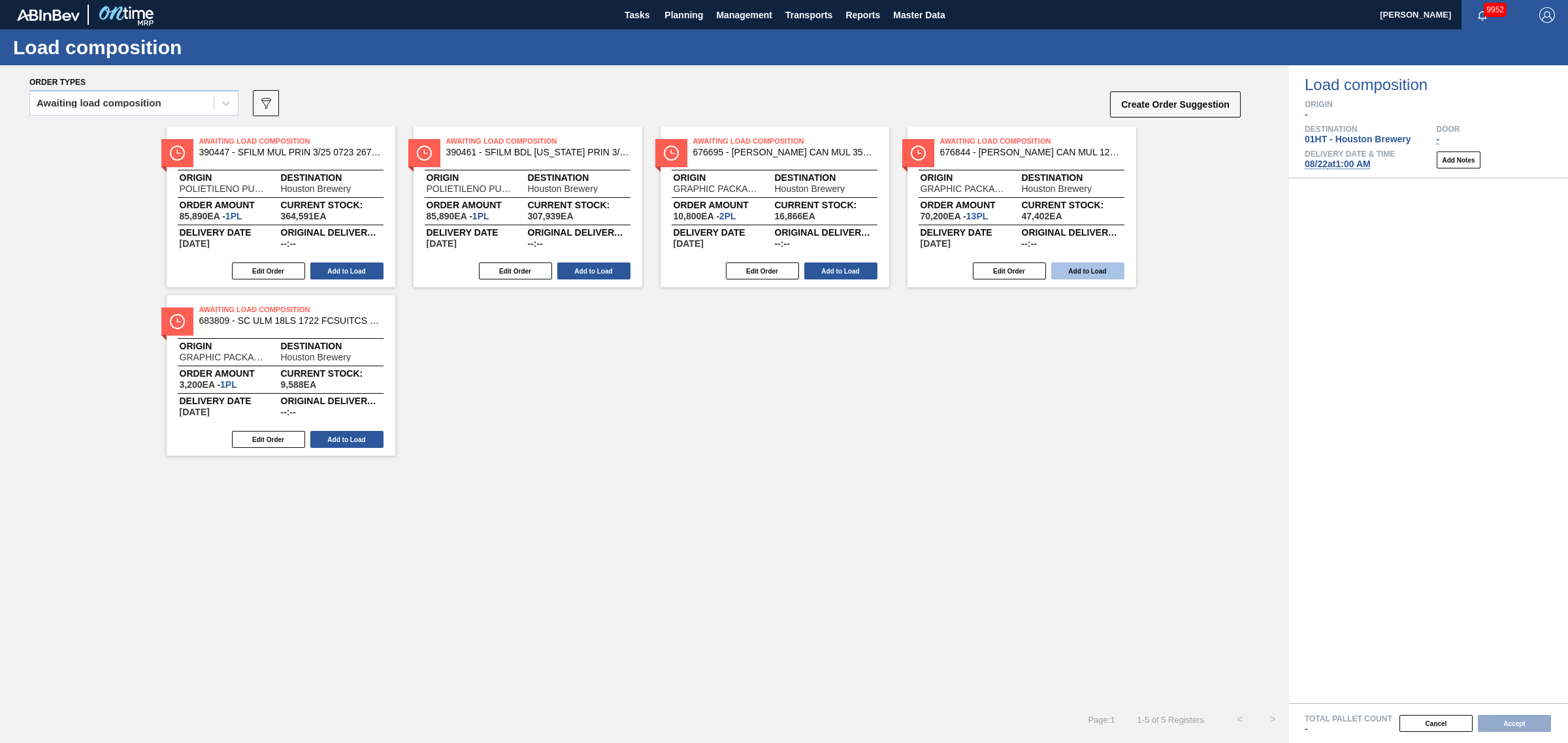
click at [1093, 265] on button "Add to Load" at bounding box center [1087, 271] width 73 height 17
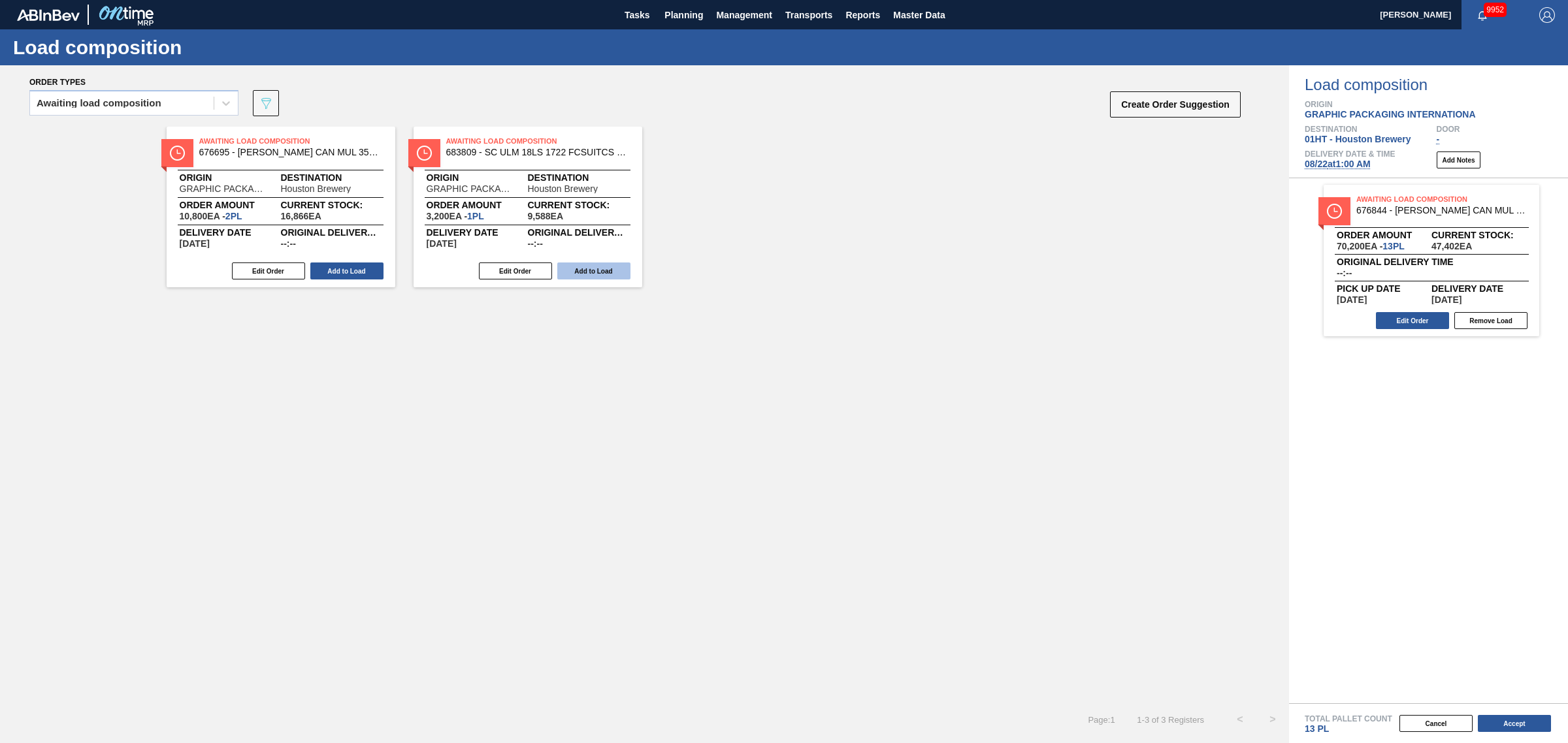
click at [601, 271] on button "Add to Load" at bounding box center [594, 271] width 73 height 17
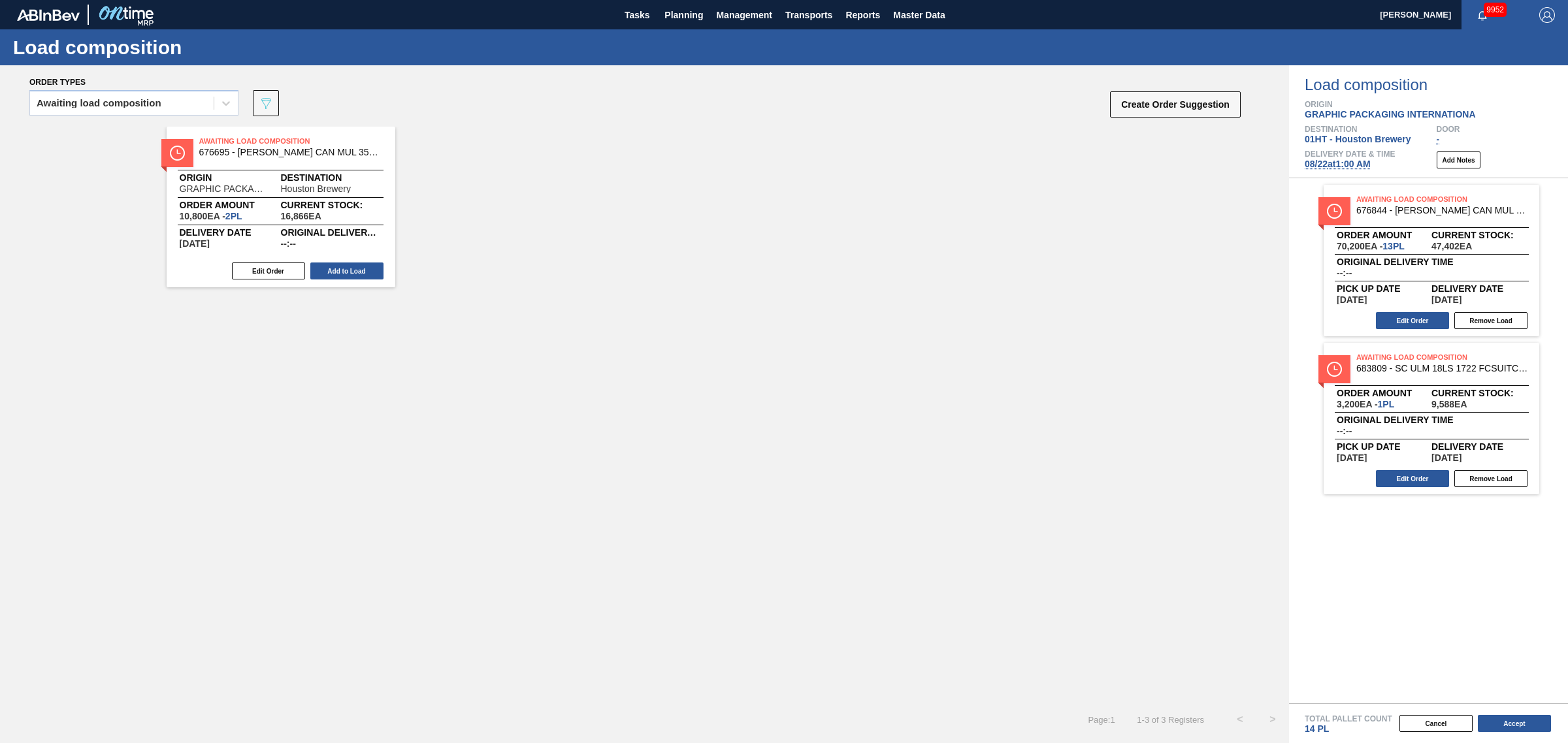
click at [327, 263] on button "Add to Load" at bounding box center [347, 271] width 73 height 17
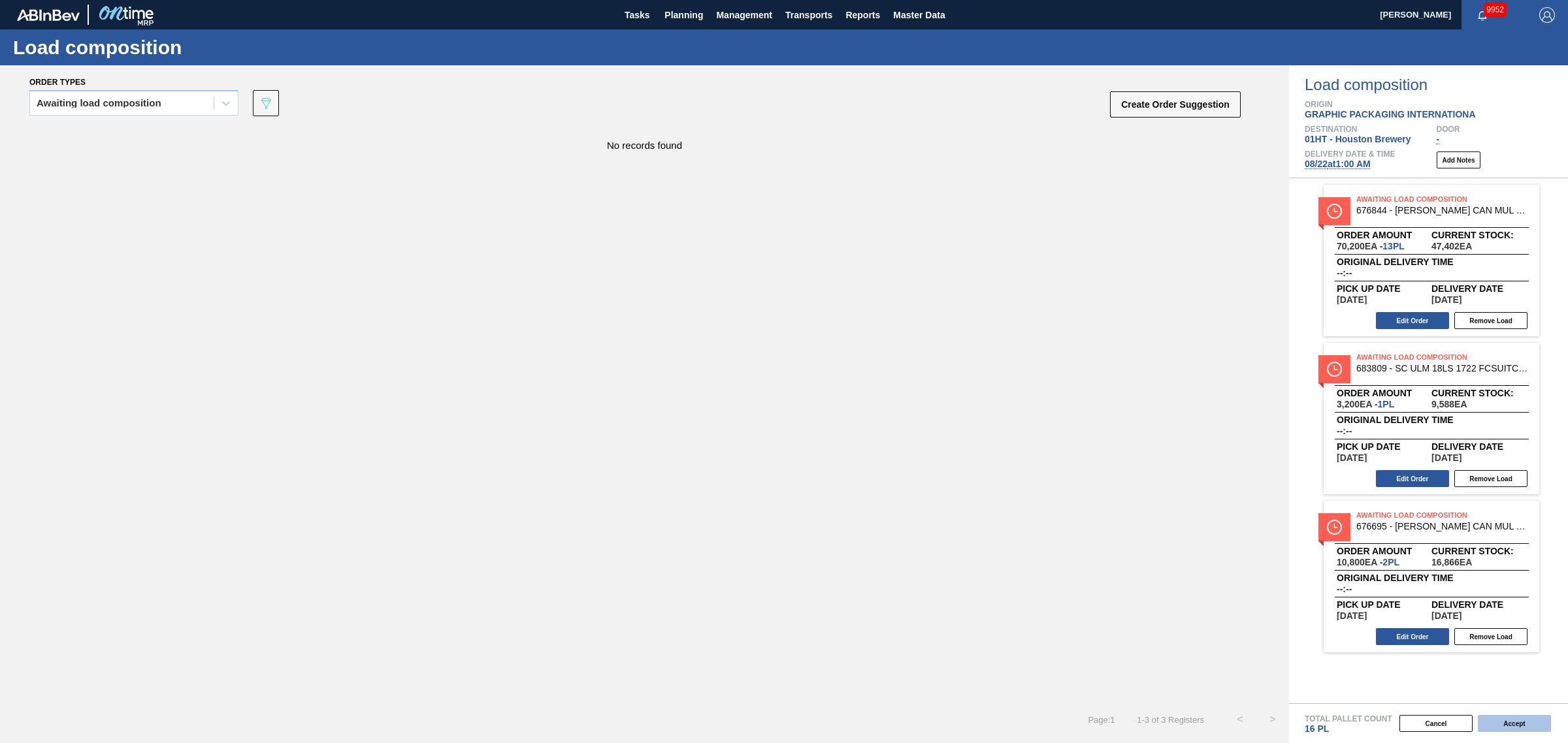
click at [1504, 716] on button "Accept" at bounding box center [1514, 724] width 73 height 17
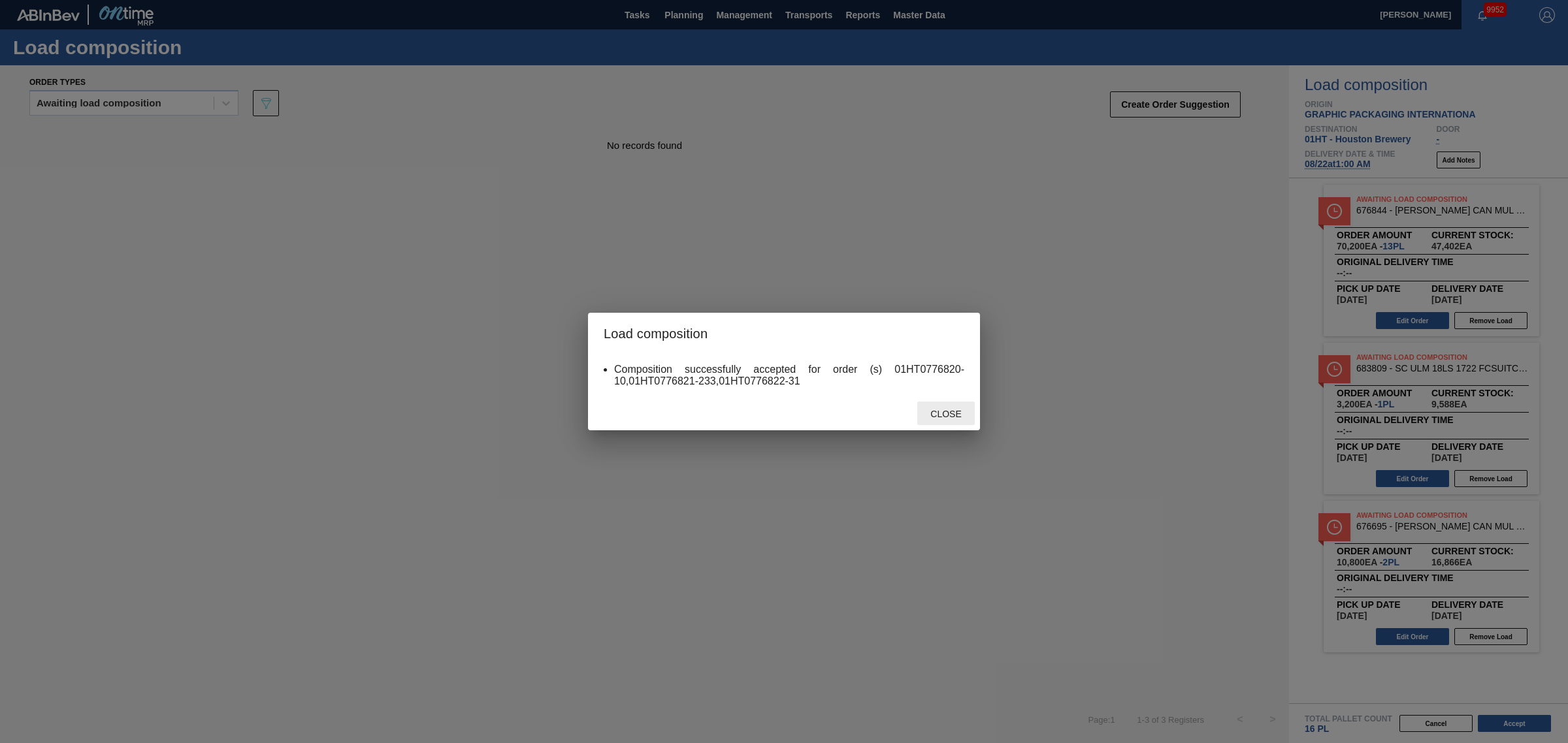
click at [934, 416] on span "Close" at bounding box center [946, 414] width 52 height 11
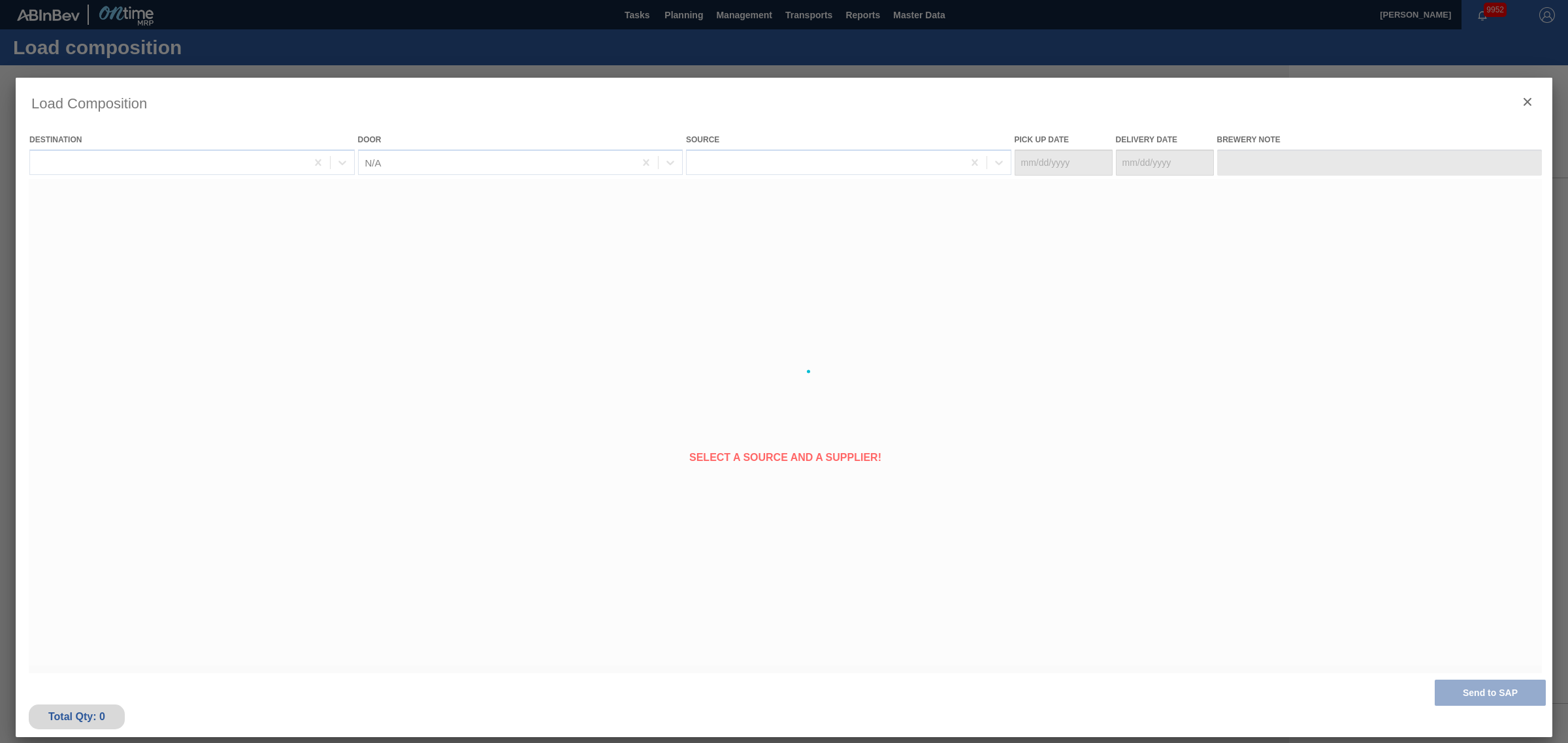
type Date "[DATE]"
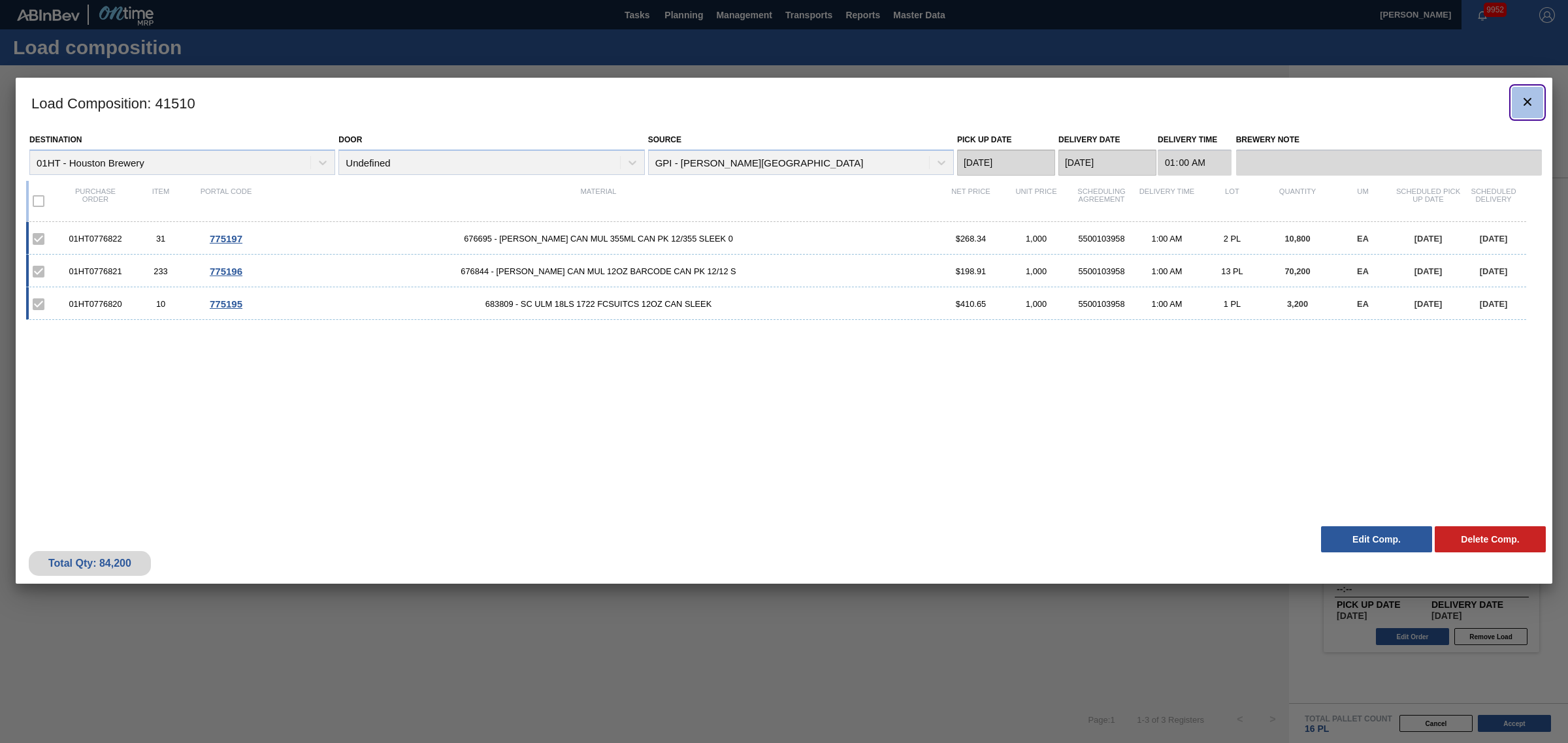
click at [1524, 91] on button "botão de ícone" at bounding box center [1527, 102] width 31 height 31
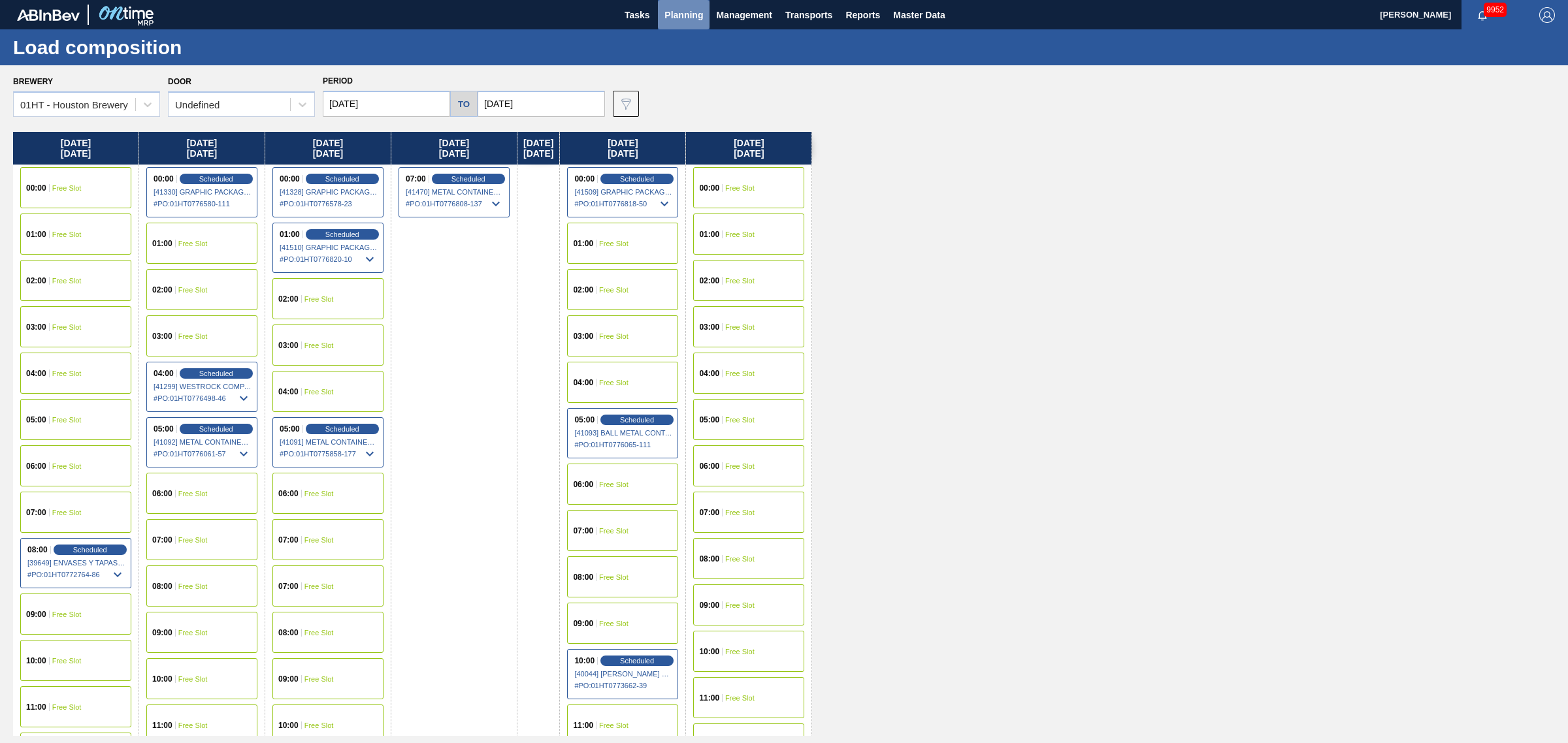
click at [674, 4] on button "Planning" at bounding box center [684, 15] width 52 height 29
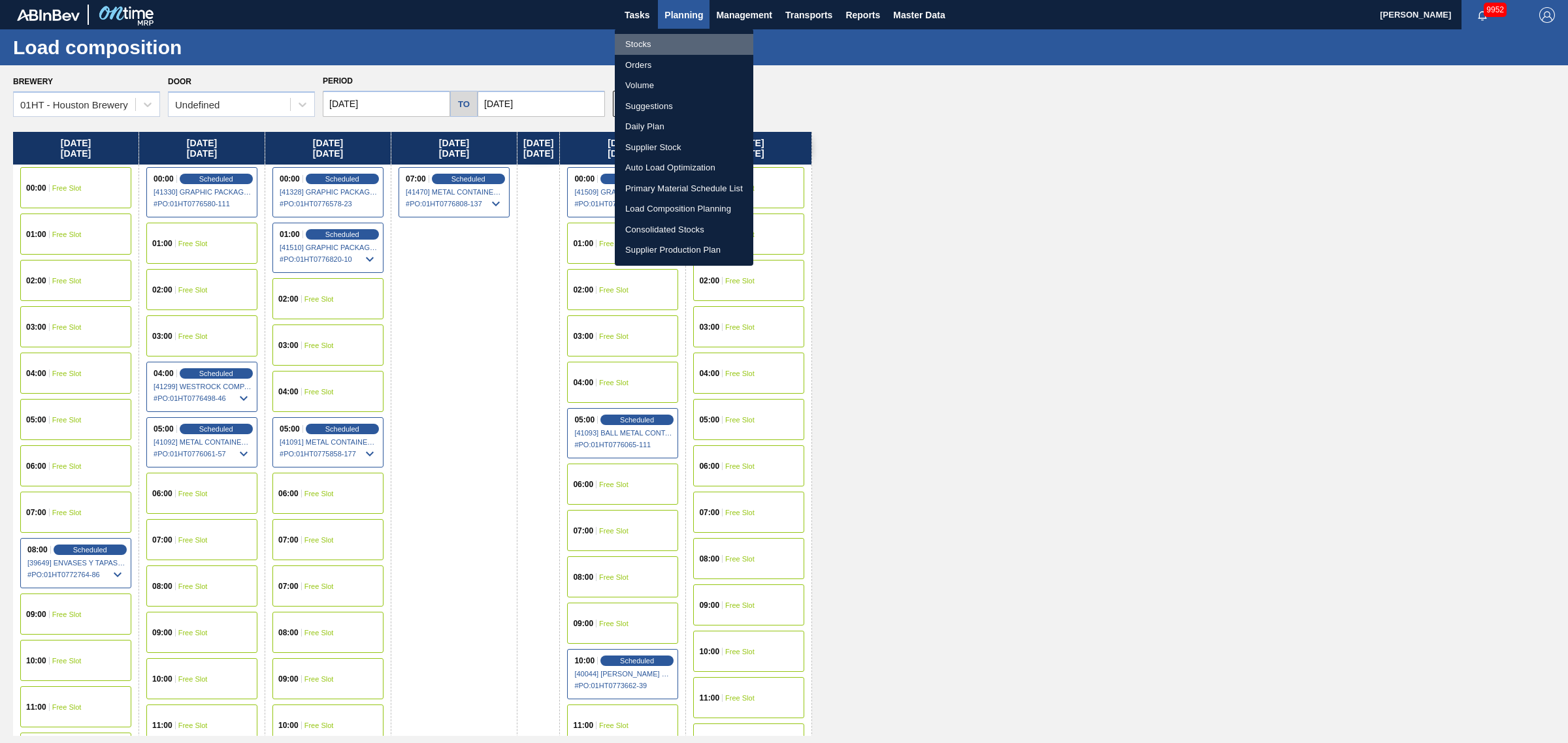
drag, startPoint x: 637, startPoint y: 43, endPoint x: 622, endPoint y: 50, distance: 16.6
click at [636, 43] on li "Stocks" at bounding box center [684, 44] width 138 height 21
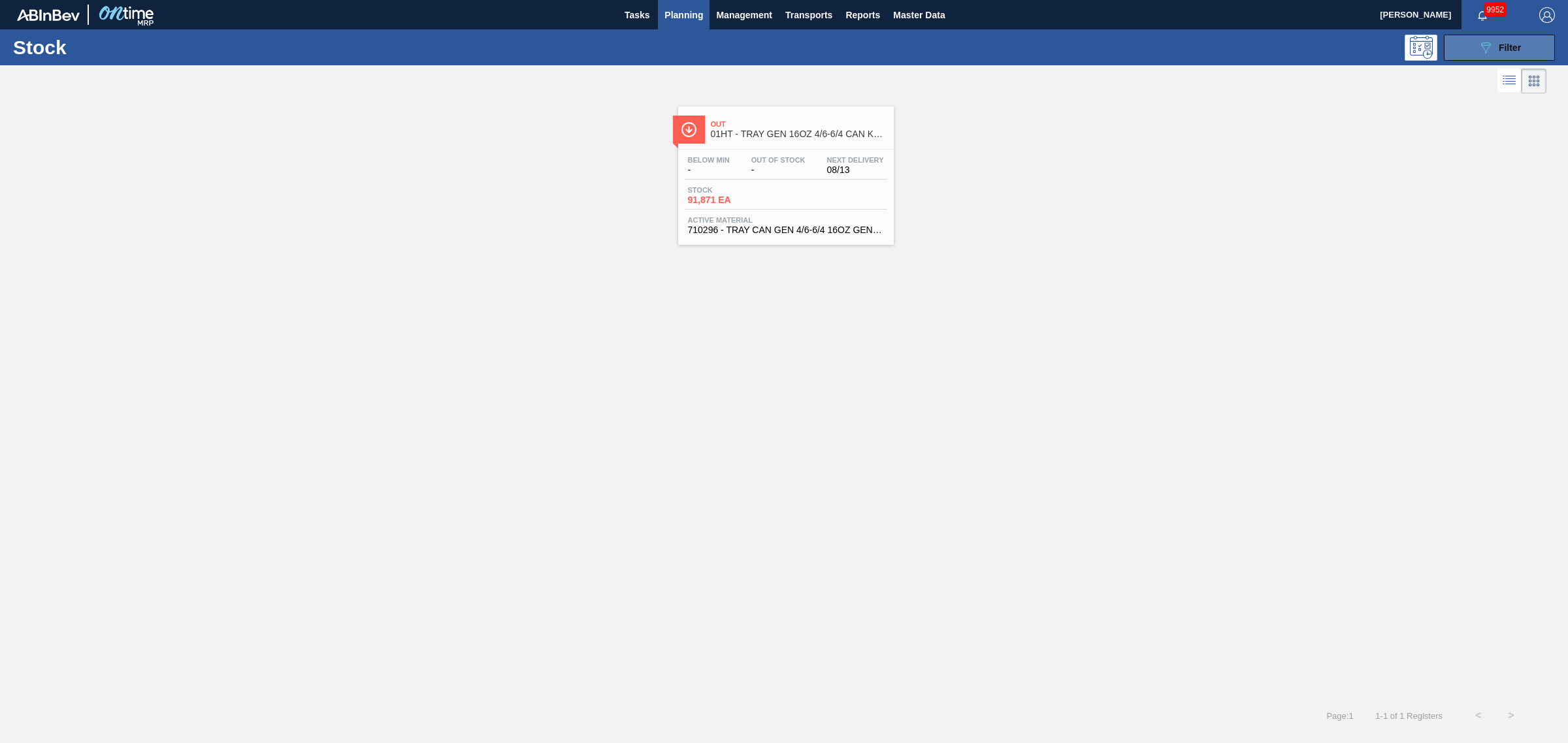
click at [1466, 40] on button "089F7B8B-B2A5-4AFE-B5C0-19BA573D28AC Filter" at bounding box center [1499, 47] width 111 height 26
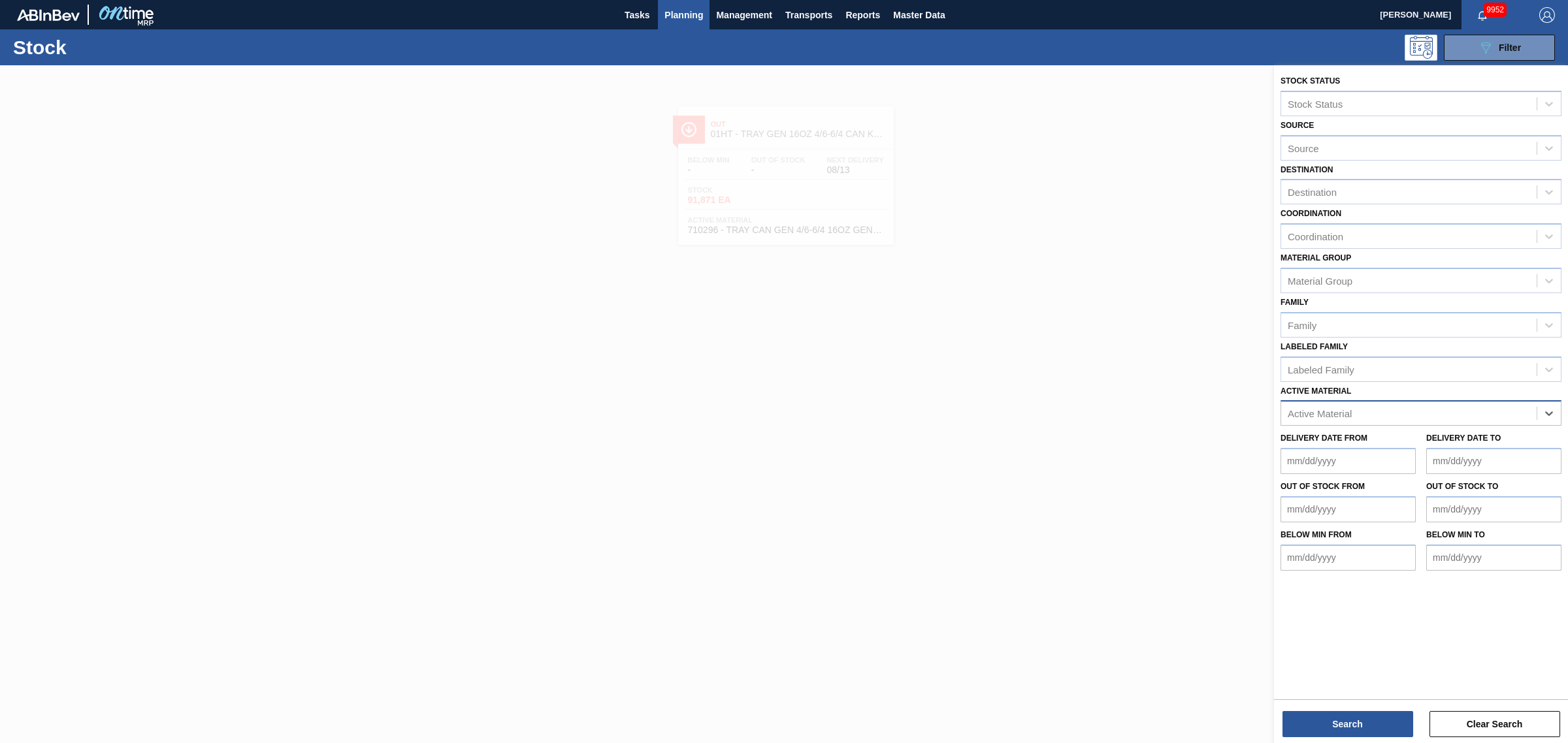
drag, startPoint x: 1525, startPoint y: 418, endPoint x: 1485, endPoint y: 379, distance: 55.9
type Material "878605"
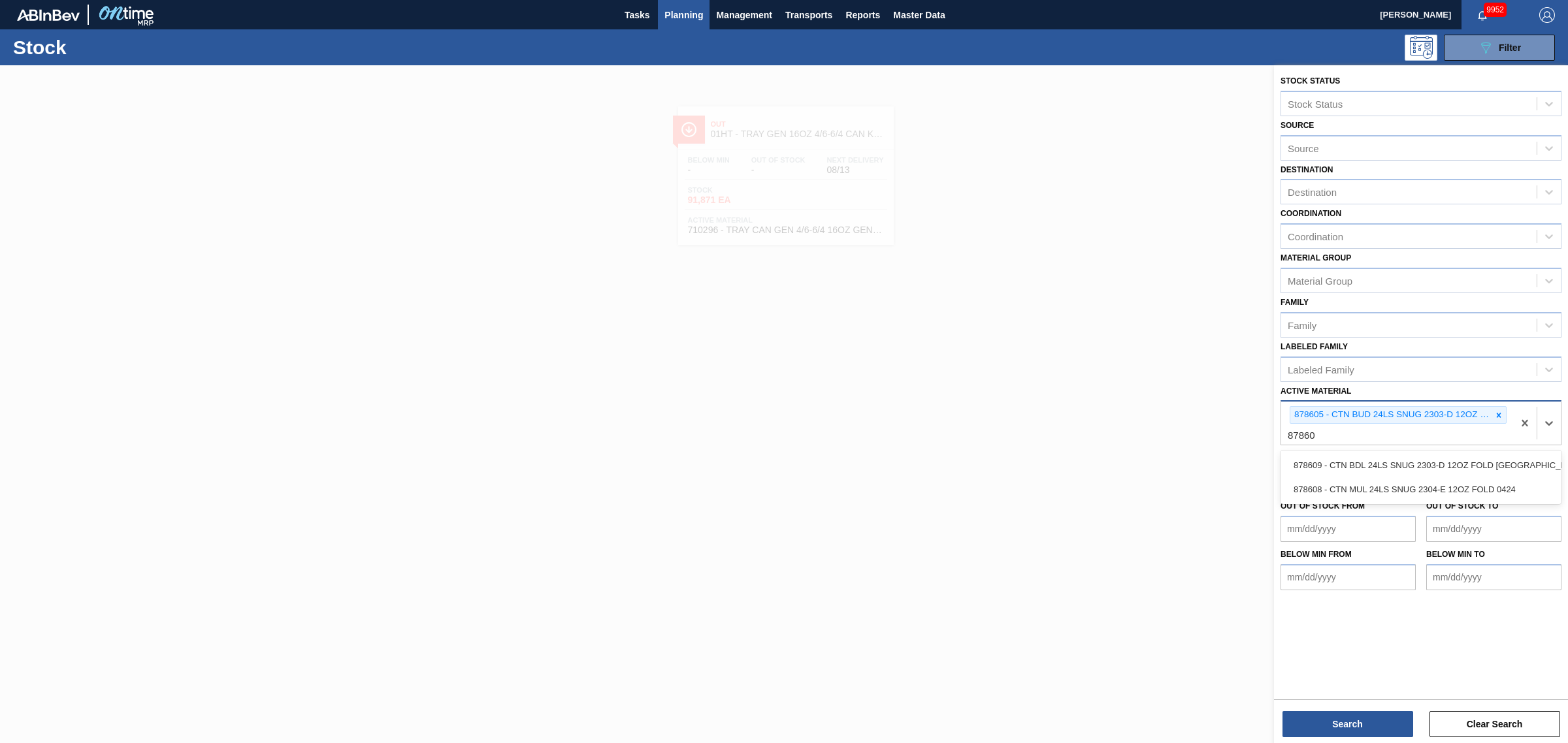
type Material "878608"
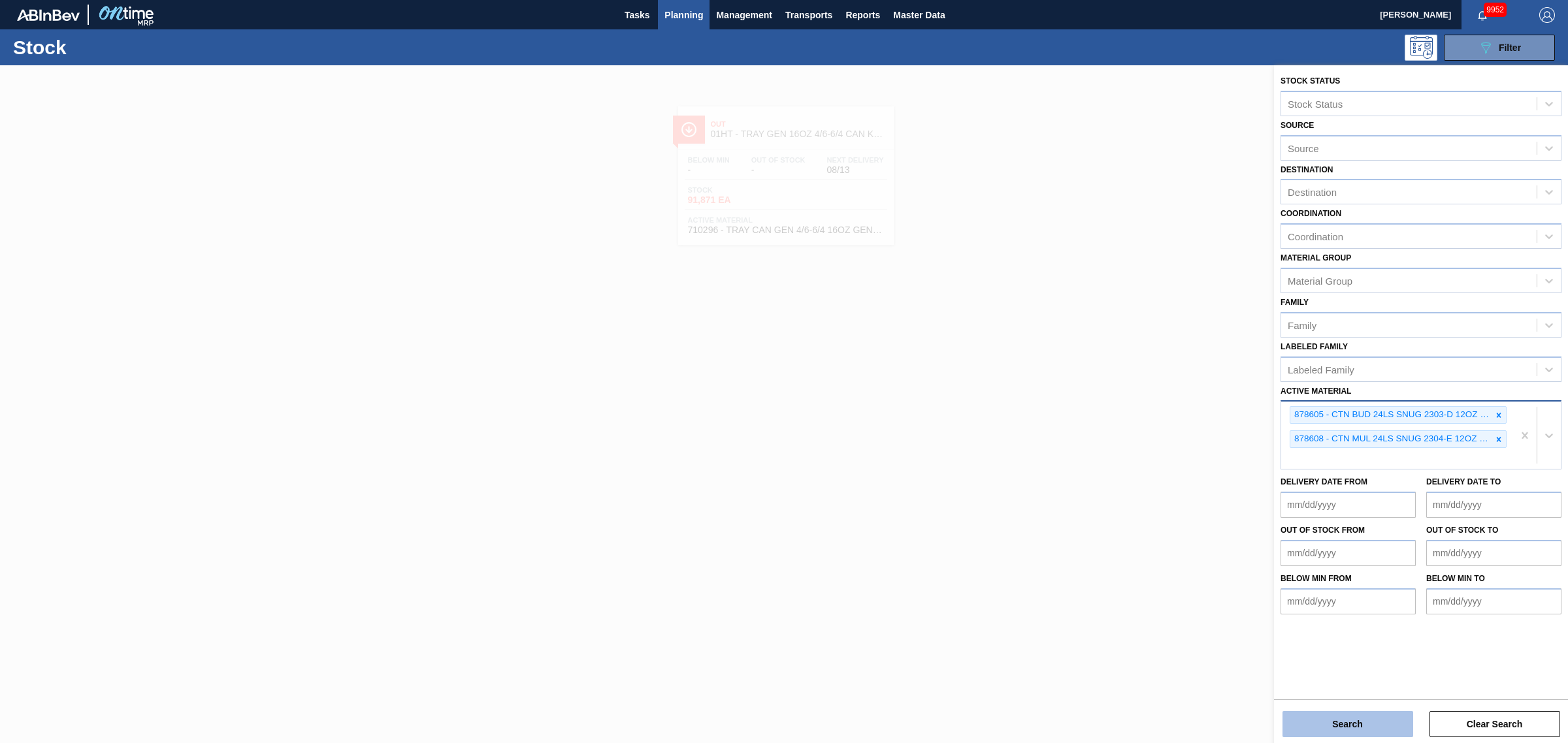
click at [1380, 716] on button "Search" at bounding box center [1348, 724] width 130 height 26
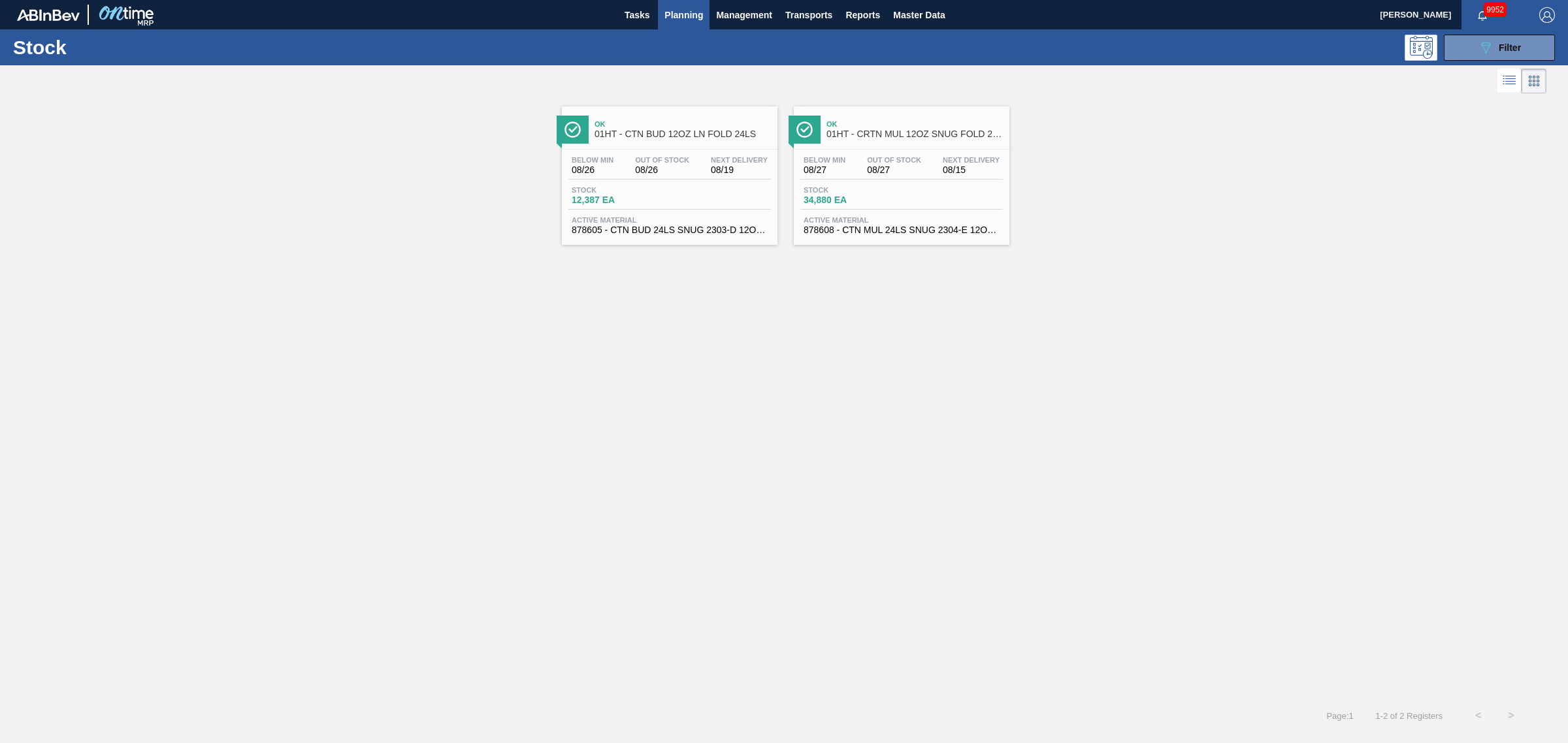
click at [808, 168] on span "08/27" at bounding box center [824, 170] width 42 height 10
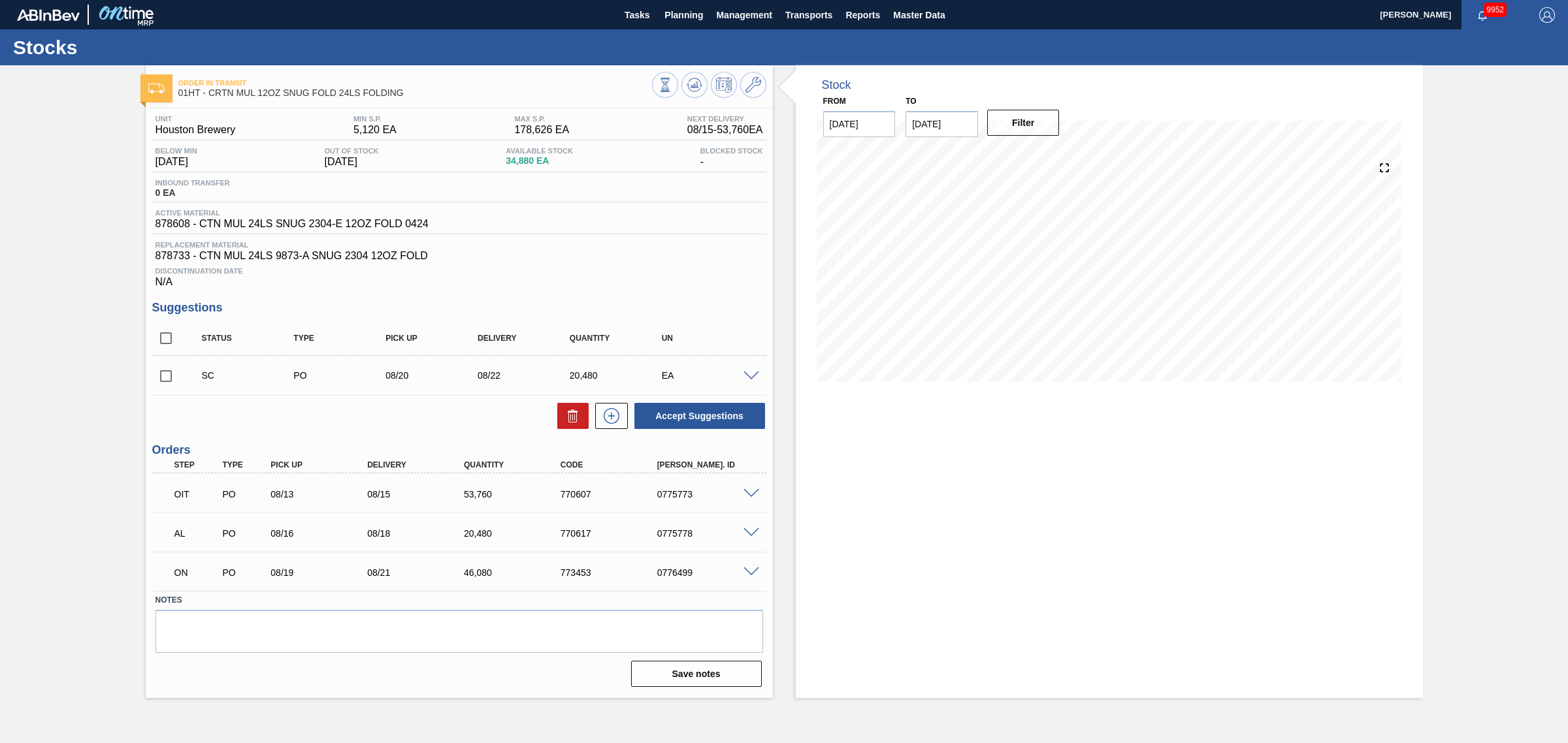
click at [751, 377] on span at bounding box center [751, 376] width 16 height 10
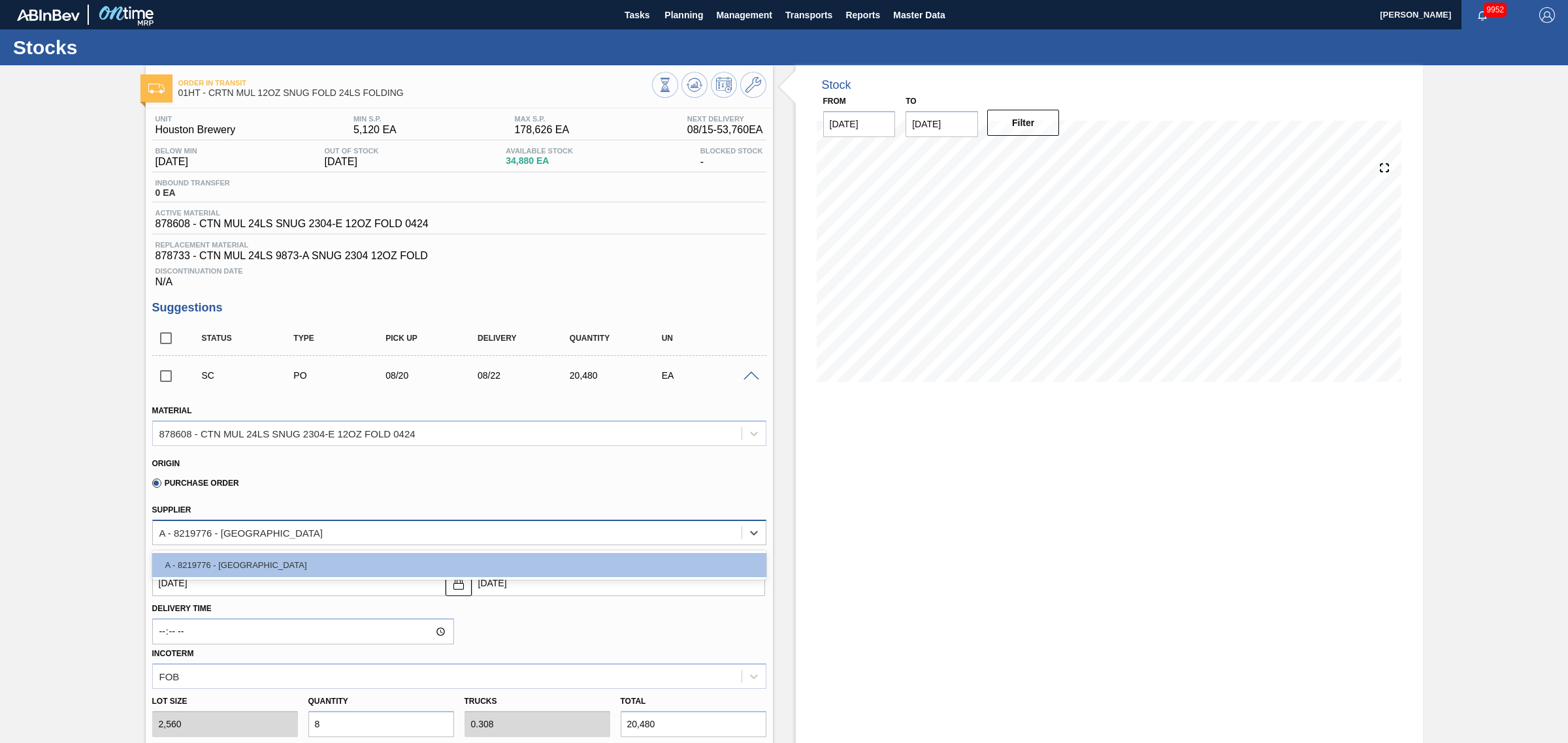
click at [334, 539] on div "A - 8219776 - [GEOGRAPHIC_DATA]" at bounding box center [447, 532] width 588 height 19
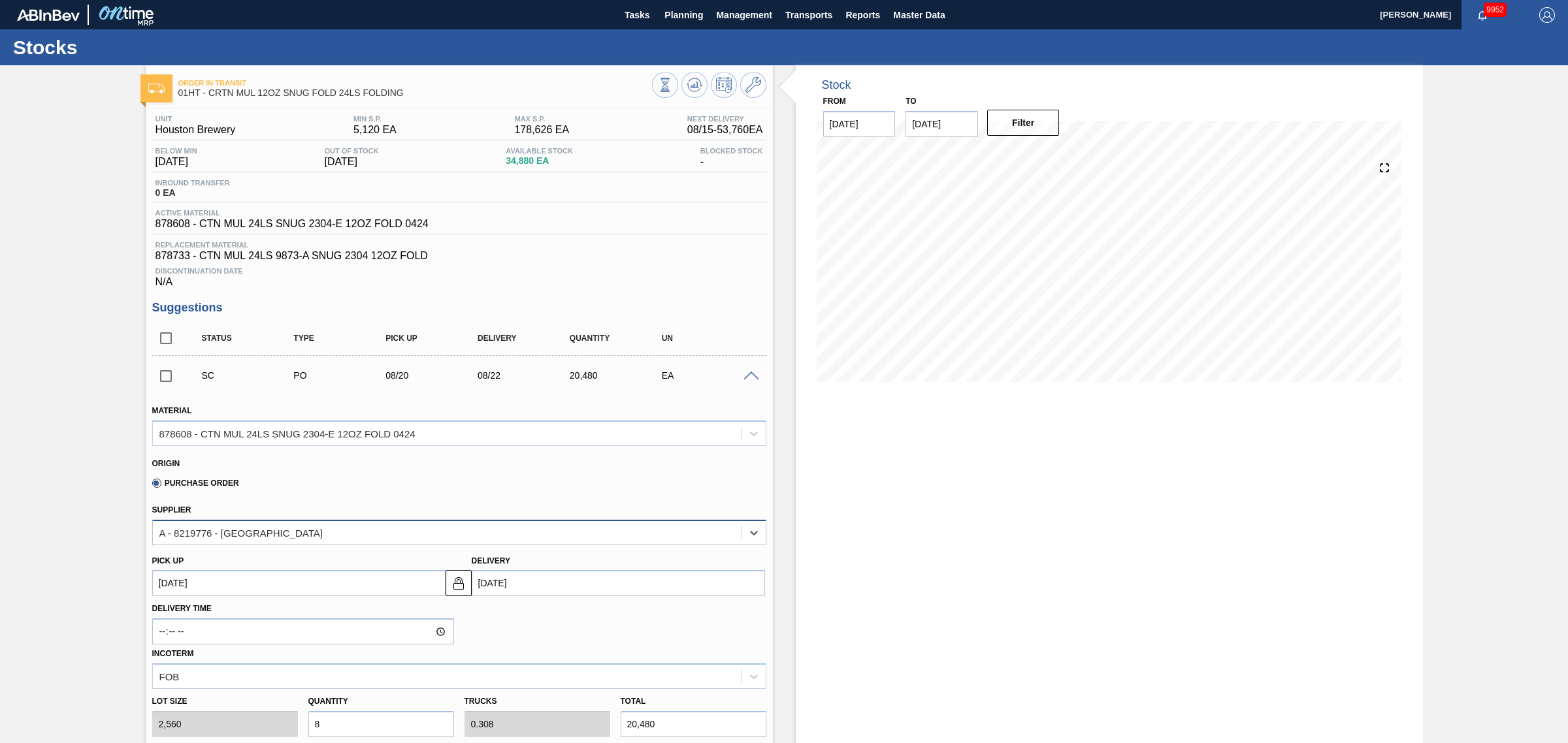
click at [335, 536] on div "A - 8219776 - [GEOGRAPHIC_DATA]" at bounding box center [447, 532] width 588 height 19
click at [339, 531] on div "A - 8219776 - [GEOGRAPHIC_DATA]" at bounding box center [447, 532] width 588 height 19
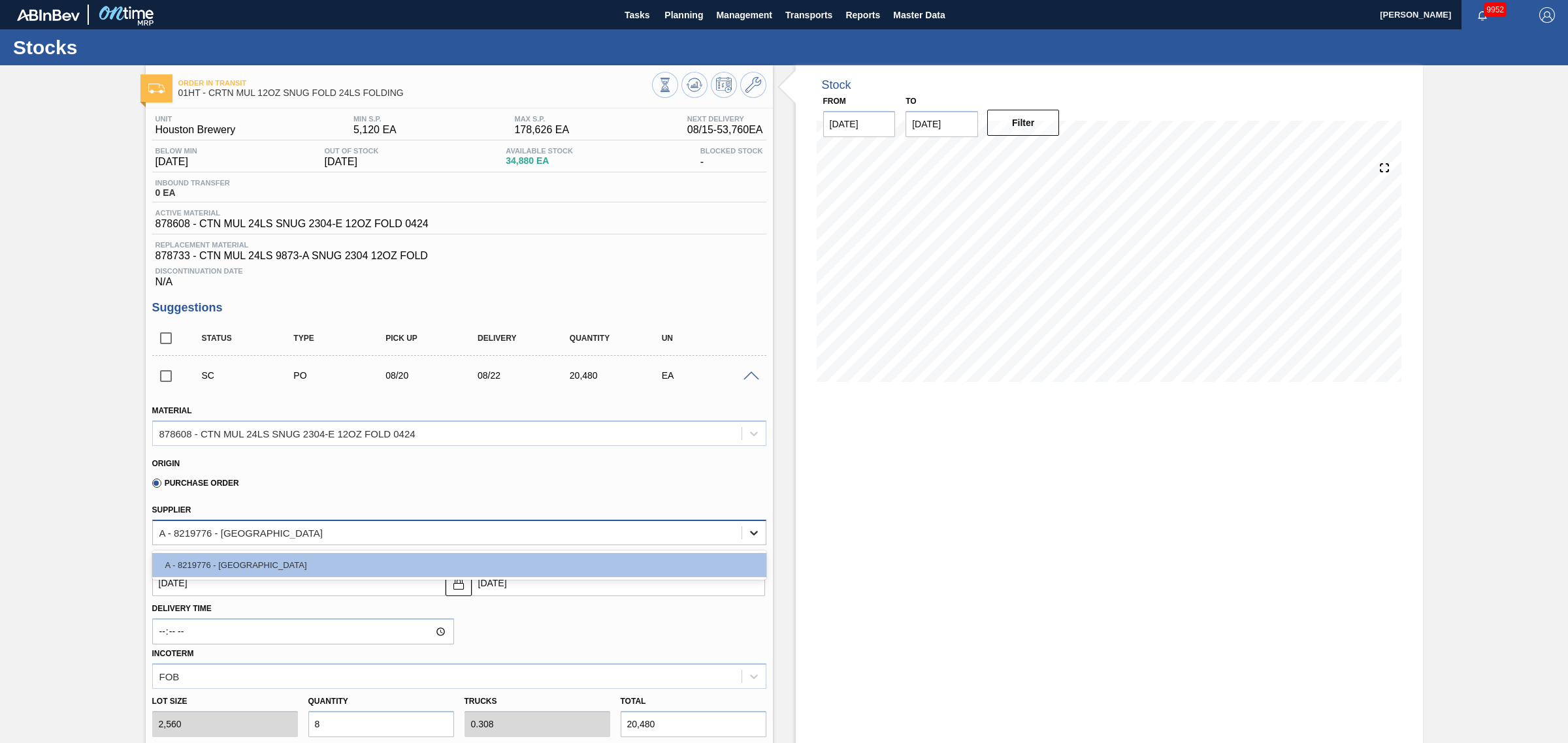
click at [752, 535] on icon at bounding box center [754, 533] width 8 height 5
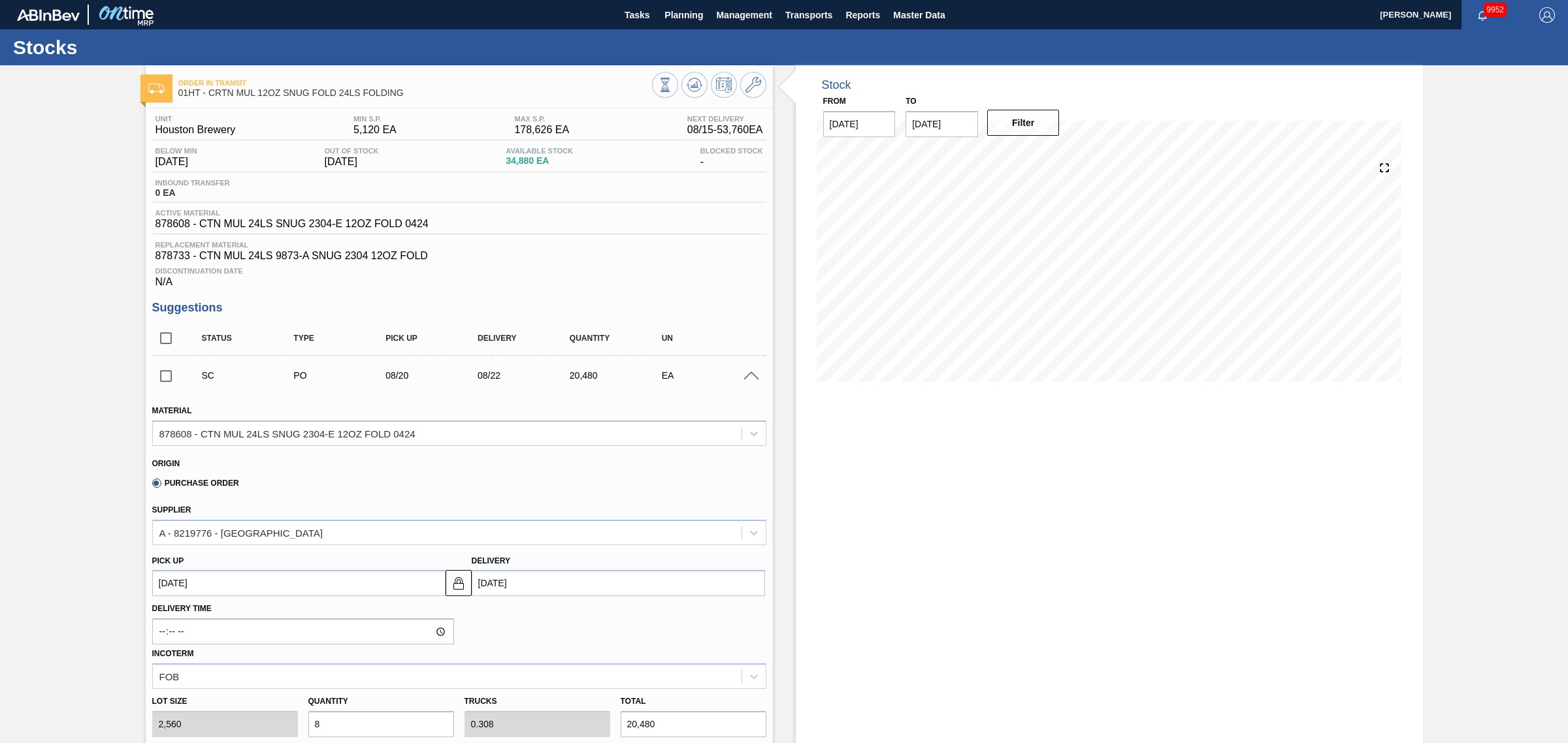
click at [652, 494] on div "Purchase Order" at bounding box center [454, 481] width 603 height 25
click at [686, 11] on span "Planning" at bounding box center [684, 15] width 39 height 16
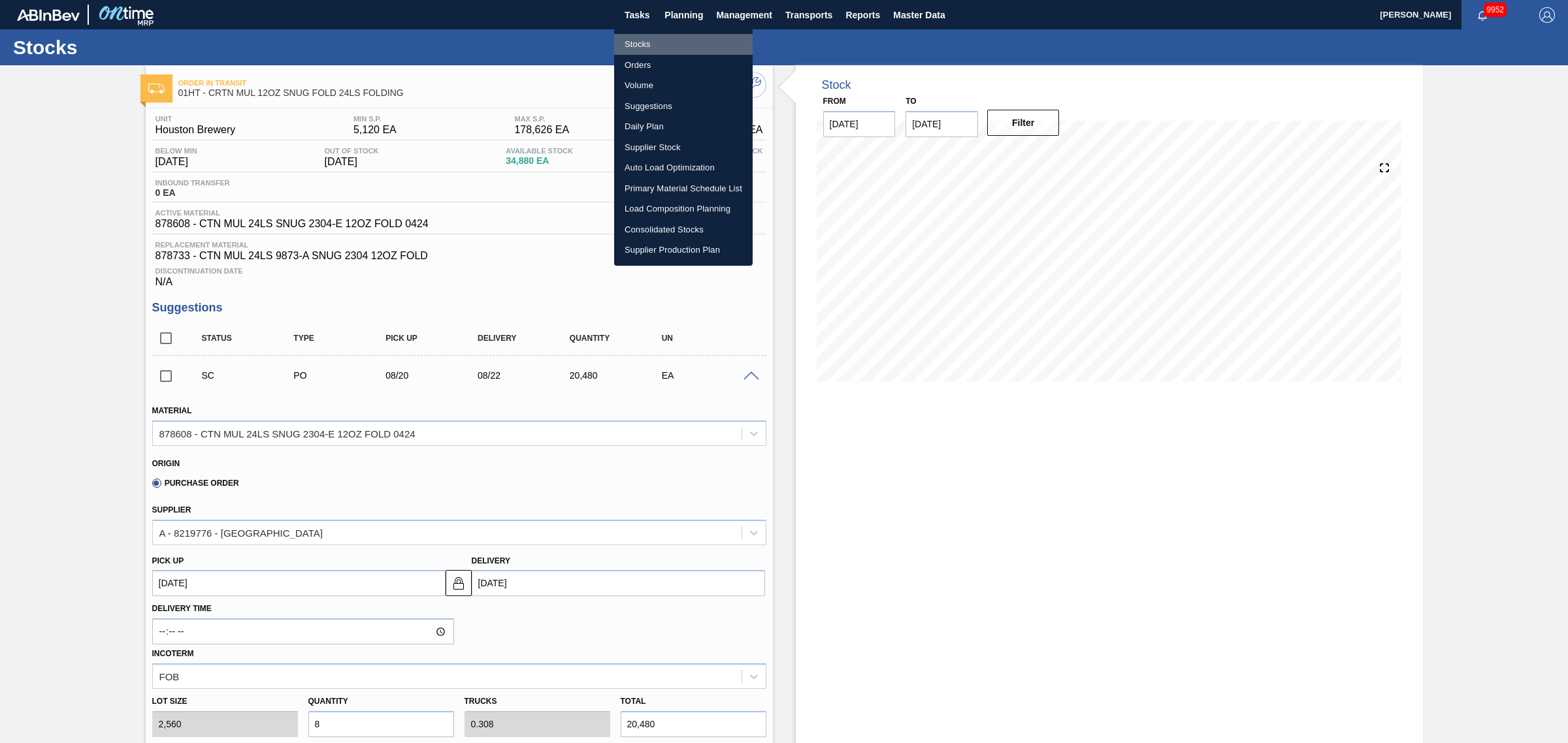
click at [635, 43] on li "Stocks" at bounding box center [684, 44] width 138 height 21
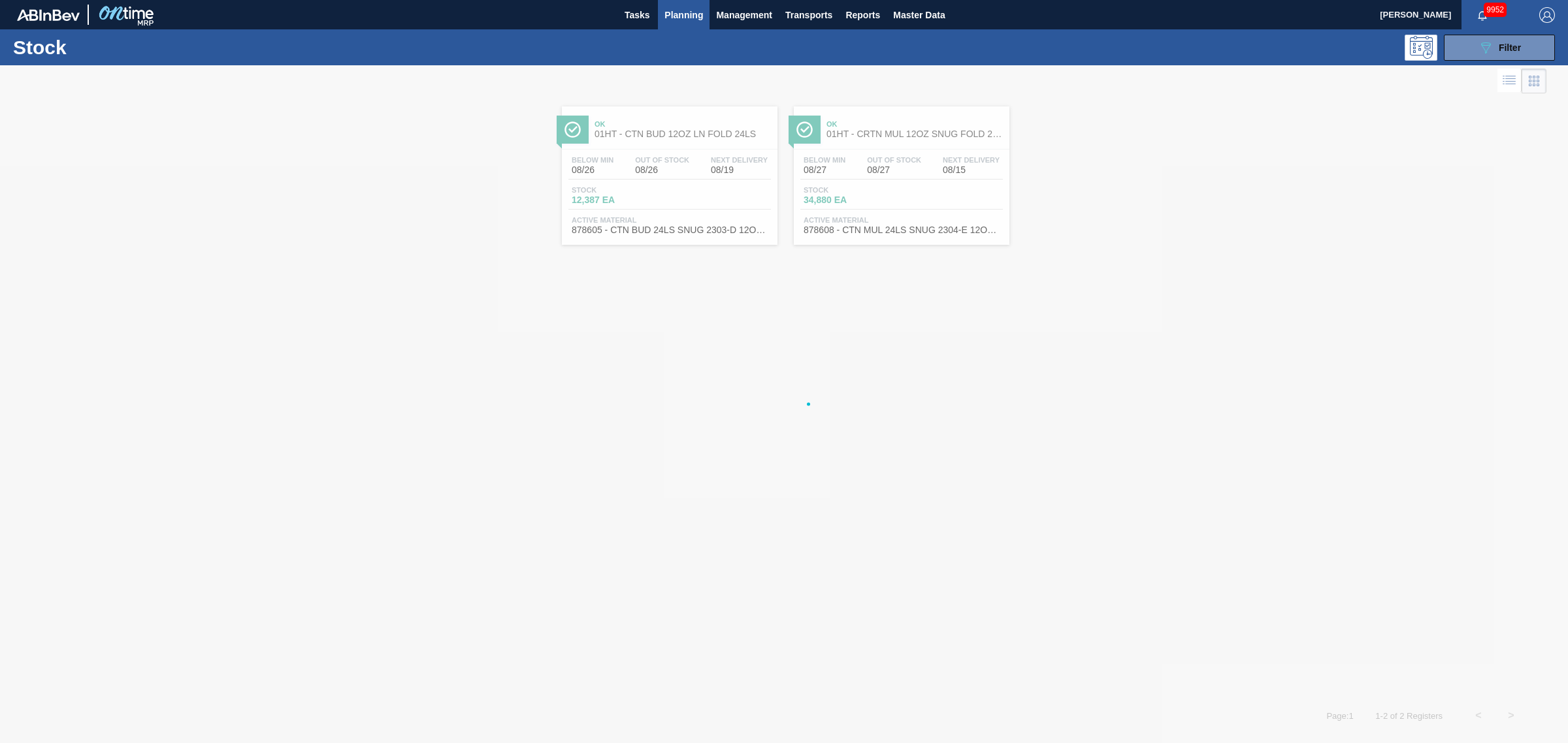
click at [661, 198] on div at bounding box center [784, 404] width 1568 height 678
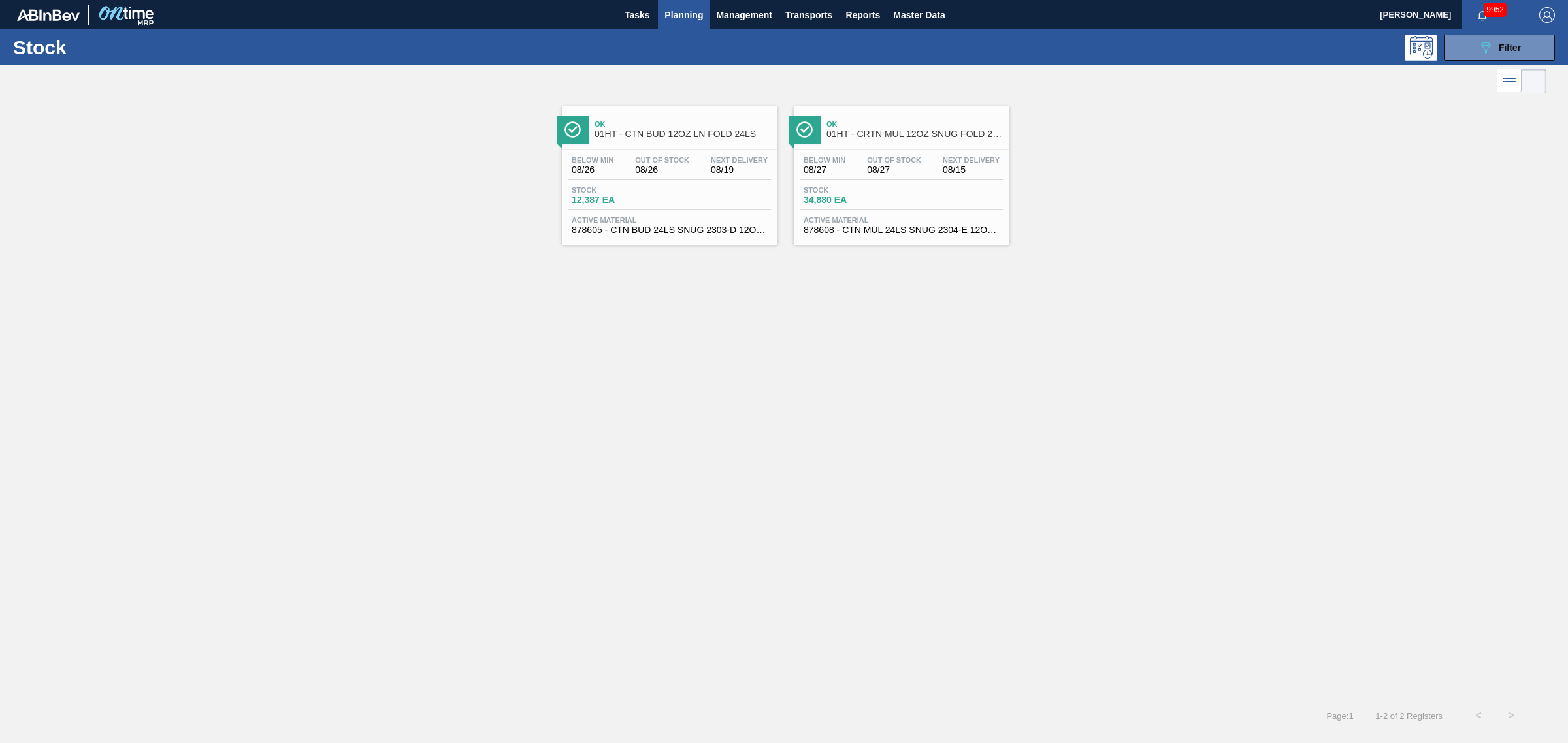
click at [673, 229] on span "878605 - CTN BUD 24LS SNUG 2303-D 12OZ FOLD 0324" at bounding box center [670, 230] width 196 height 10
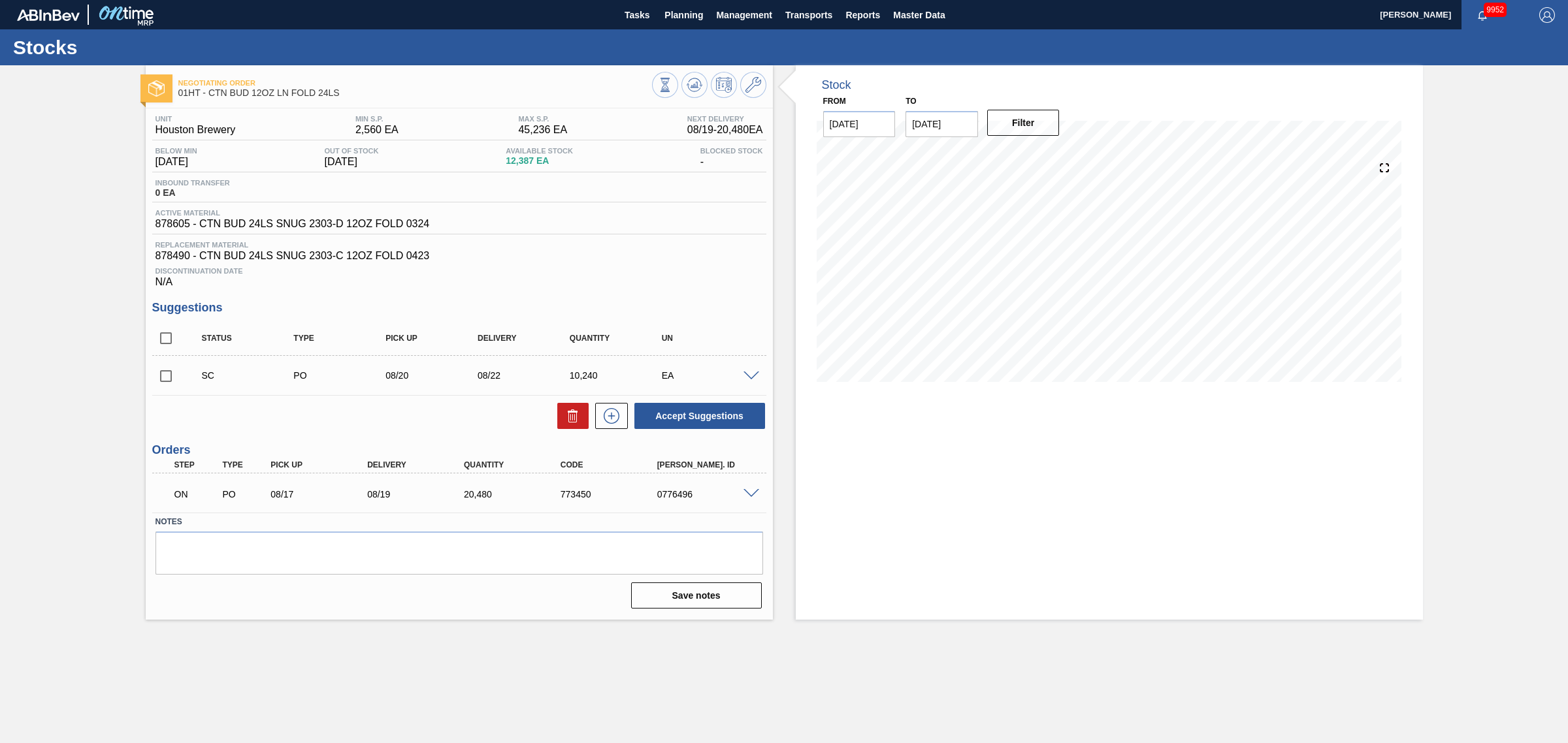
click at [741, 372] on div "SC PO 08/20 08/22 10,240 EA" at bounding box center [469, 375] width 552 height 26
click at [751, 375] on div at bounding box center [753, 375] width 26 height 10
click at [751, 376] on span at bounding box center [751, 376] width 16 height 10
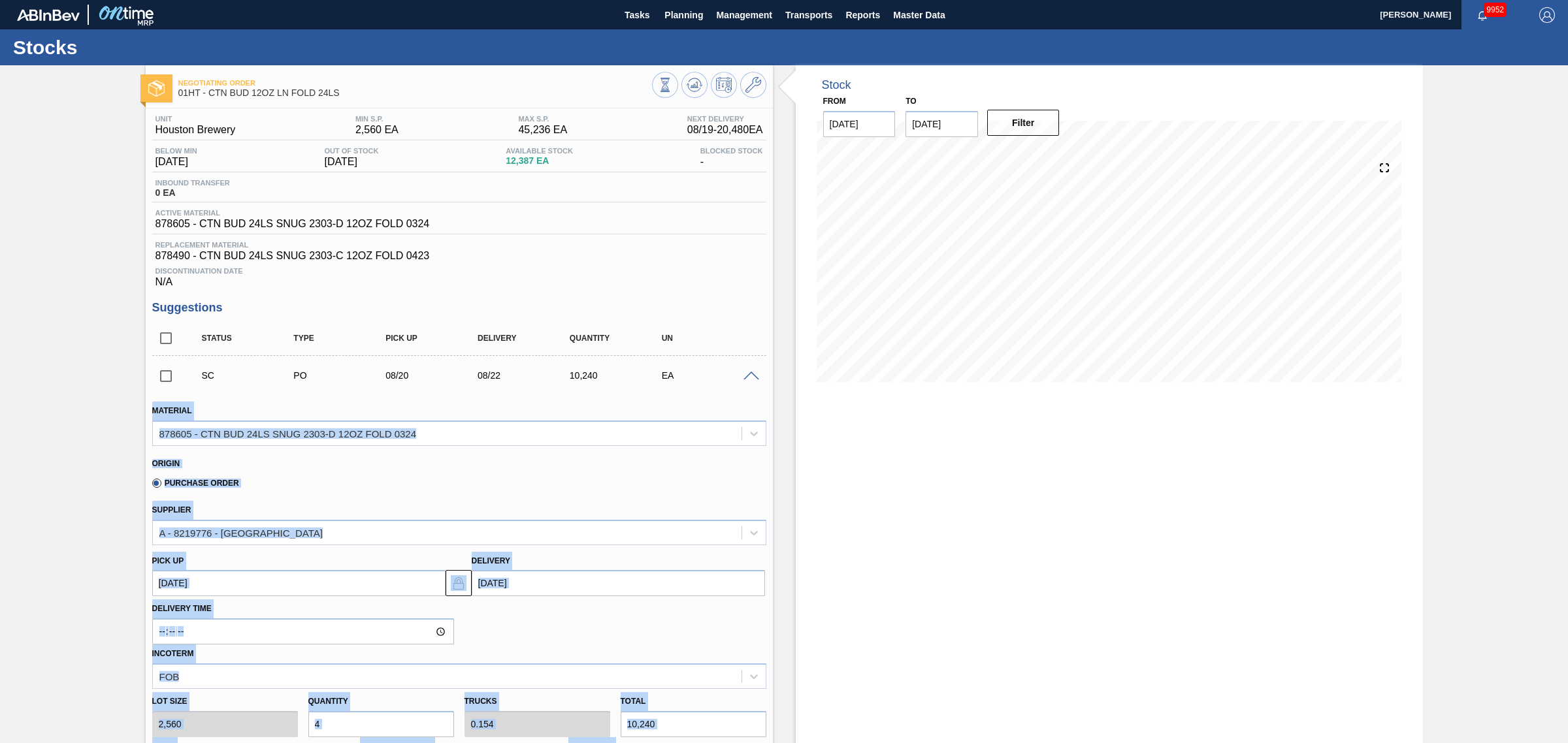
click at [713, 411] on div "Material 878605 - CTN BUD 24LS SNUG 2303-D 12OZ FOLD 0324" at bounding box center [459, 424] width 614 height 45
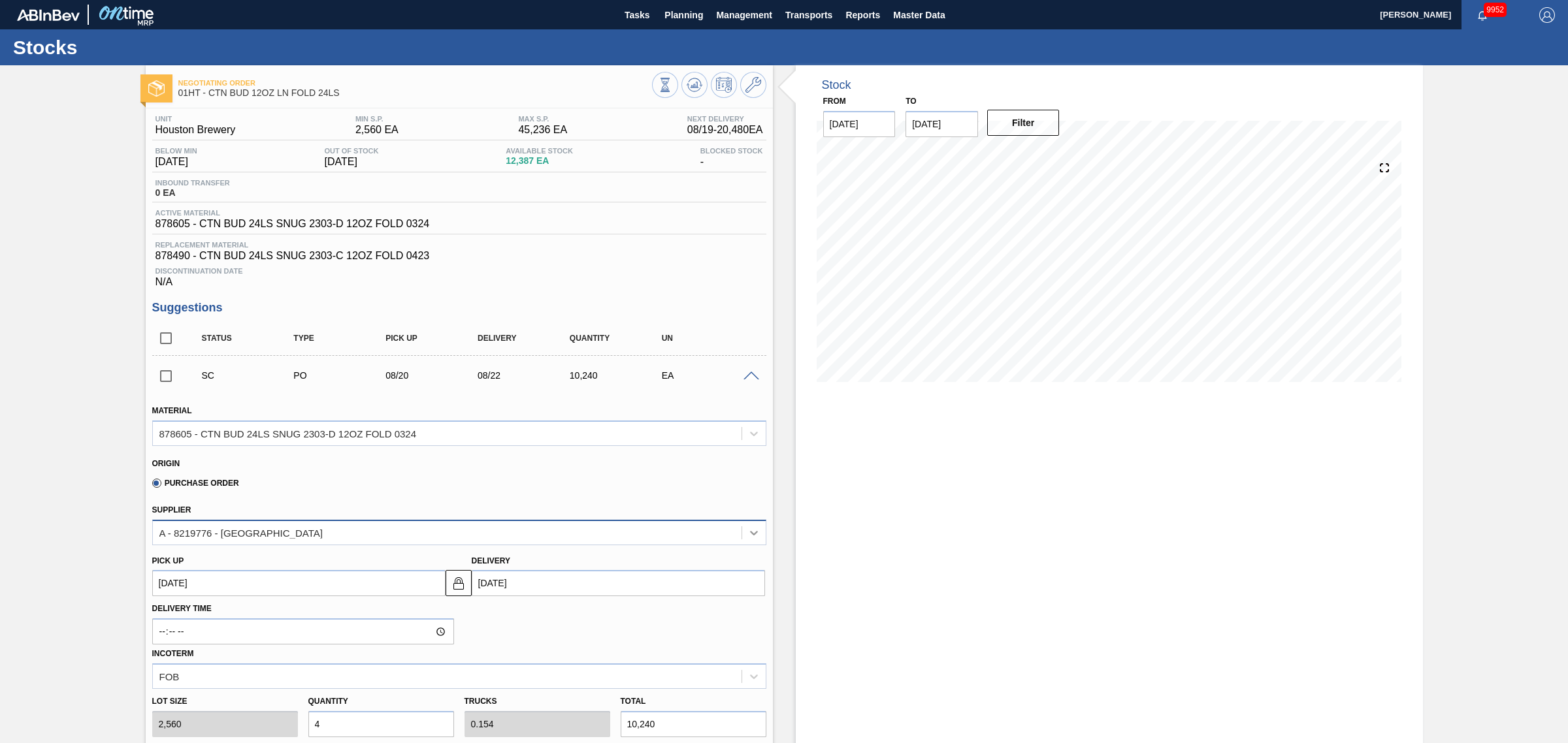
click at [755, 539] on icon at bounding box center [754, 533] width 13 height 13
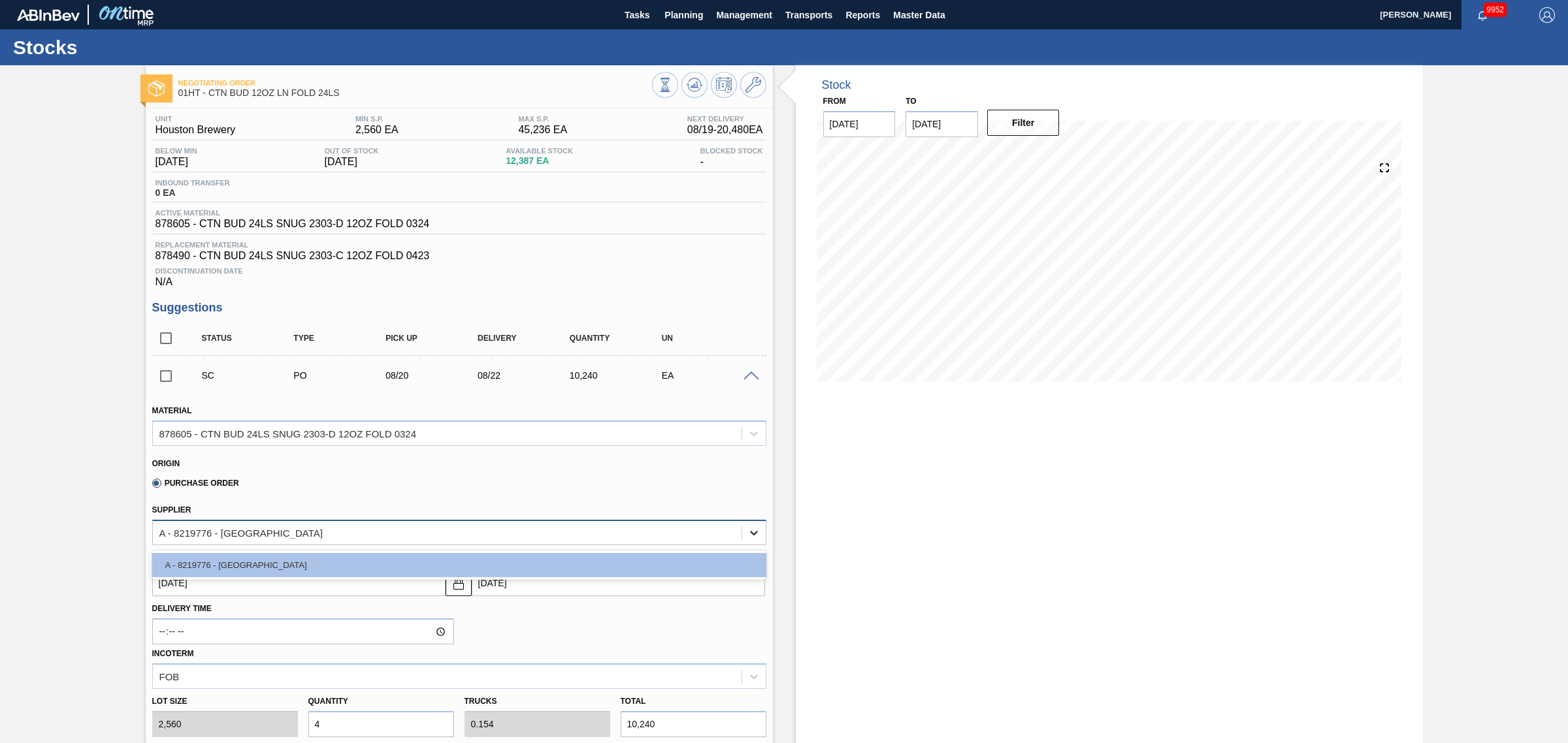
click at [753, 539] on icon at bounding box center [754, 533] width 13 height 13
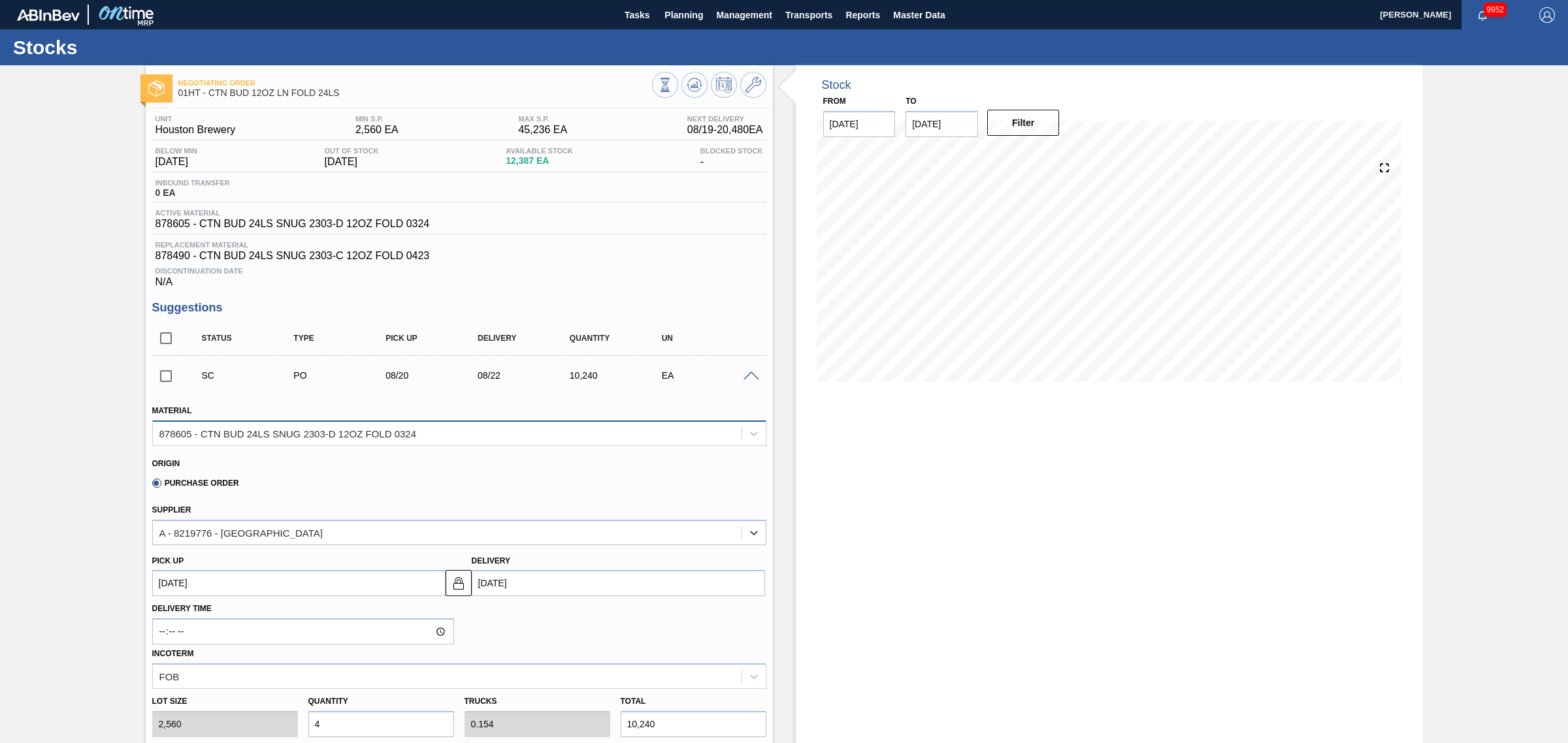
click at [719, 442] on div "878605 - CTN BUD 24LS SNUG 2303-D 12OZ FOLD 0324" at bounding box center [447, 433] width 588 height 19
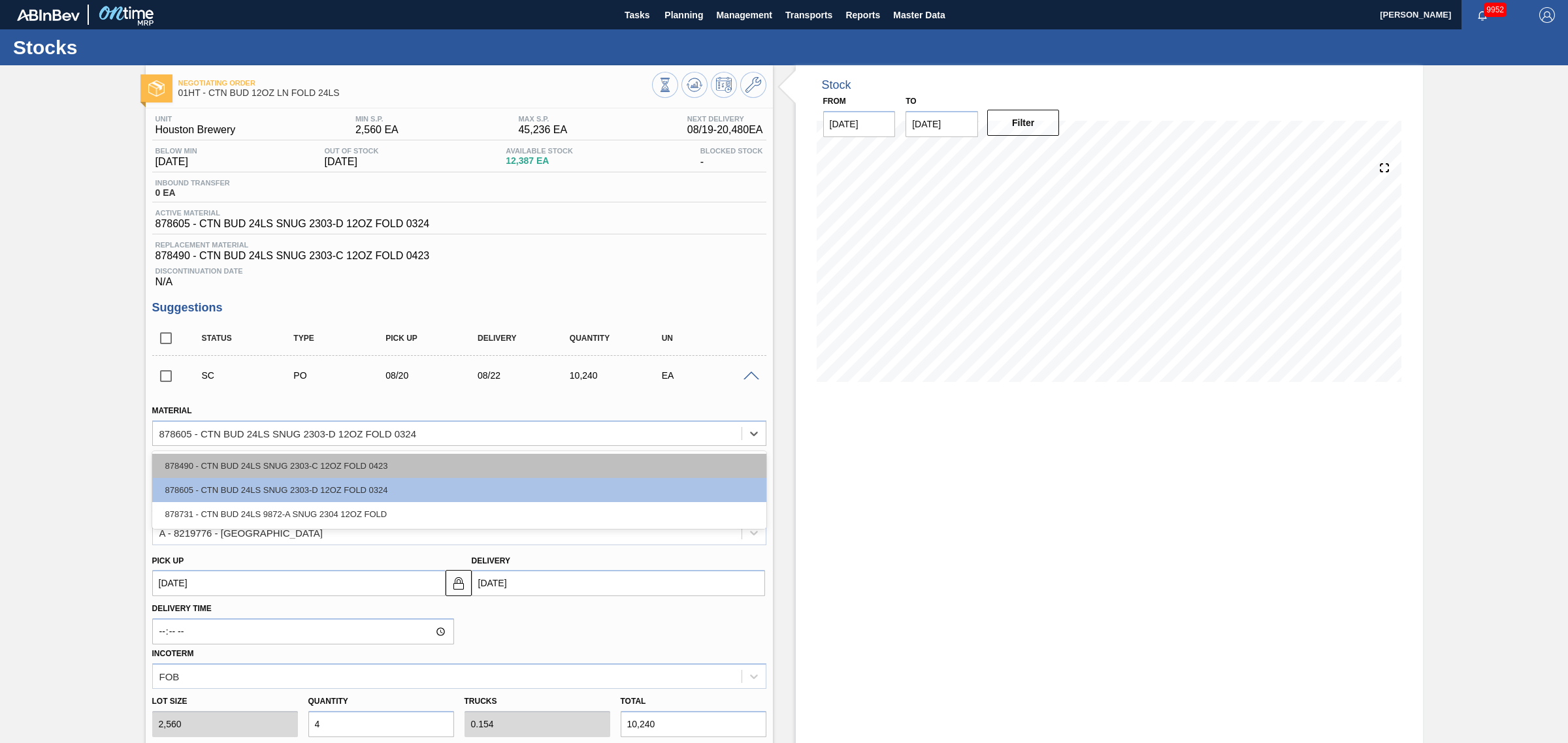
click at [699, 464] on div "878490 - CTN BUD 24LS SNUG 2303-C 12OZ FOLD 0423" at bounding box center [459, 466] width 614 height 24
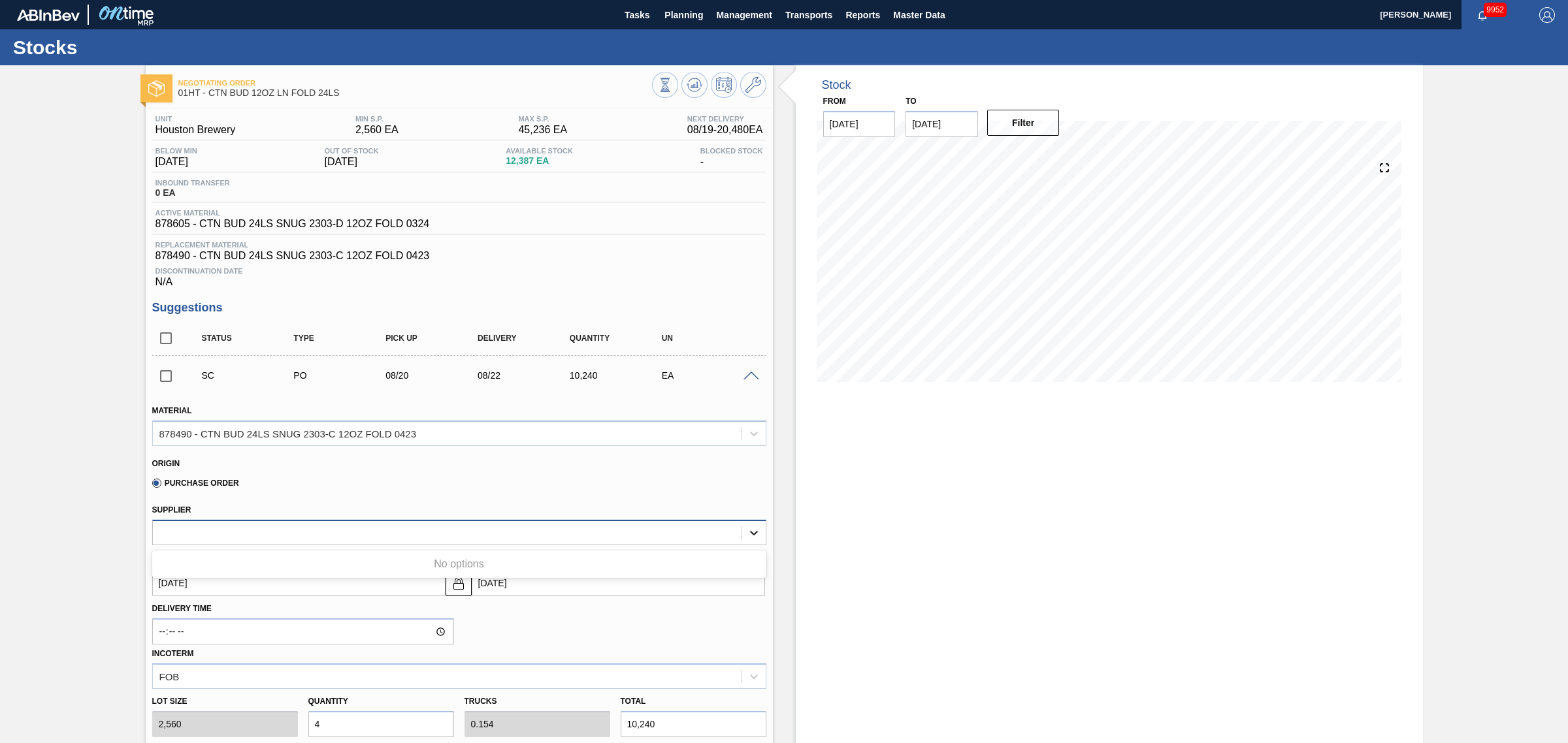
click at [751, 535] on icon at bounding box center [754, 533] width 8 height 5
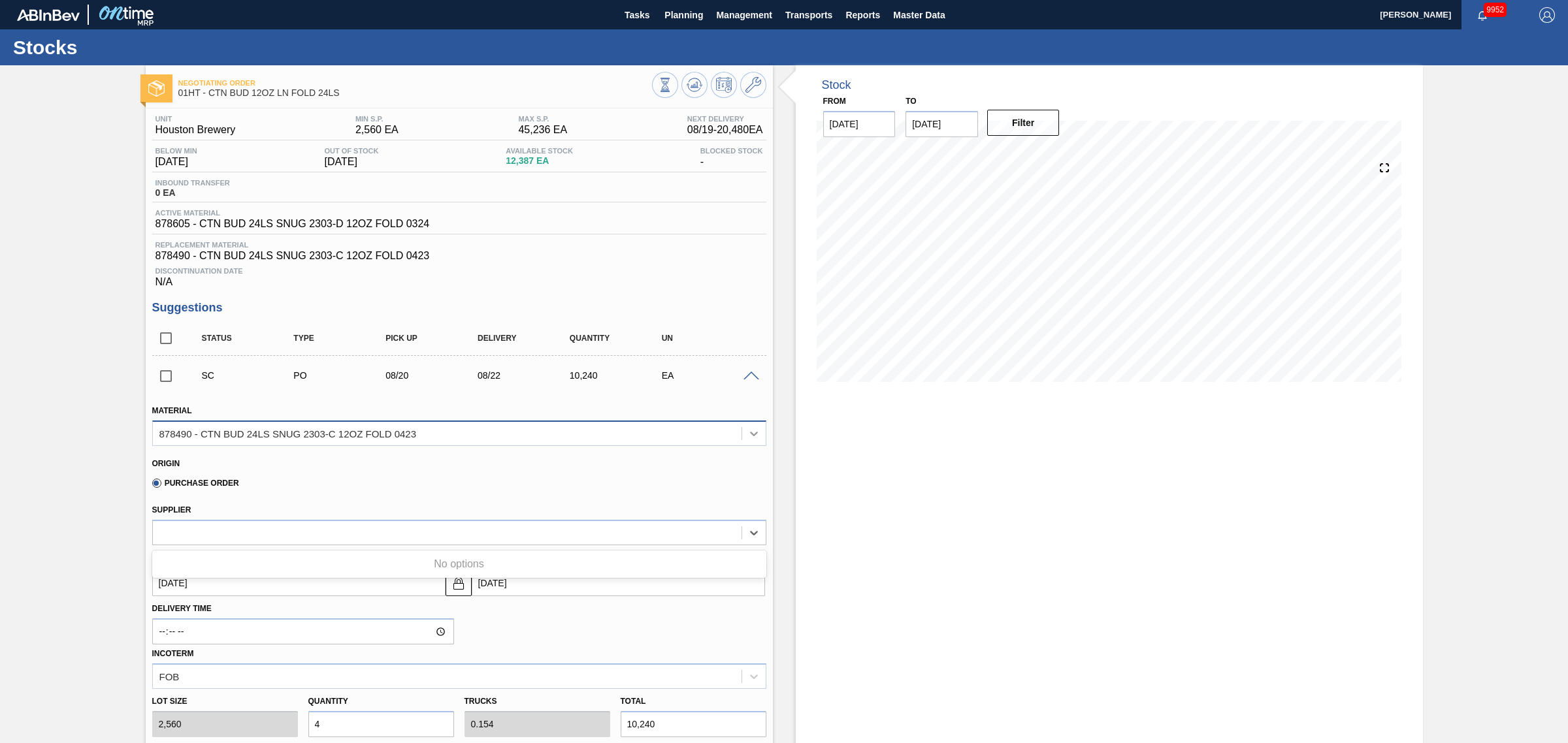
click at [750, 445] on div at bounding box center [753, 433] width 23 height 23
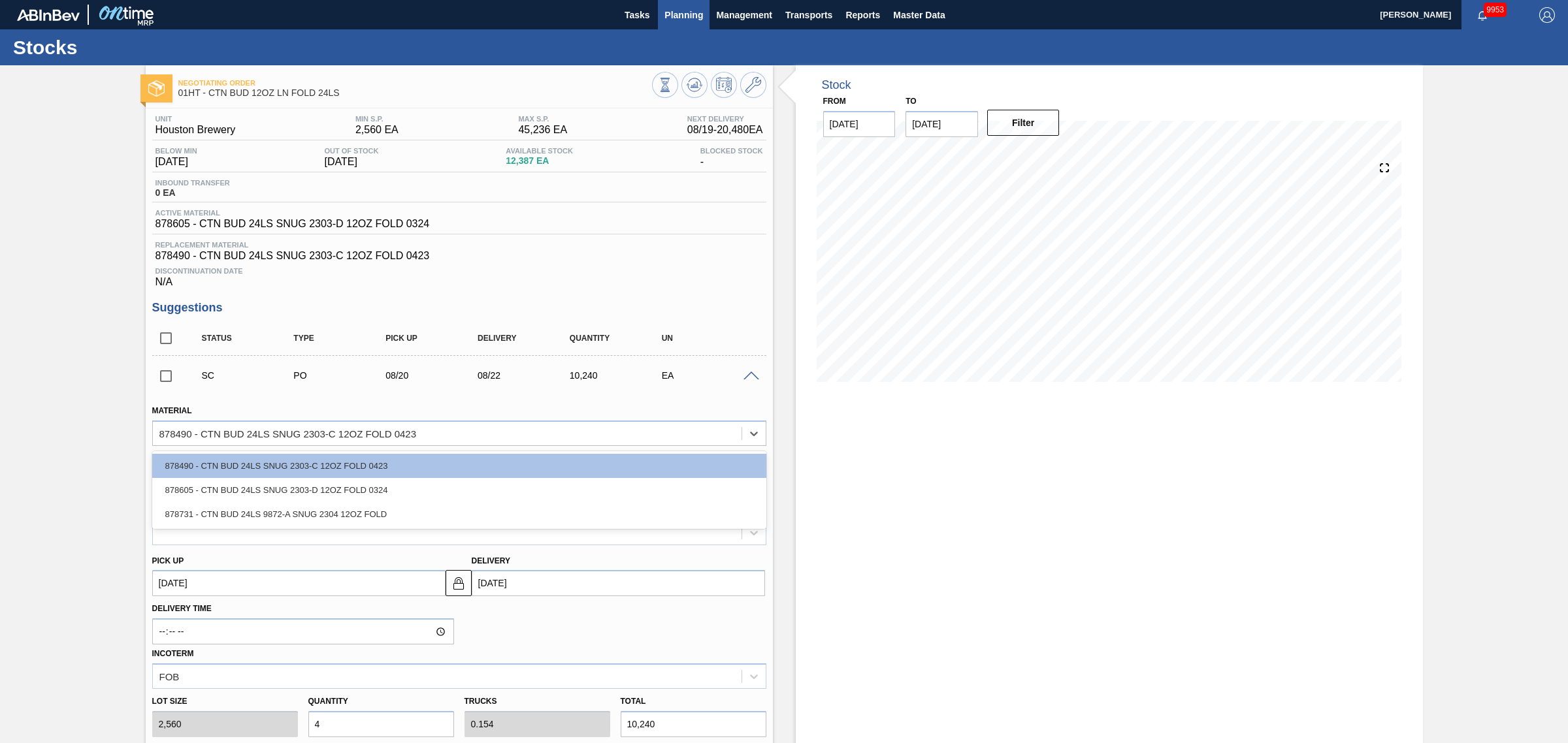
click at [674, 20] on span "Planning" at bounding box center [684, 15] width 39 height 16
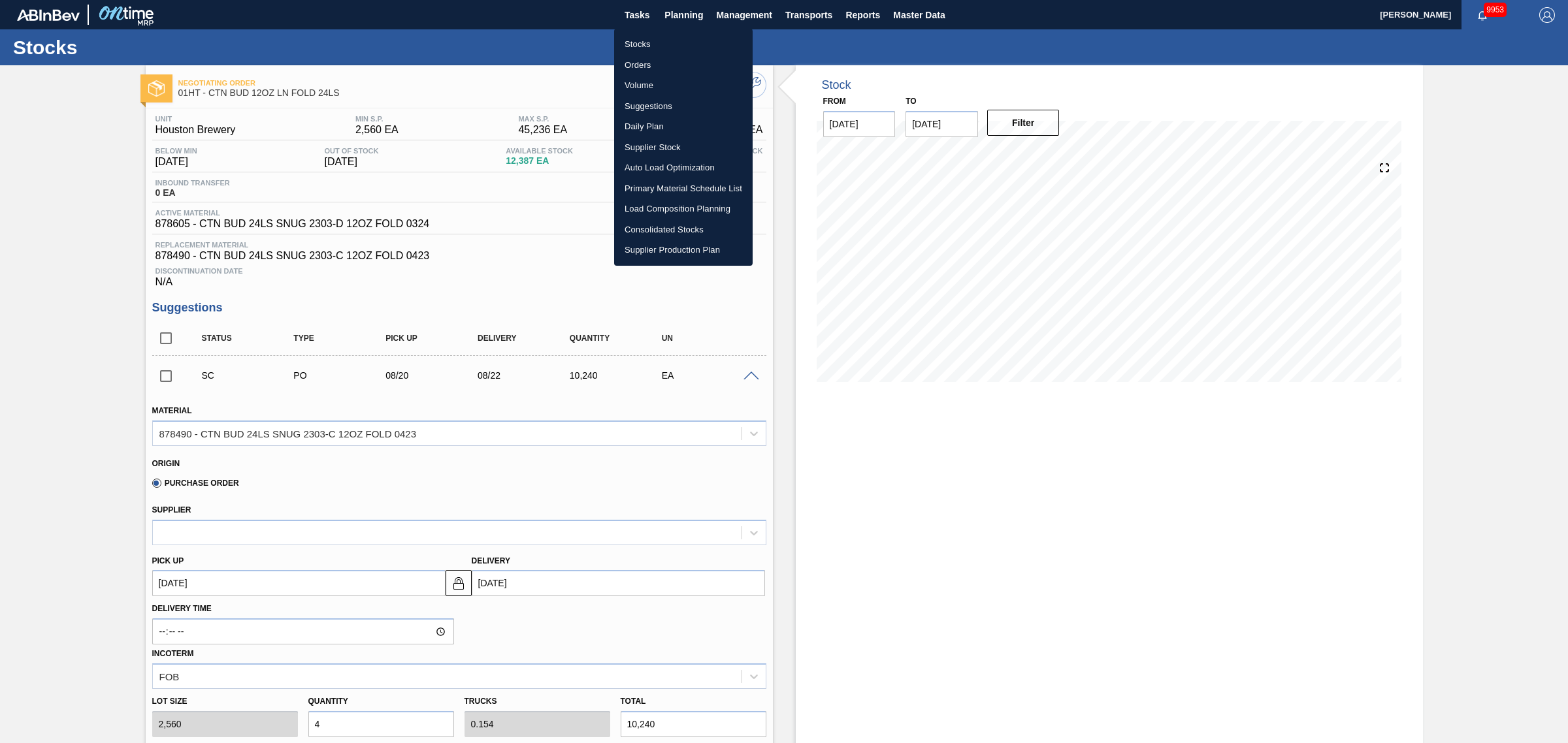
drag, startPoint x: 634, startPoint y: 38, endPoint x: 673, endPoint y: 45, distance: 39.6
click at [634, 38] on li "Stocks" at bounding box center [684, 44] width 138 height 21
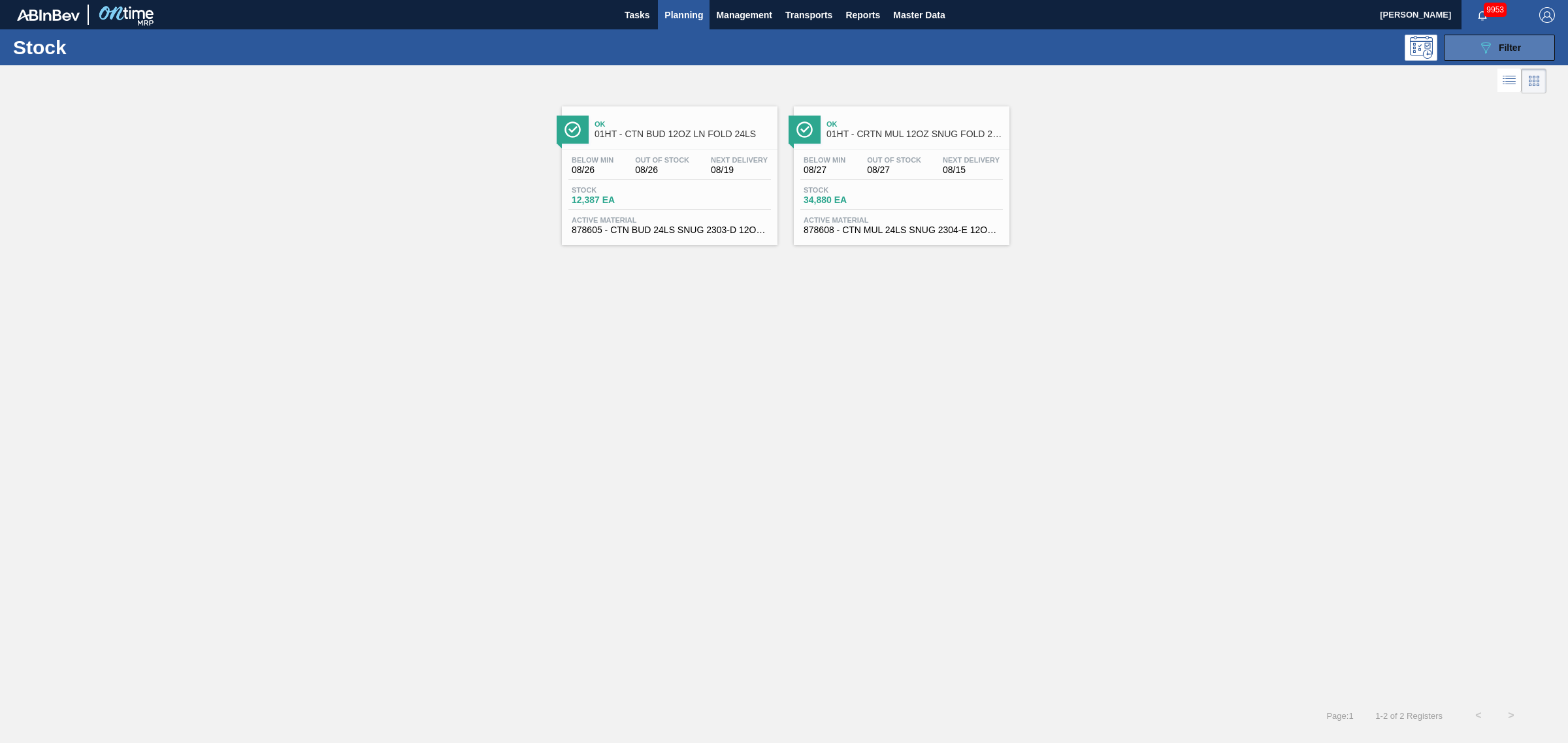
click at [1517, 45] on span "Filter" at bounding box center [1509, 48] width 22 height 11
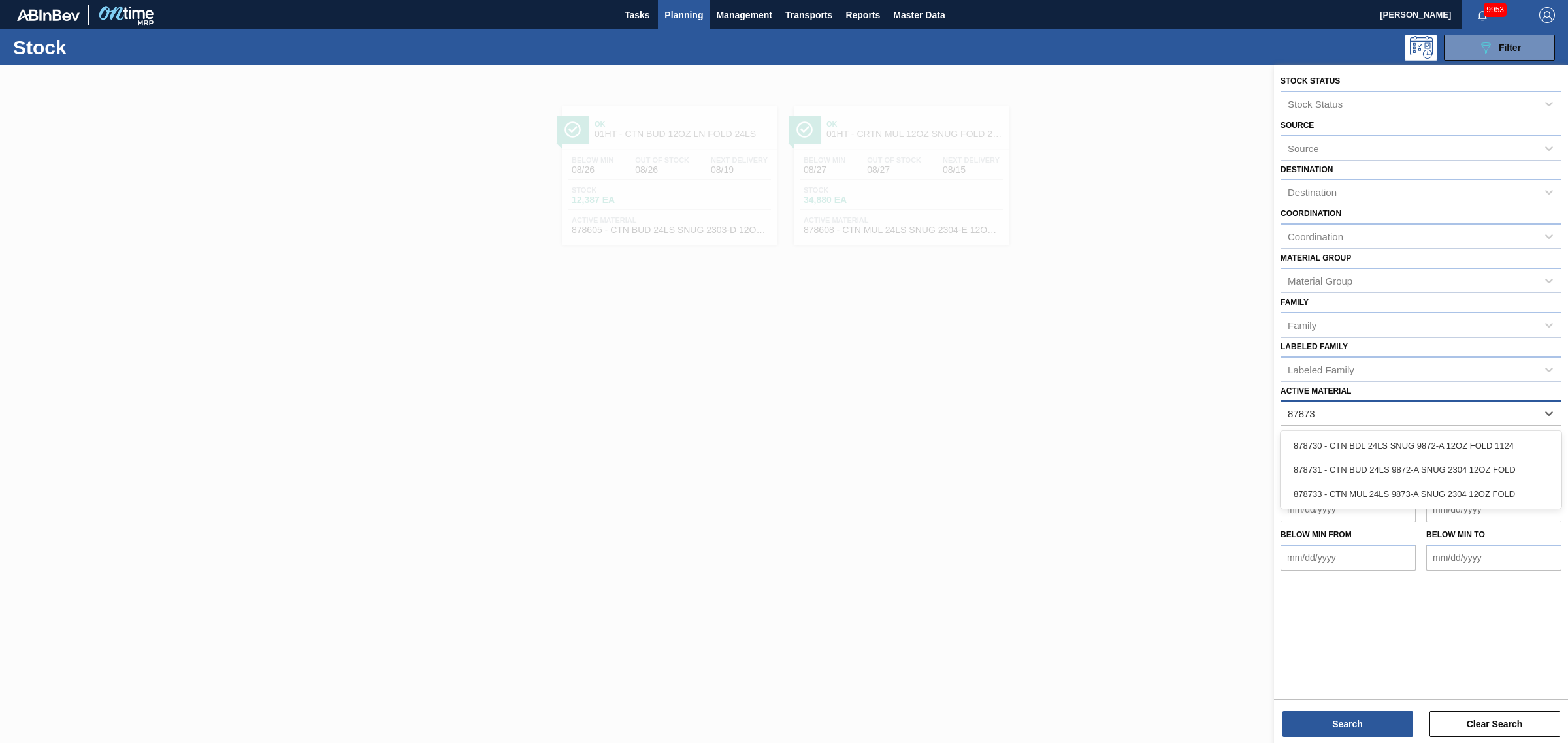
type Material "878731"
type Material "878730"
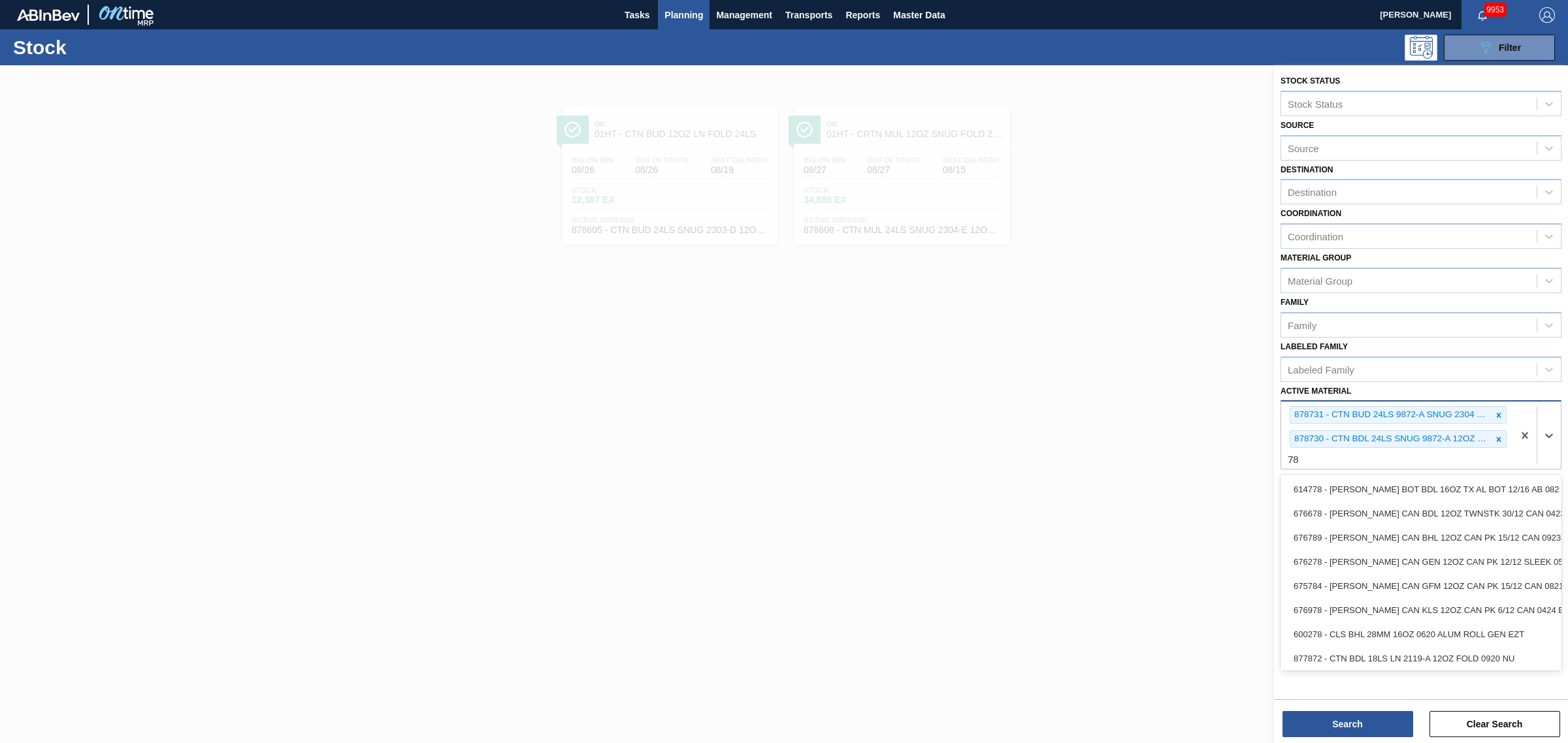
type Material "7"
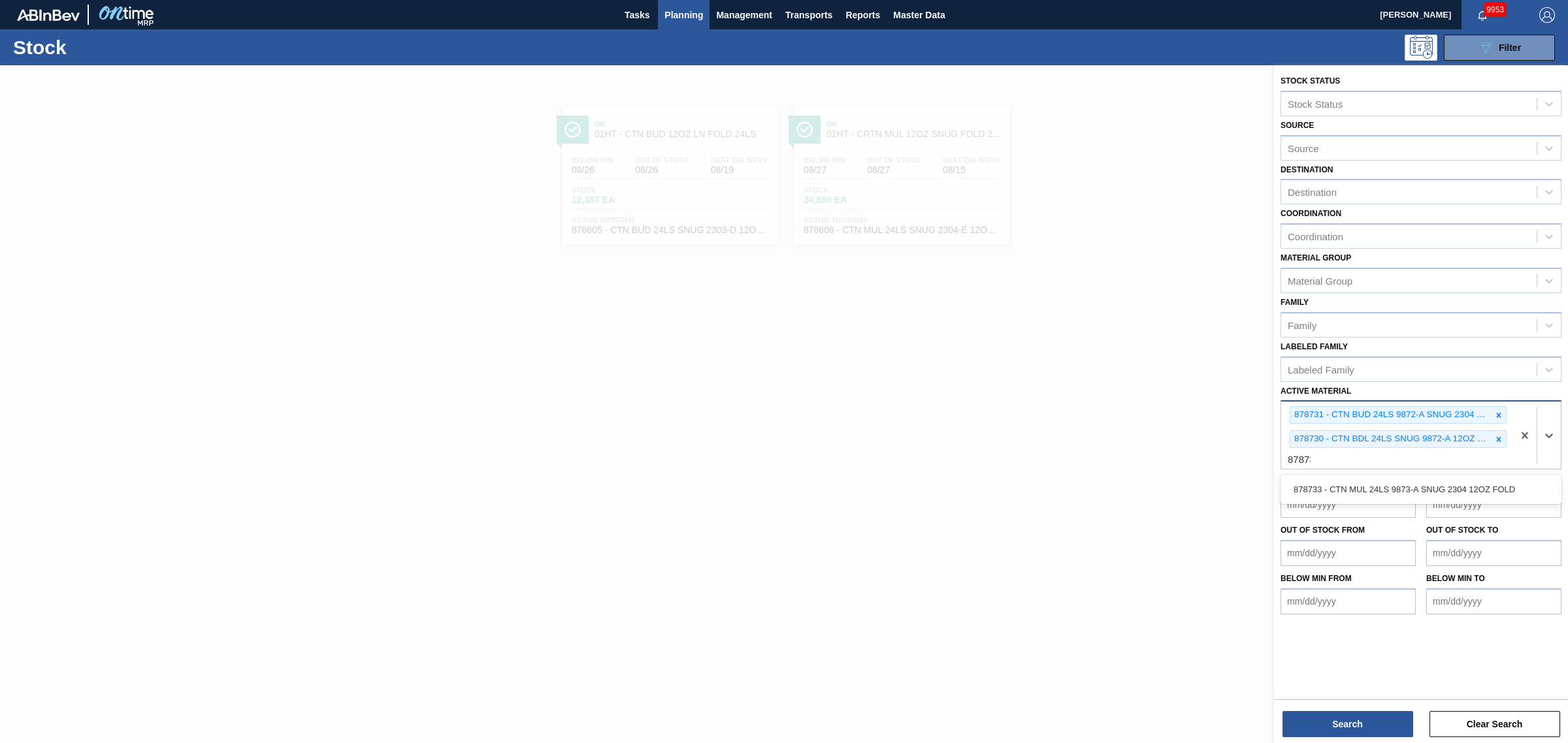
type Material "878733"
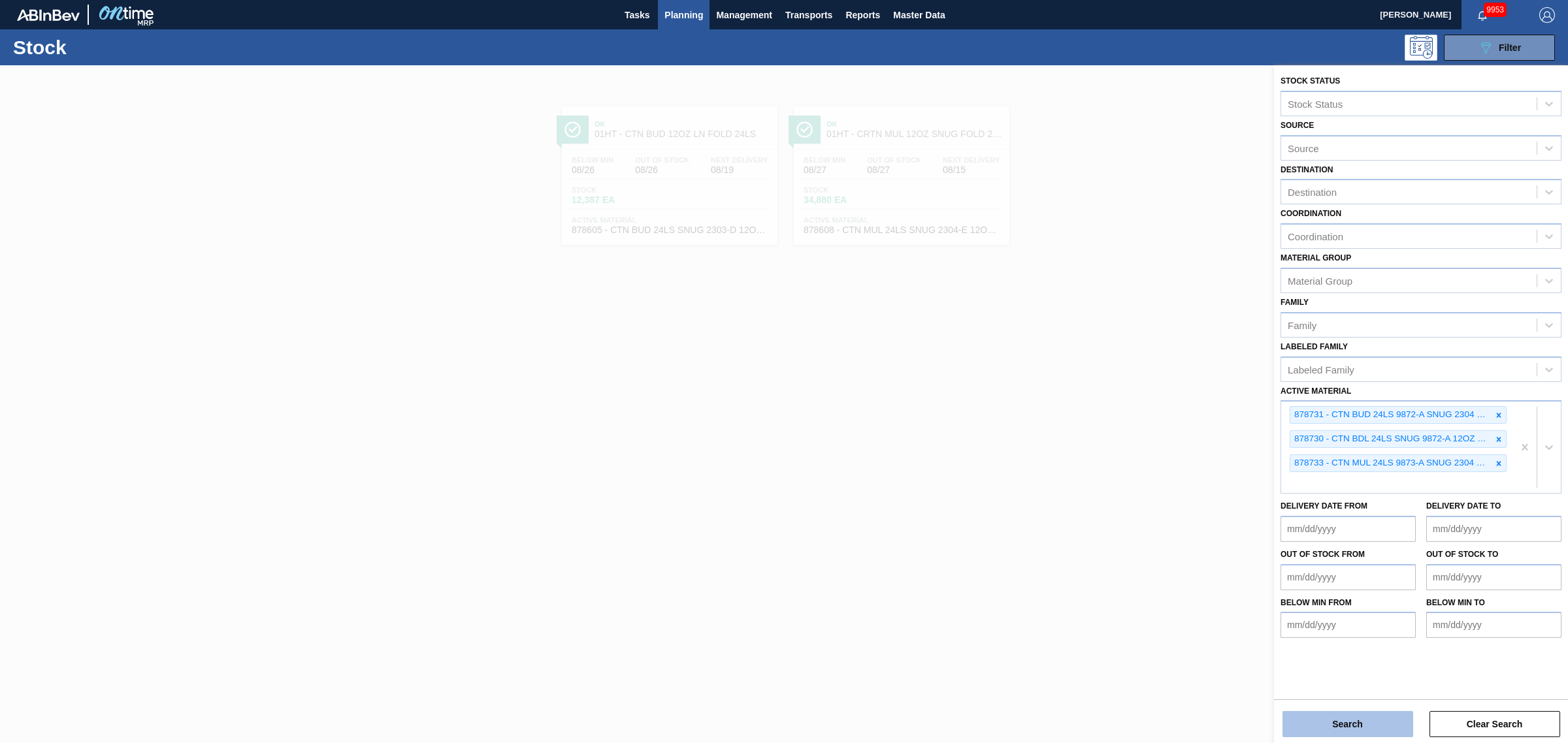
click at [1358, 734] on button "Search" at bounding box center [1348, 724] width 130 height 26
